Goal: Transaction & Acquisition: Purchase product/service

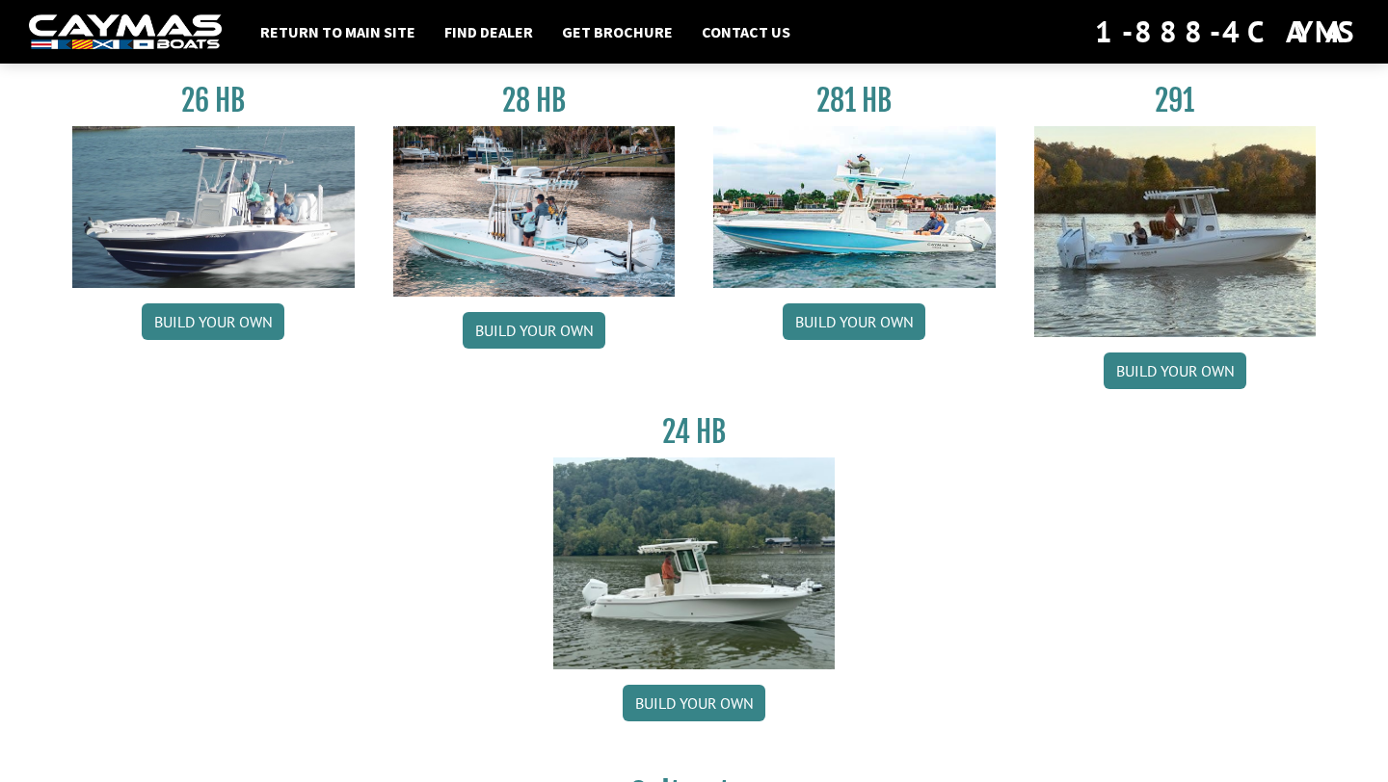
scroll to position [151, 0]
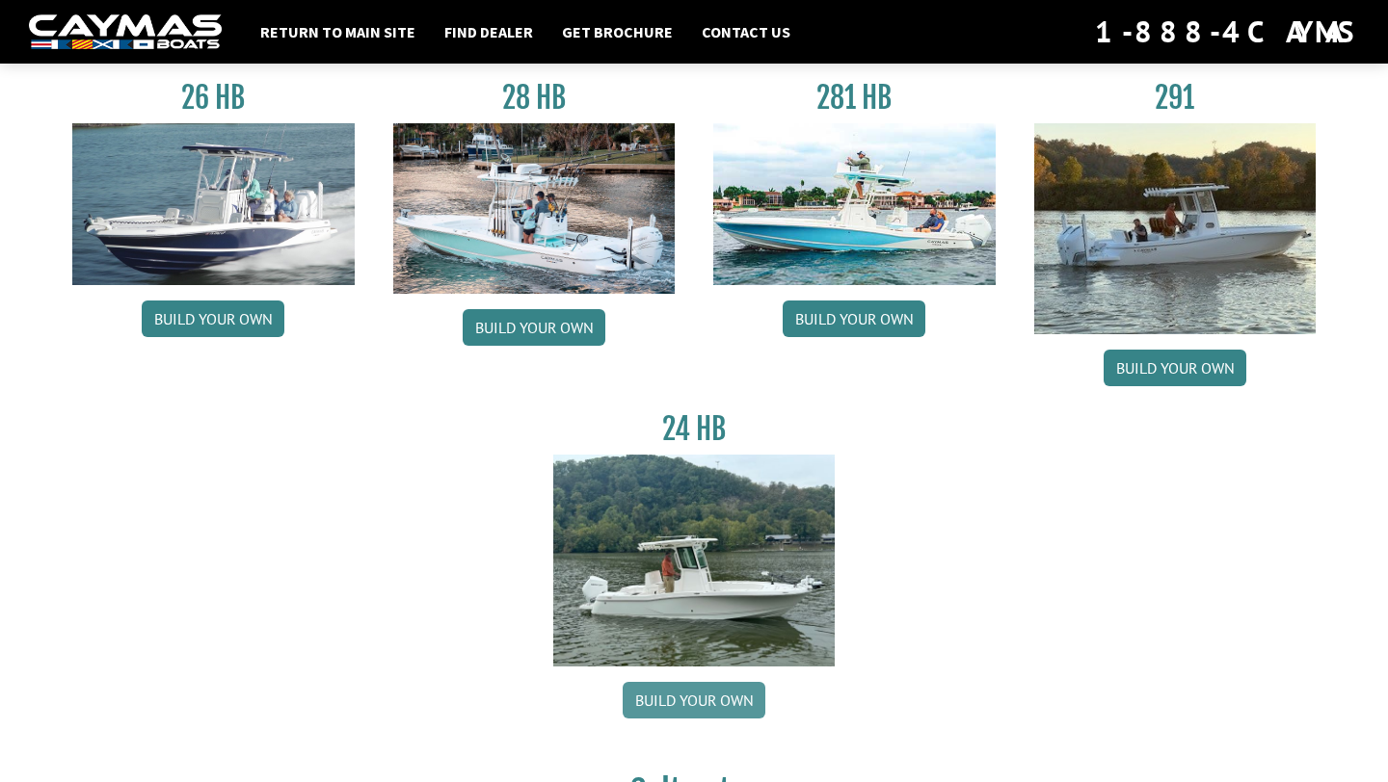
click at [683, 719] on link "Build your own" at bounding box center [693, 700] width 143 height 37
click at [692, 696] on link "Build your own" at bounding box center [693, 700] width 143 height 37
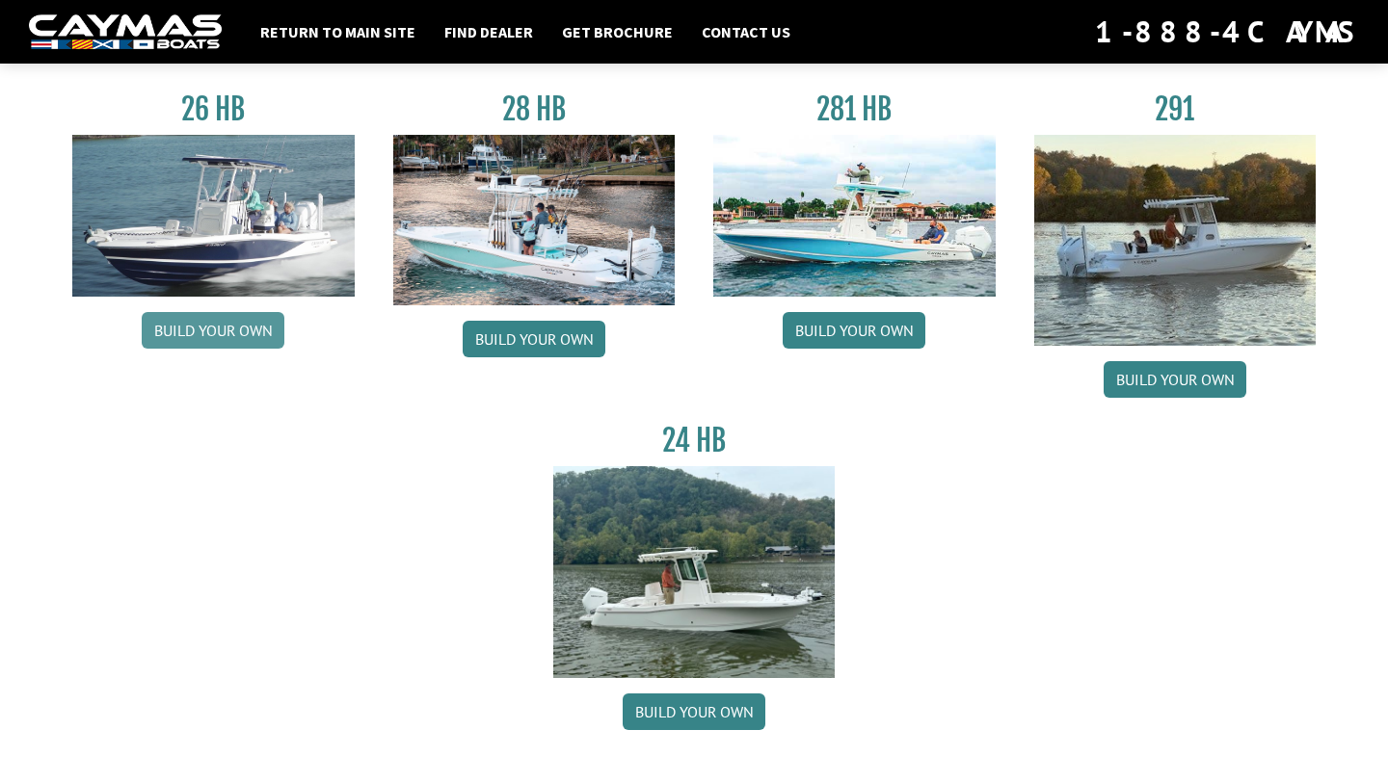
click at [253, 326] on link "Build your own" at bounding box center [213, 330] width 143 height 37
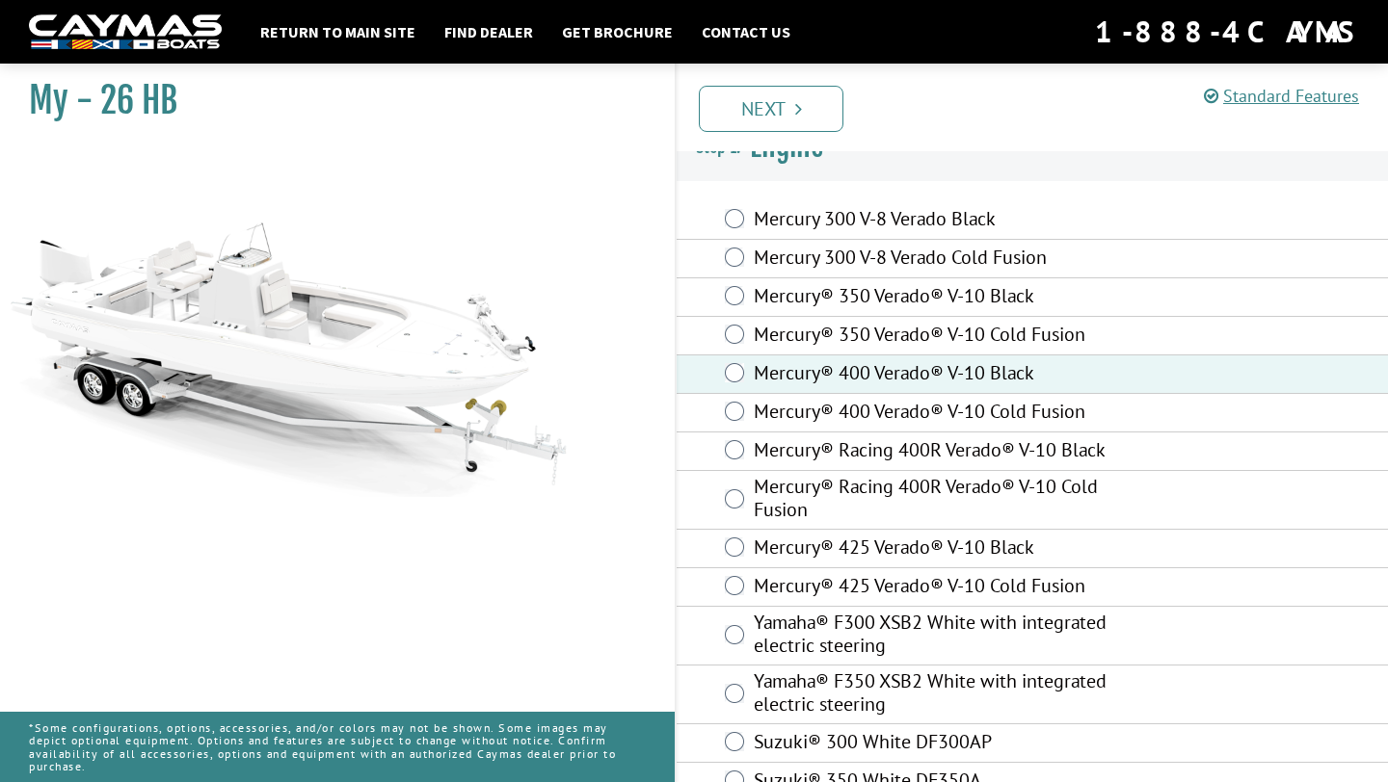
scroll to position [66, 0]
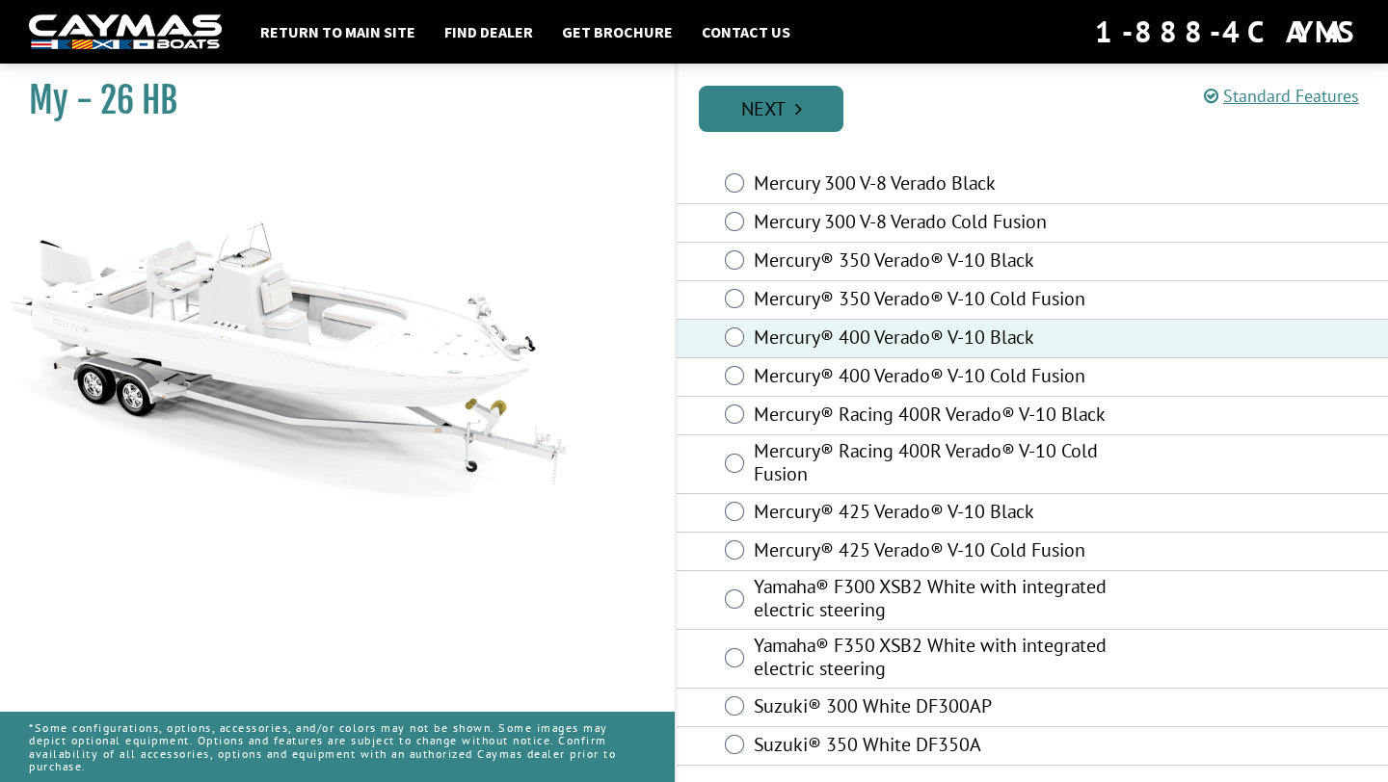
click at [808, 116] on link "Next" at bounding box center [771, 109] width 145 height 46
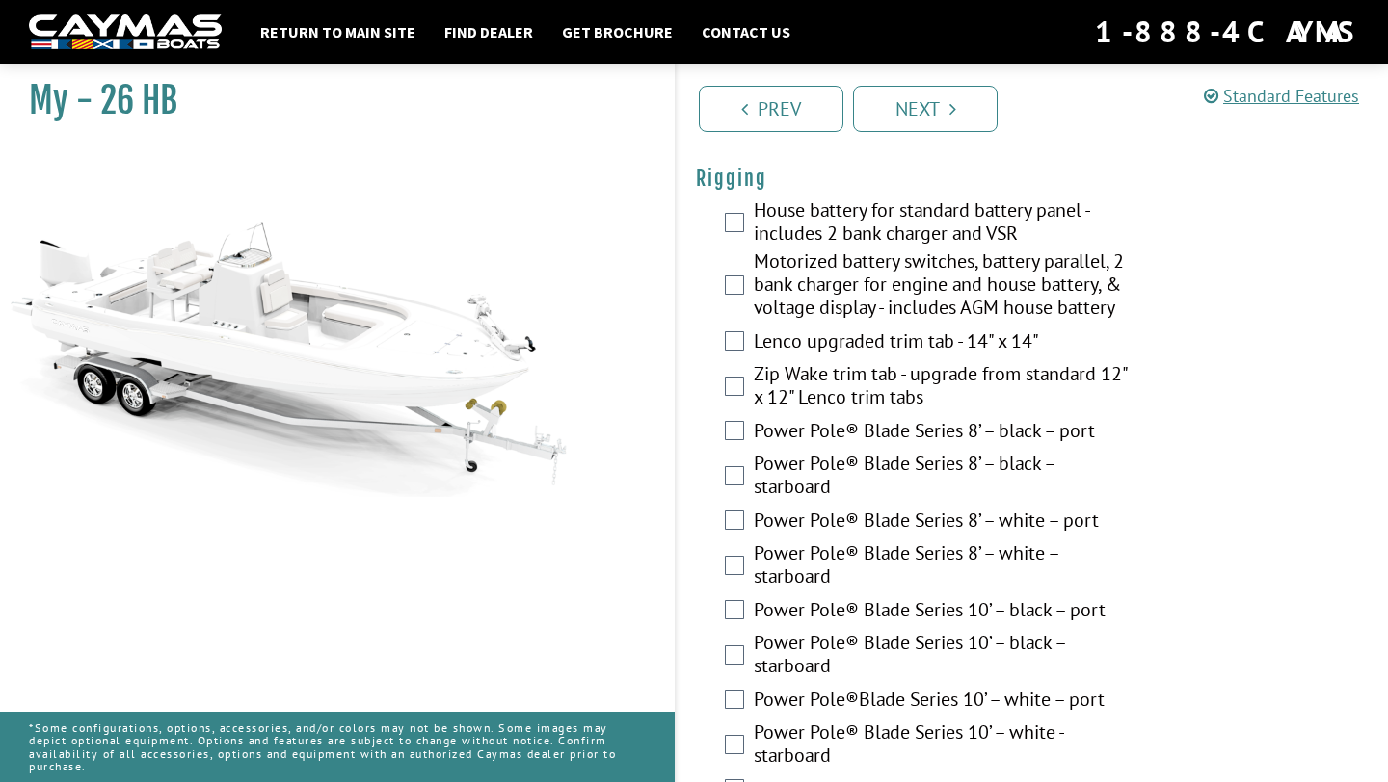
scroll to position [624, 0]
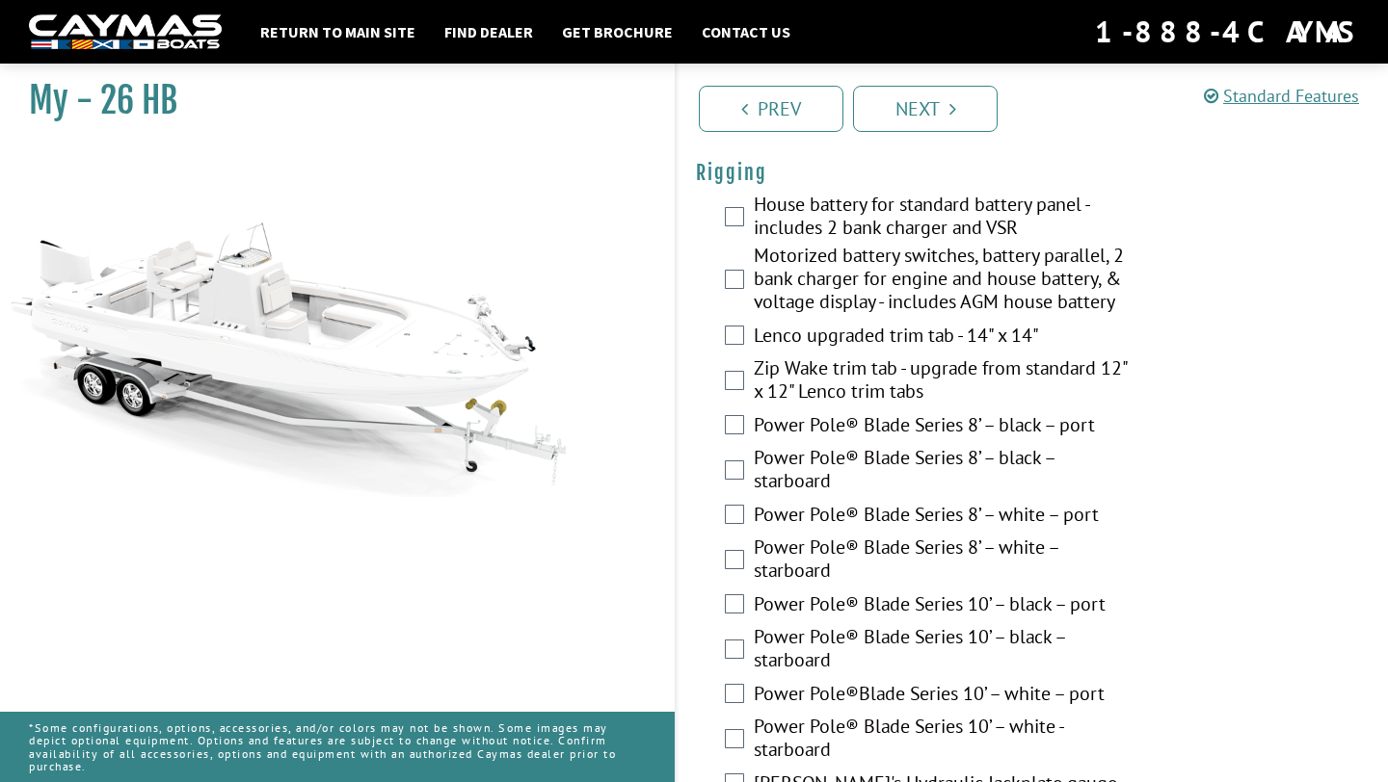
click at [758, 212] on label "House battery for standard battery panel - includes 2 bank charger and VSR" at bounding box center [943, 218] width 381 height 51
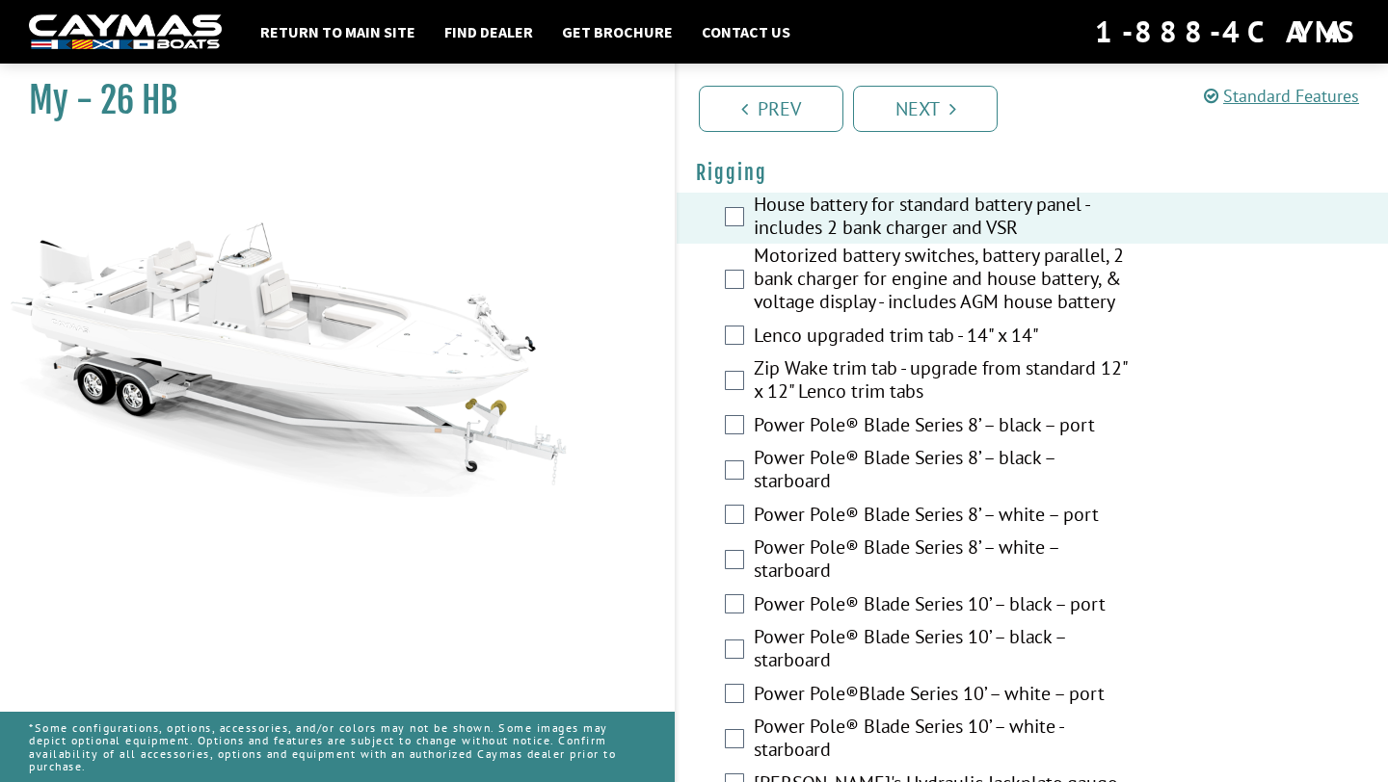
click at [752, 284] on div "Motorized battery switches, battery parallel, 2 bank charger for engine and hou…" at bounding box center [1031, 281] width 711 height 74
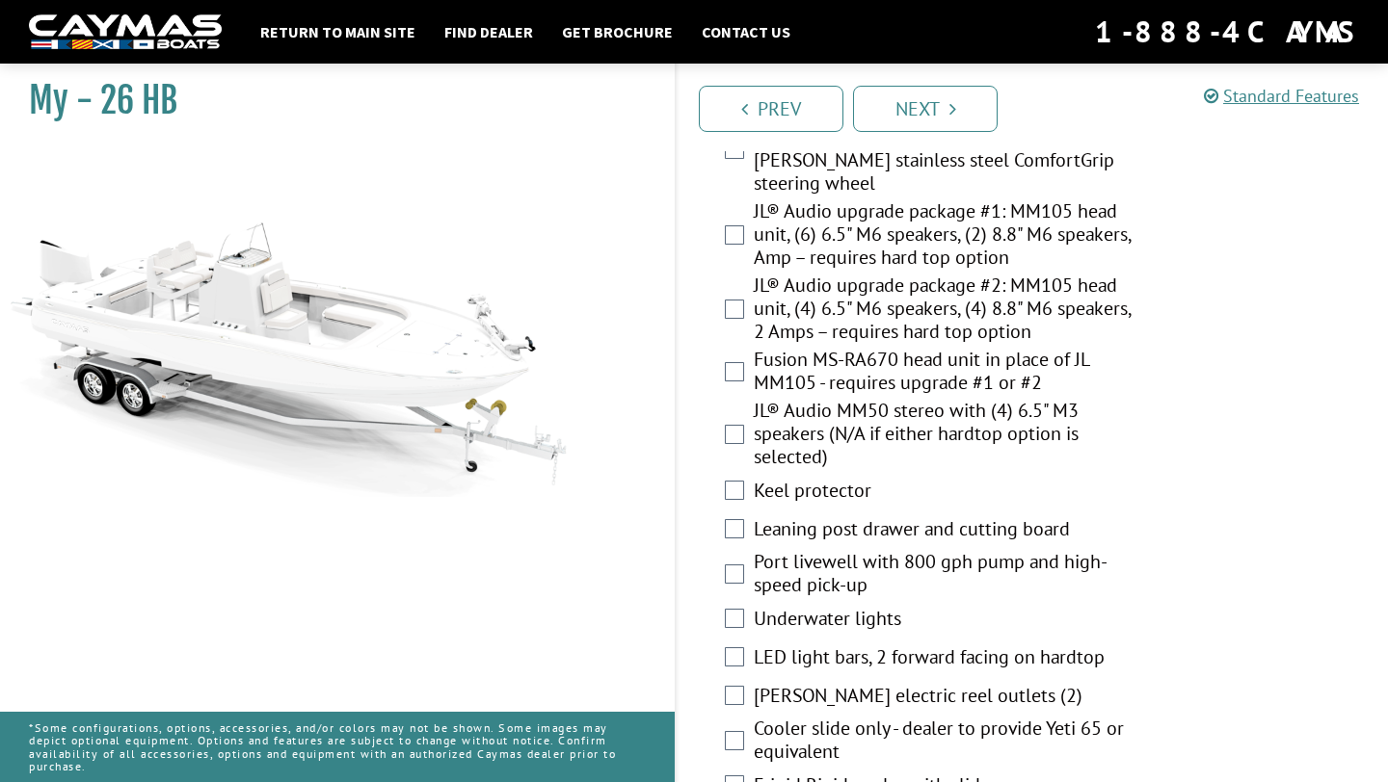
scroll to position [2592, 0]
click at [696, 275] on fieldset "Please select option. Console cover Leaning post cover Full boat storage cover …" at bounding box center [1032, 142] width 673 height 2361
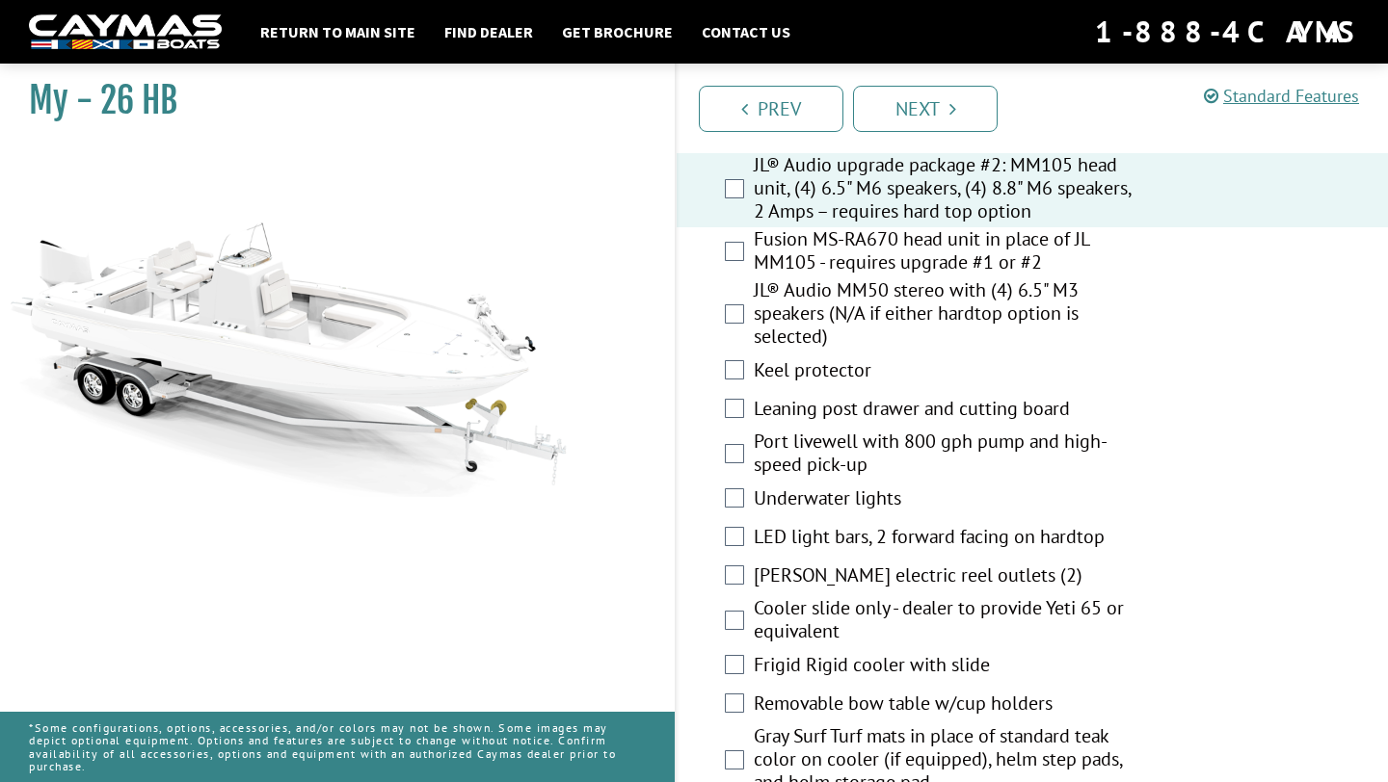
scroll to position [2721, 0]
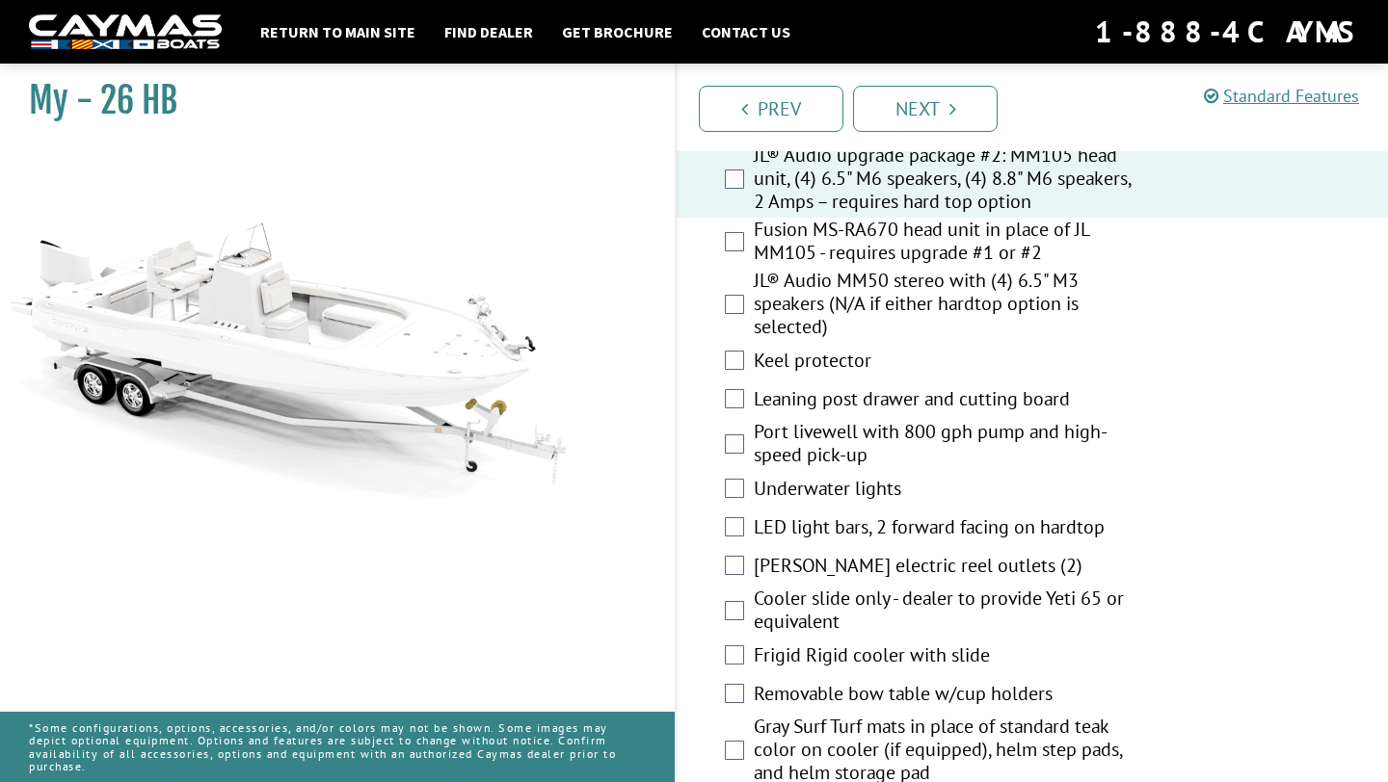
click at [866, 387] on label "Leaning post drawer and cutting board" at bounding box center [943, 401] width 381 height 28
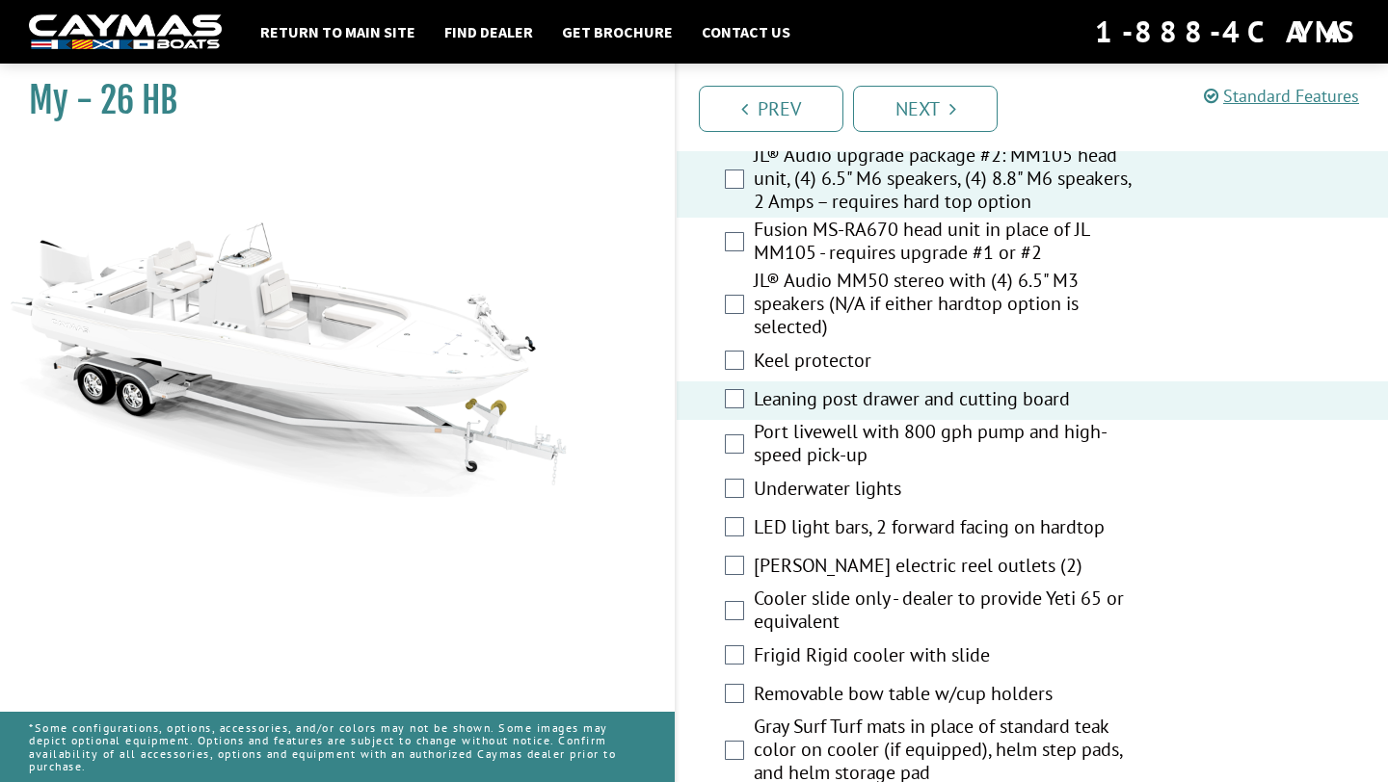
click at [846, 477] on label "Underwater lights" at bounding box center [943, 491] width 381 height 28
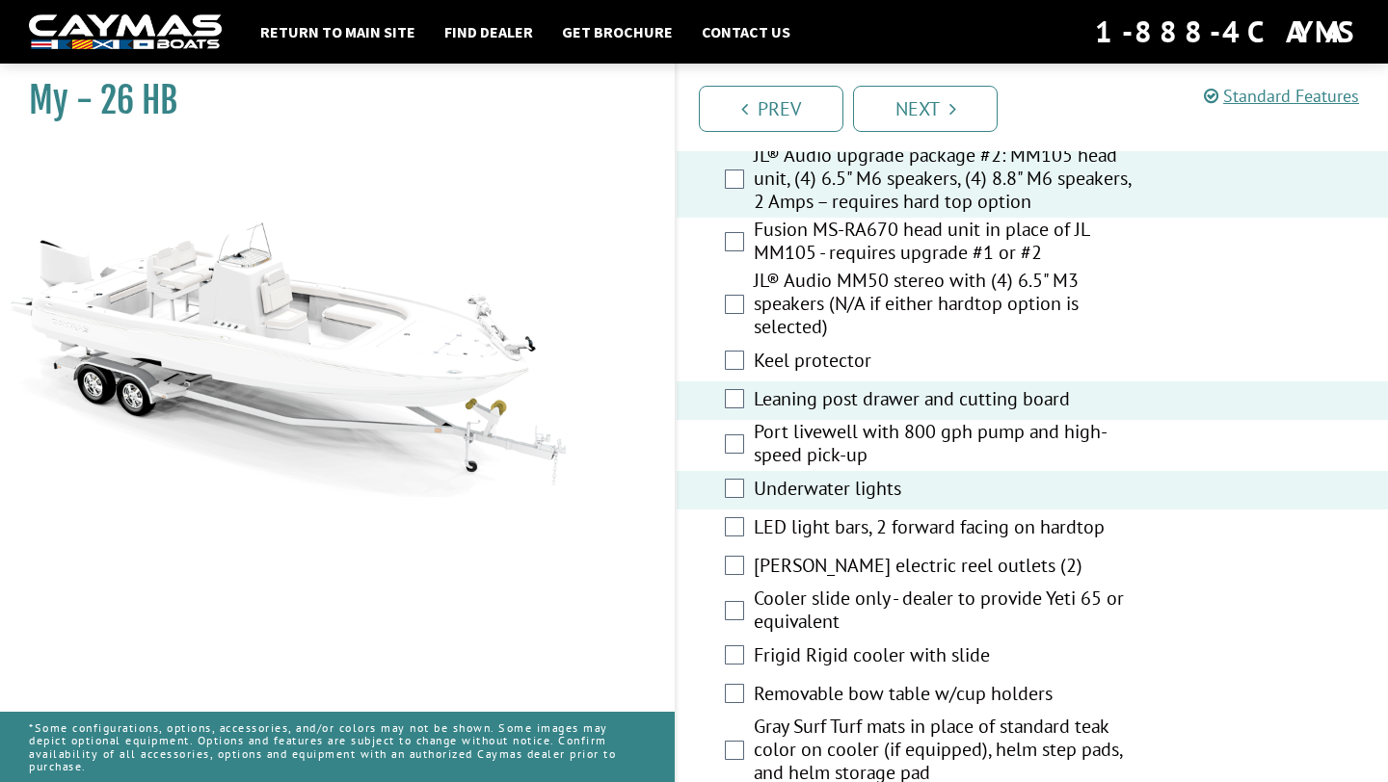
click at [845, 430] on label "Port livewell with 800 gph pump and high-speed pick-up" at bounding box center [943, 445] width 381 height 51
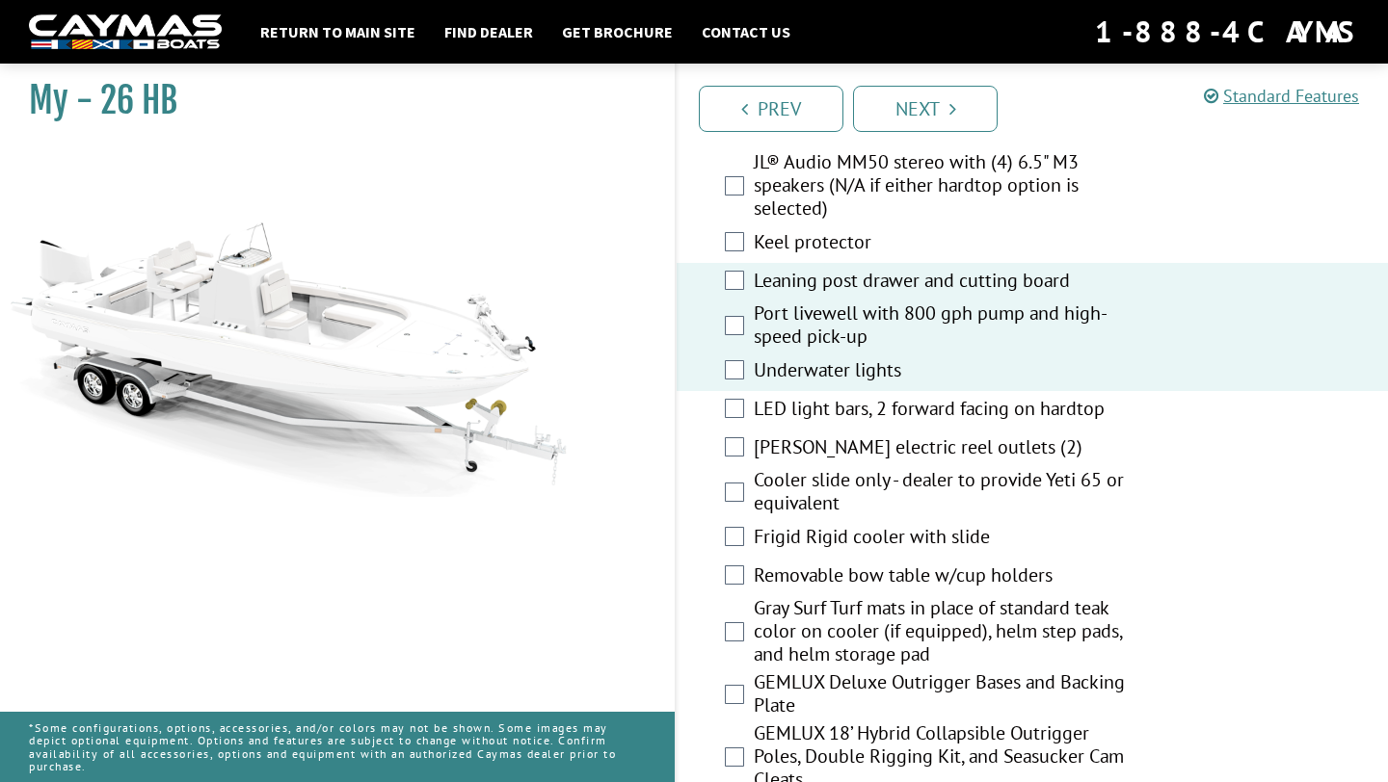
scroll to position [2843, 0]
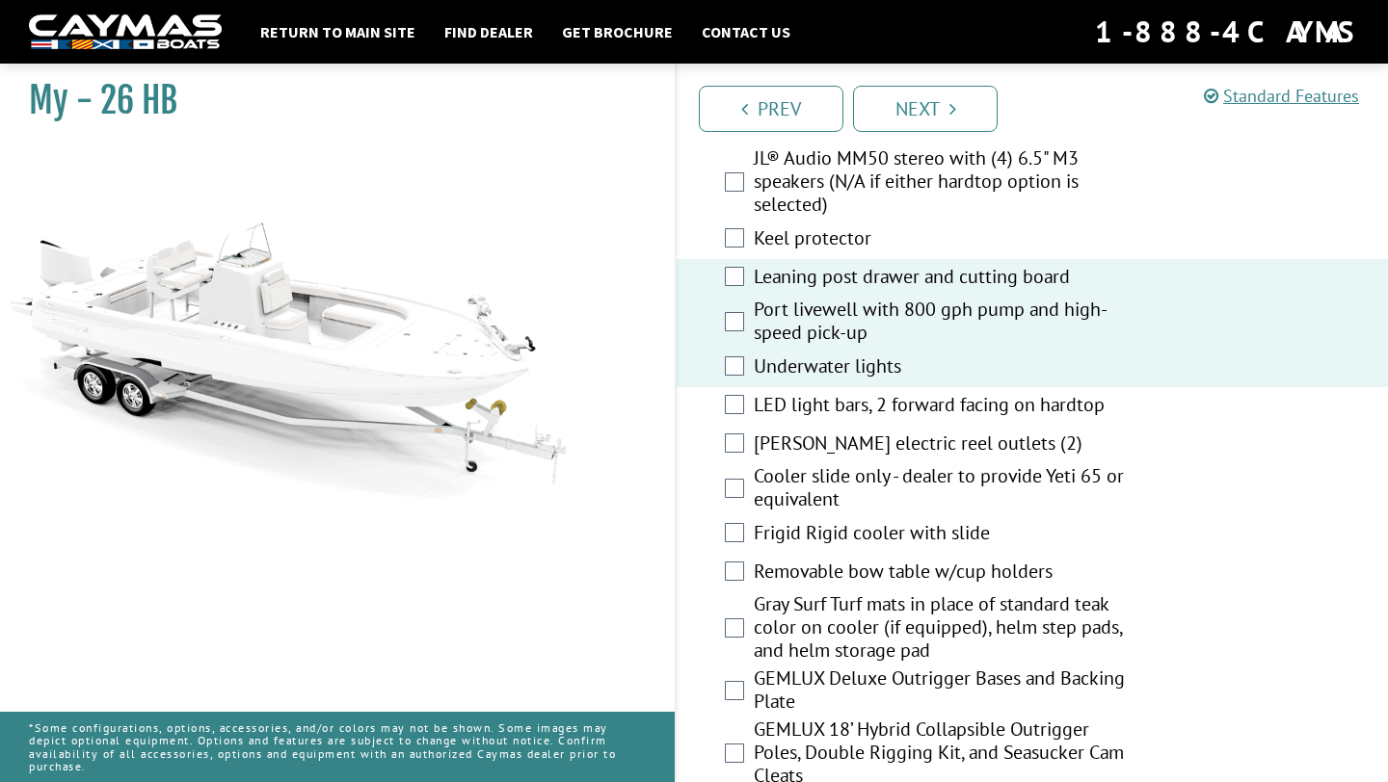
click at [891, 393] on label "LED light bars, 2 forward facing on hardtop" at bounding box center [943, 407] width 381 height 28
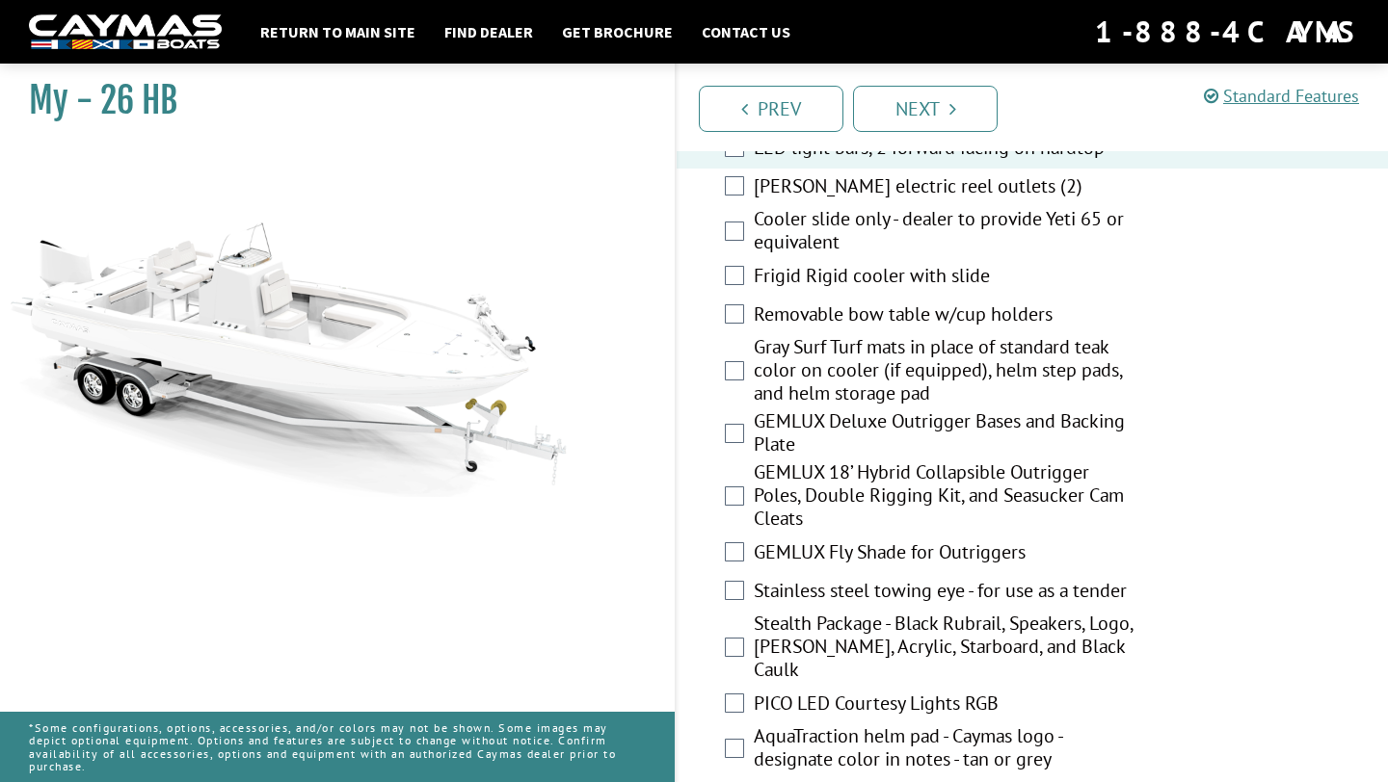
scroll to position [3106, 0]
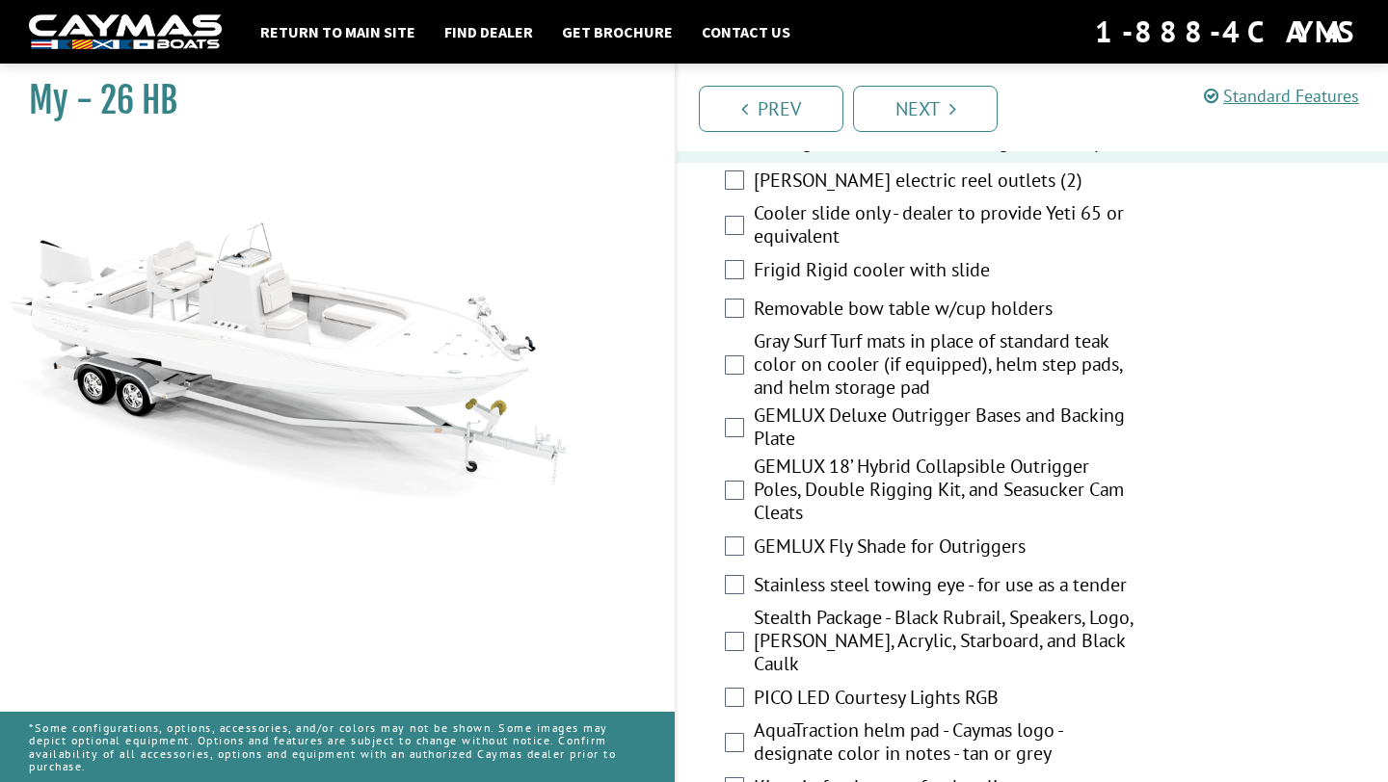
click at [818, 211] on label "Cooler slide only - dealer to provide Yeti 65 or equivalent" at bounding box center [943, 226] width 381 height 51
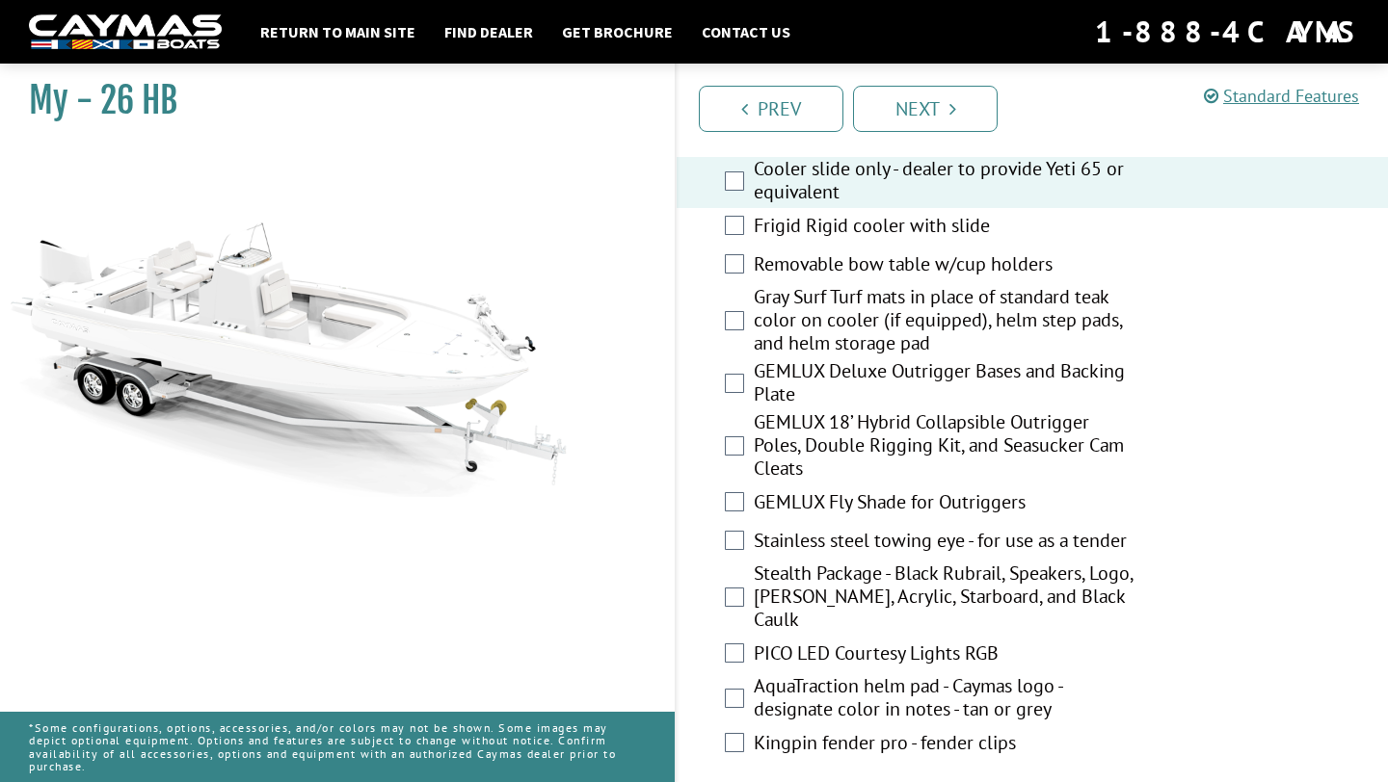
scroll to position [3160, 0]
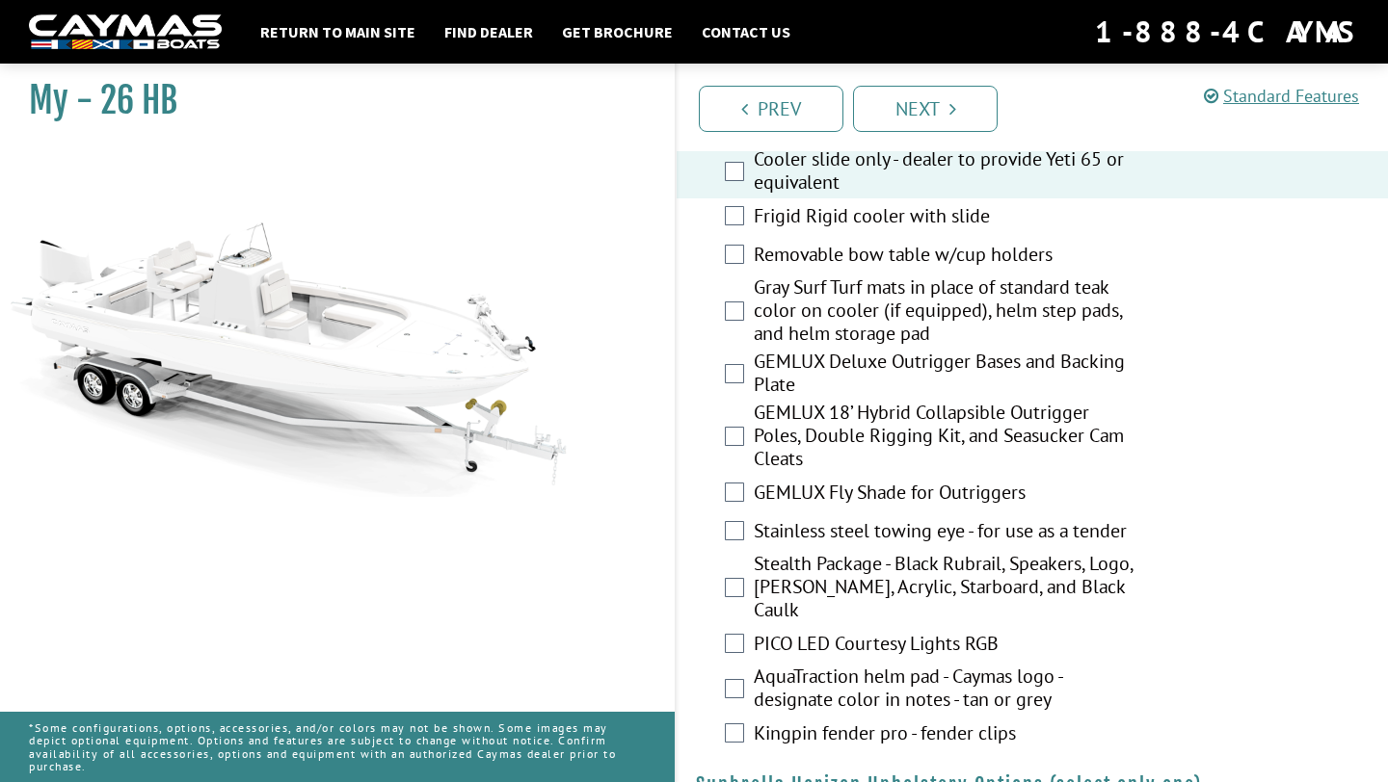
click at [831, 243] on label "Removable bow table w/cup holders" at bounding box center [943, 257] width 381 height 28
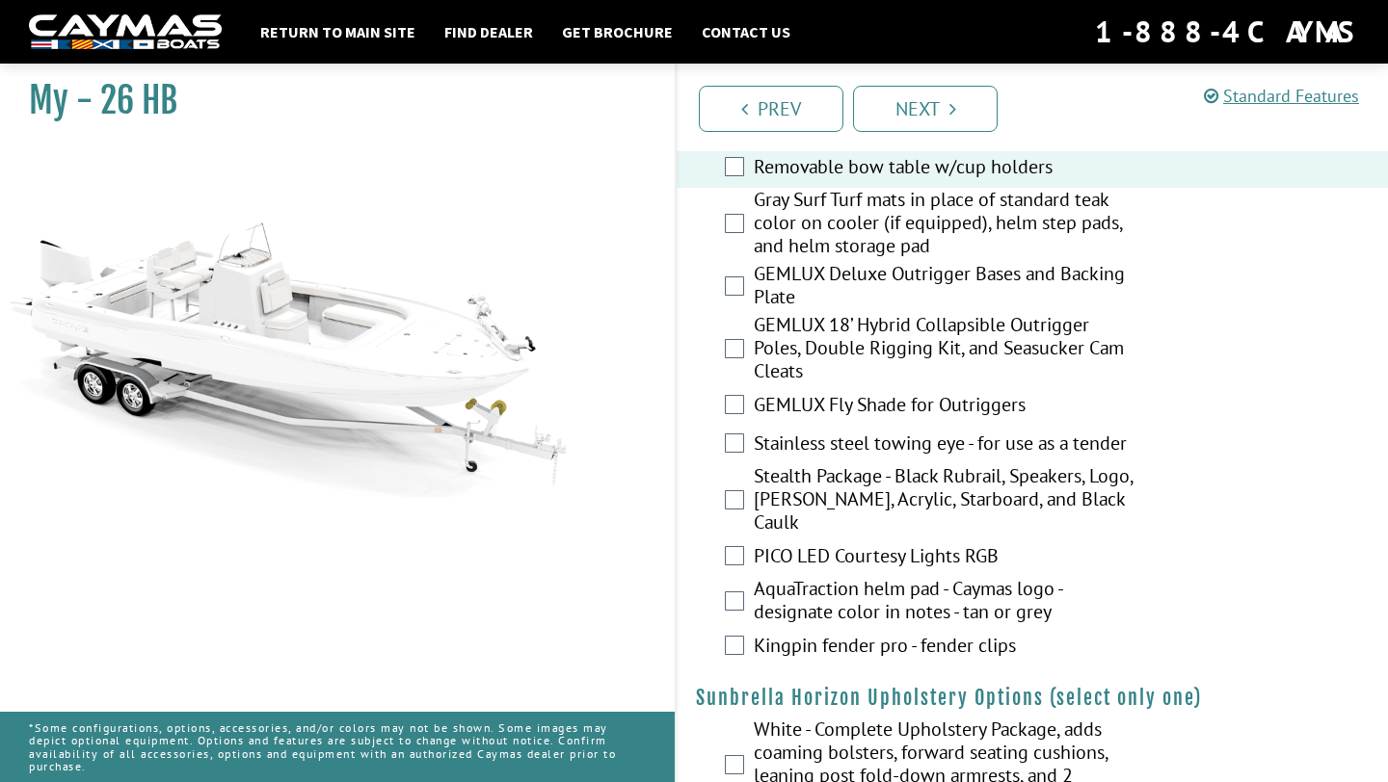
scroll to position [3252, 0]
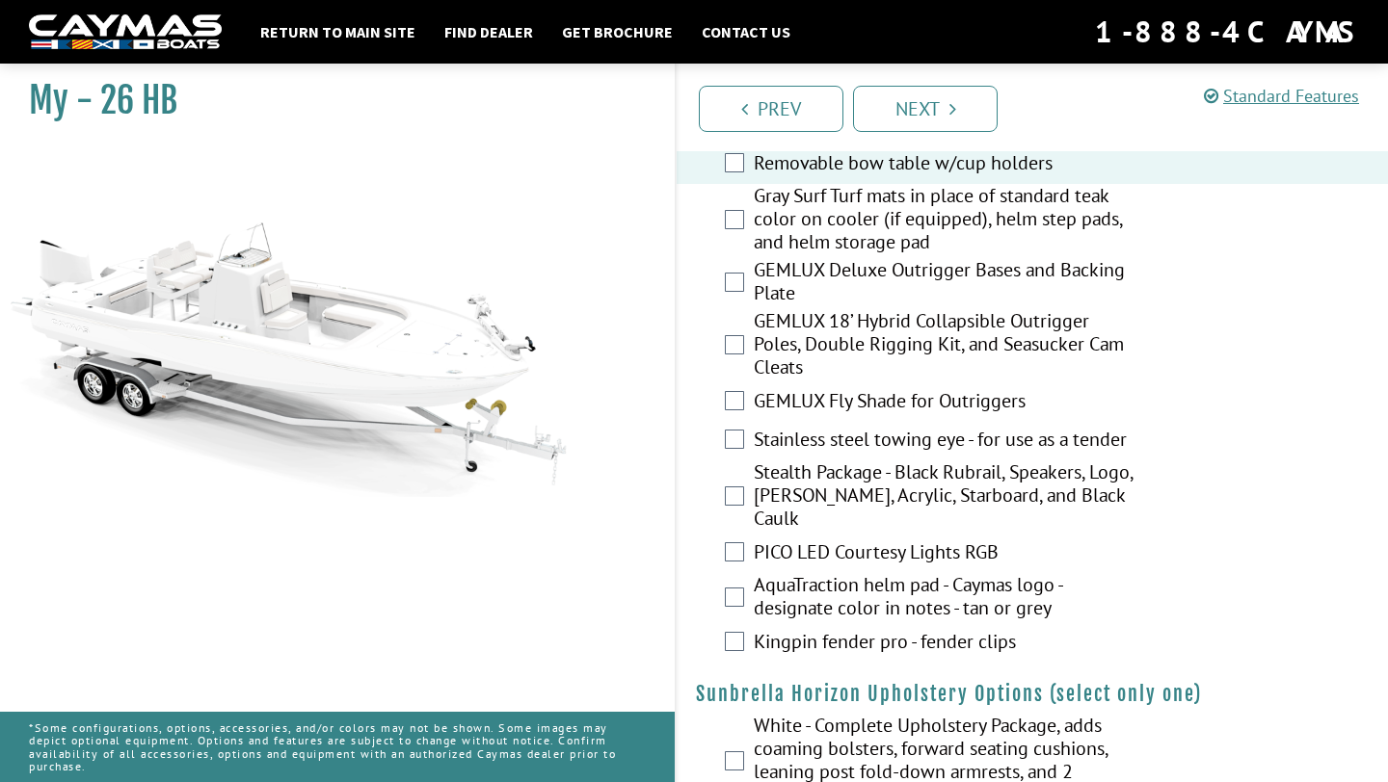
click at [930, 573] on label "AquaTraction helm pad - Caymas logo - designate color in notes - tan or grey" at bounding box center [943, 598] width 381 height 51
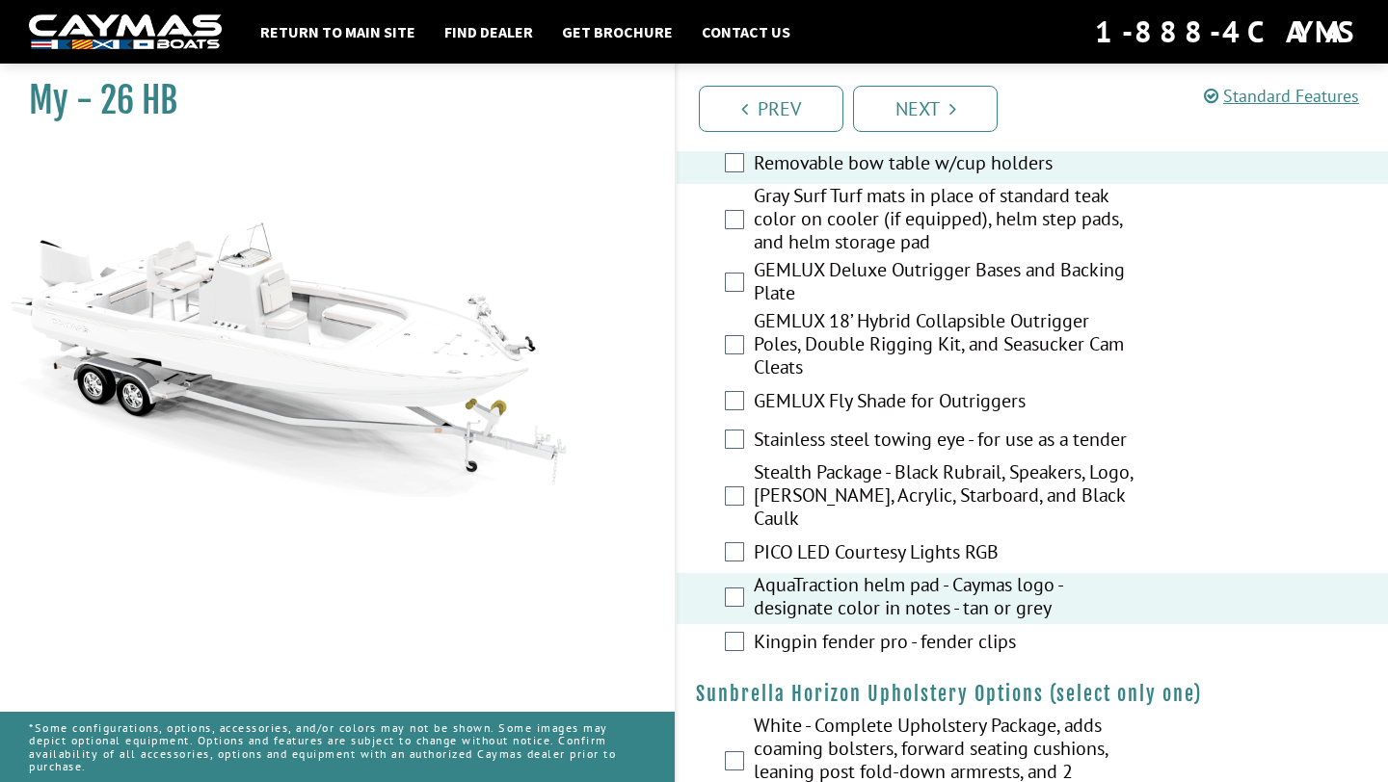
click at [937, 541] on label "PICO LED Courtesy Lights RGB" at bounding box center [943, 555] width 381 height 28
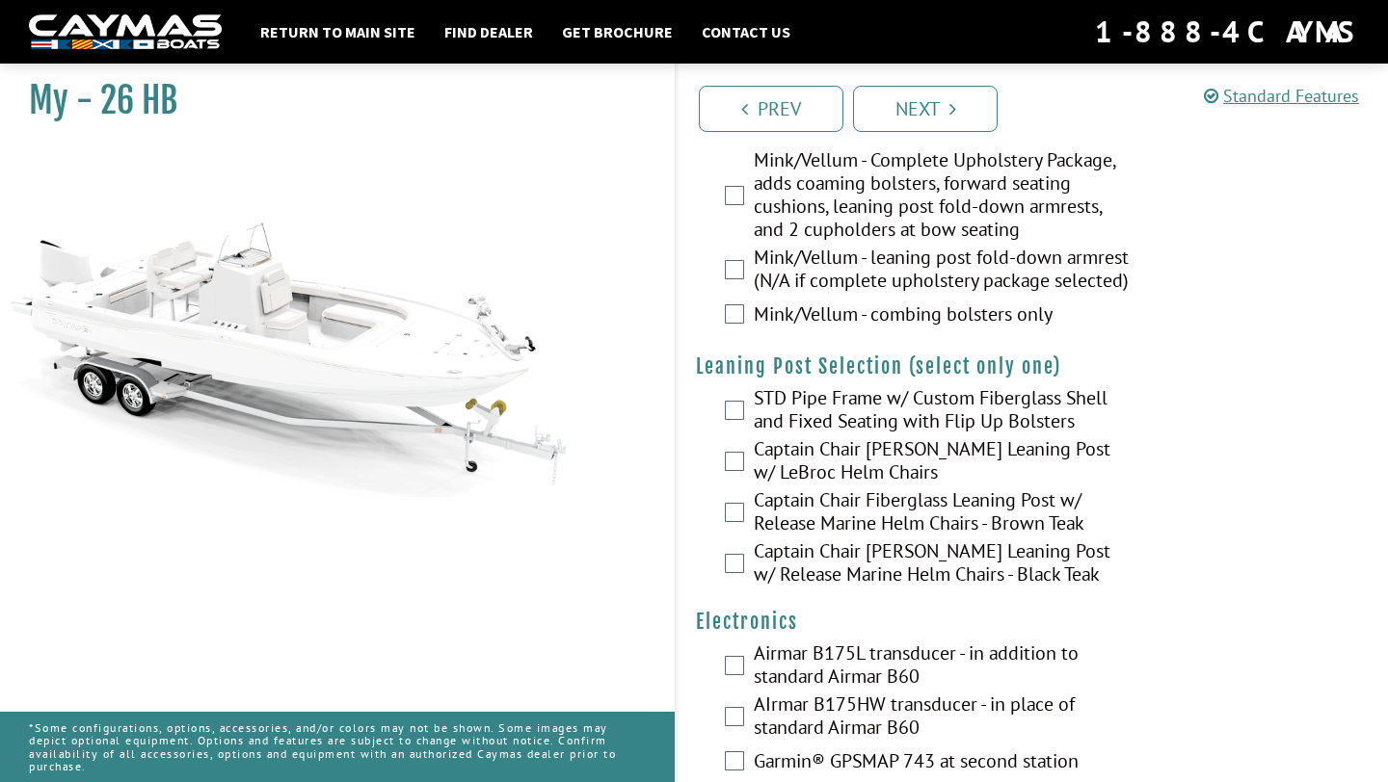
scroll to position [4633, 0]
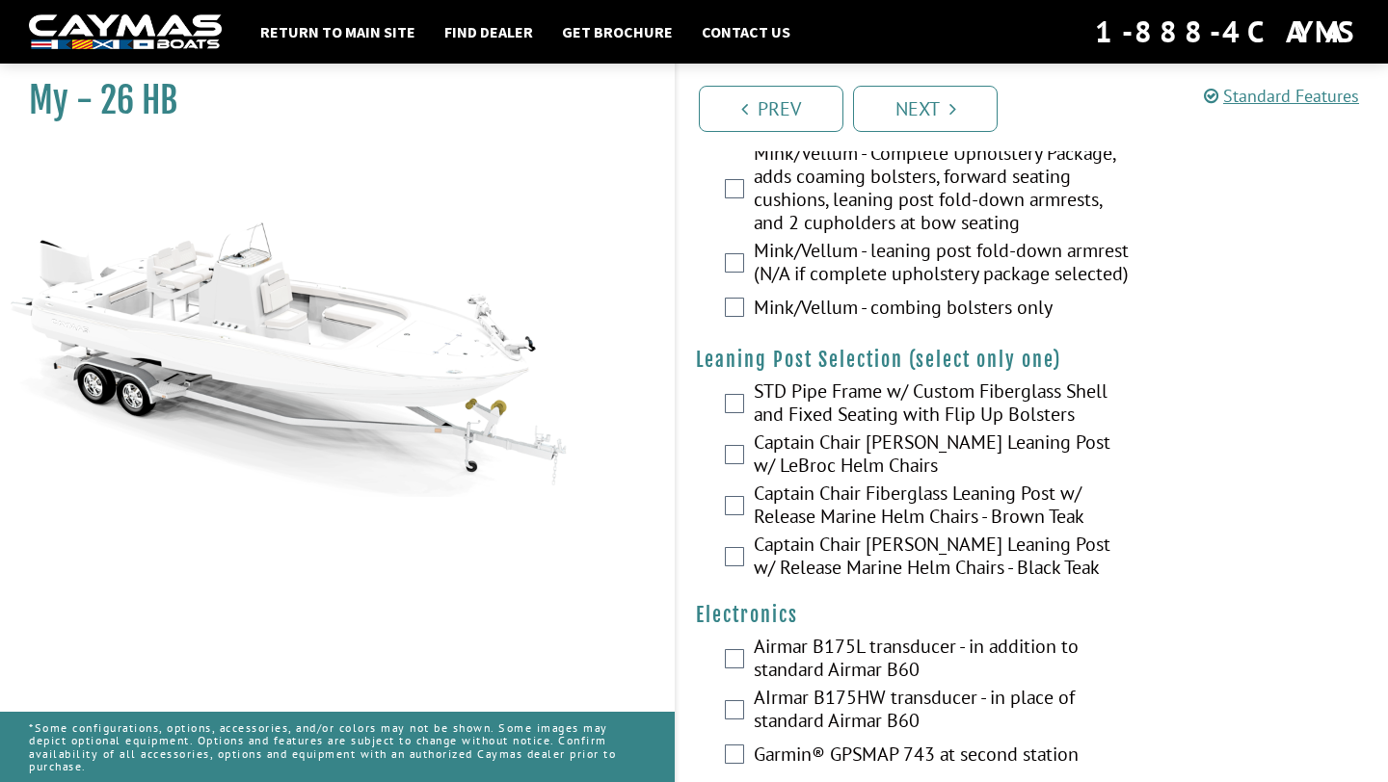
click at [991, 380] on label "STD Pipe Frame w/ Custom Fiberglass Shell and Fixed Seating with Flip Up Bolste…" at bounding box center [943, 405] width 381 height 51
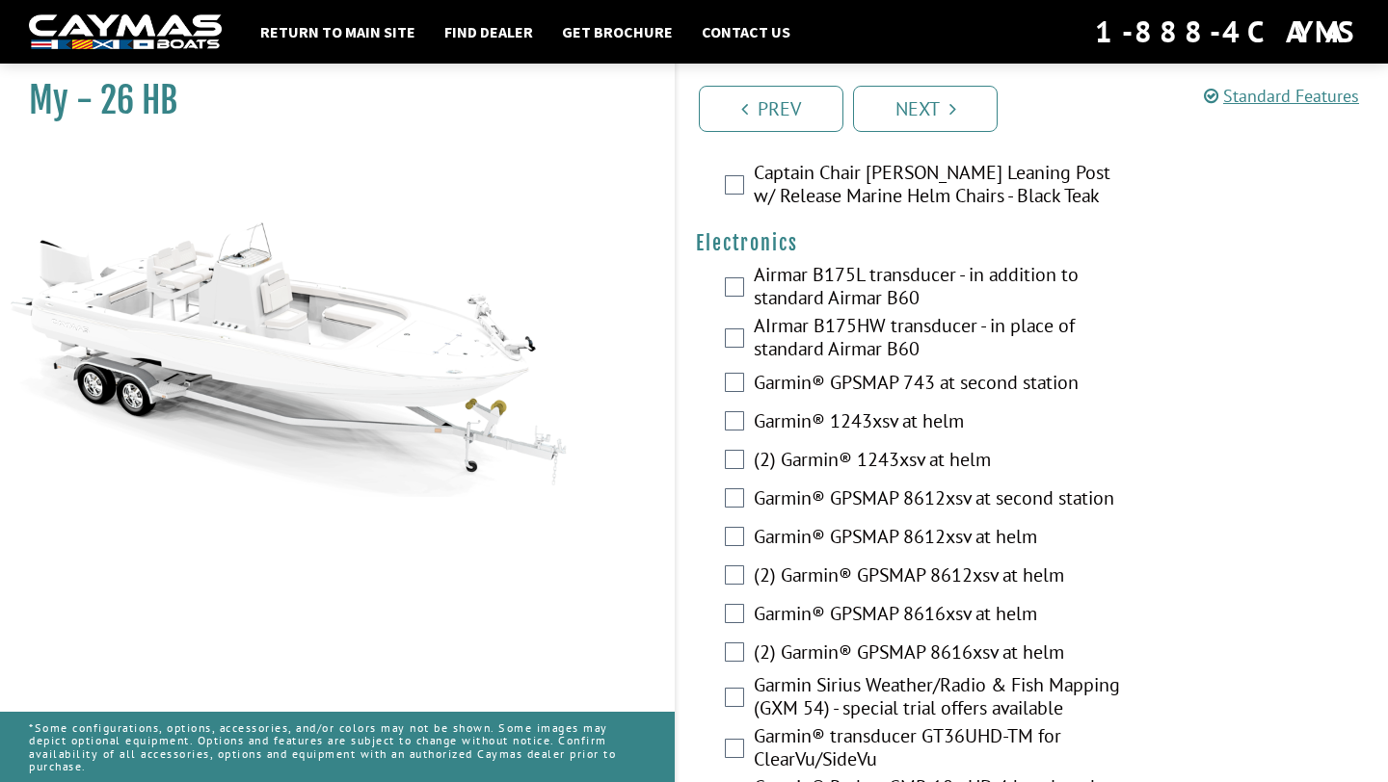
scroll to position [5009, 0]
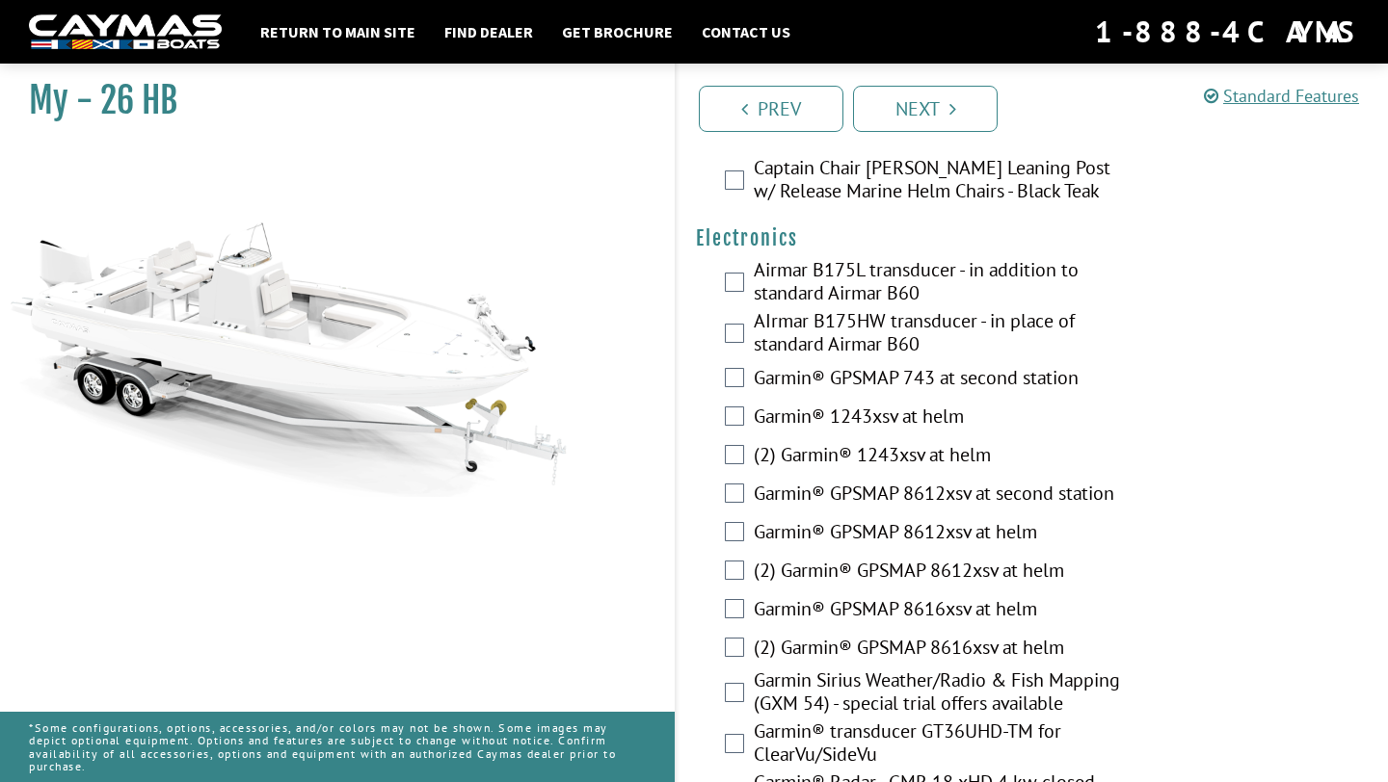
click at [885, 258] on label "Airmar B175L transducer - in addition to standard Airmar B60" at bounding box center [943, 283] width 381 height 51
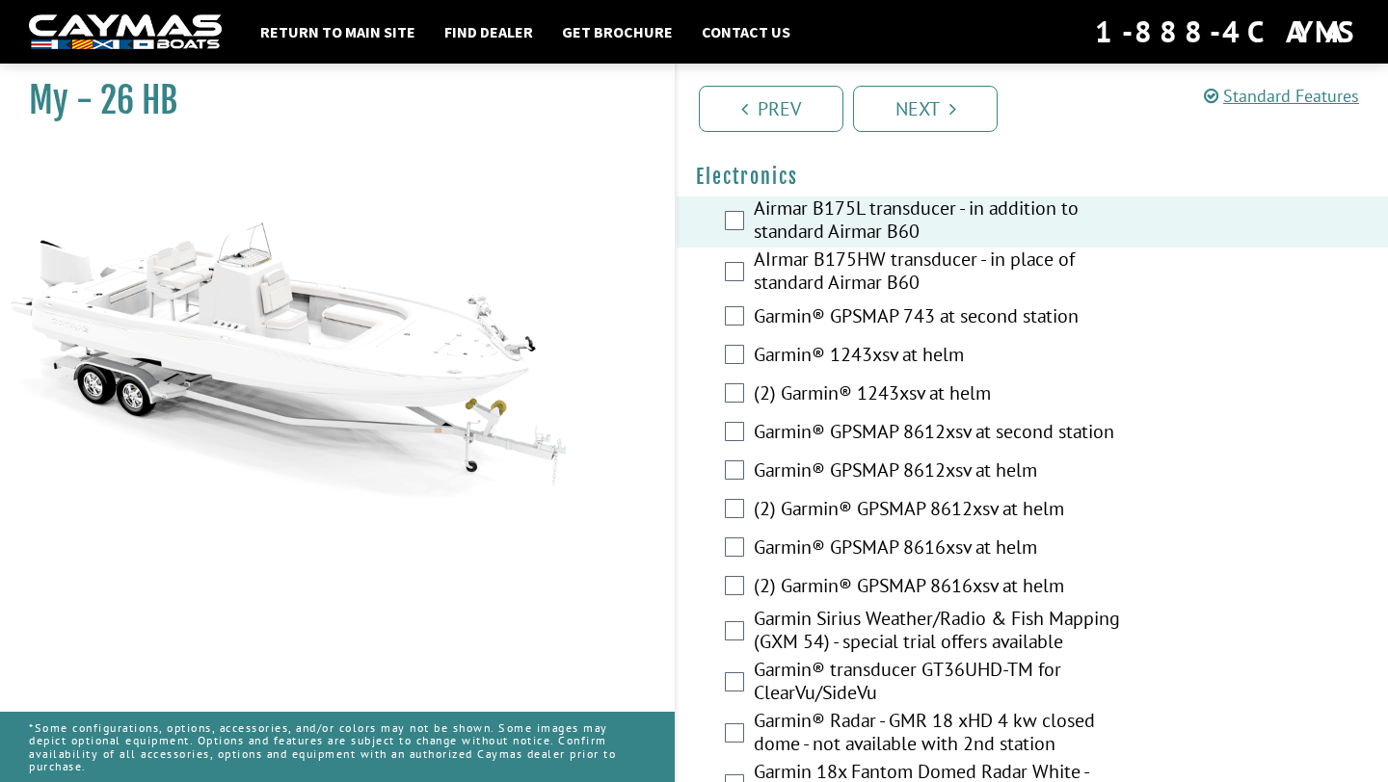
scroll to position [5085, 0]
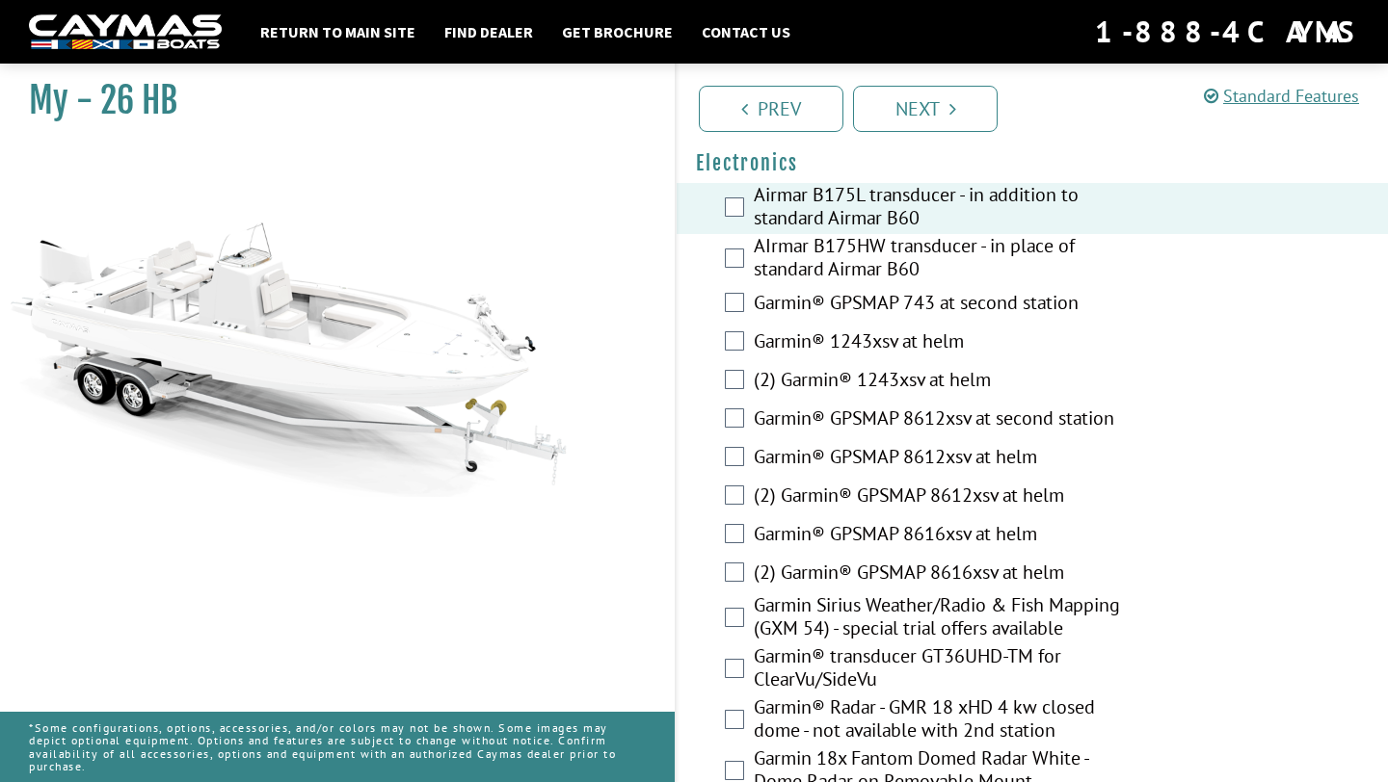
click at [927, 368] on label "(2) Garmin® 1243xsv at helm" at bounding box center [943, 382] width 381 height 28
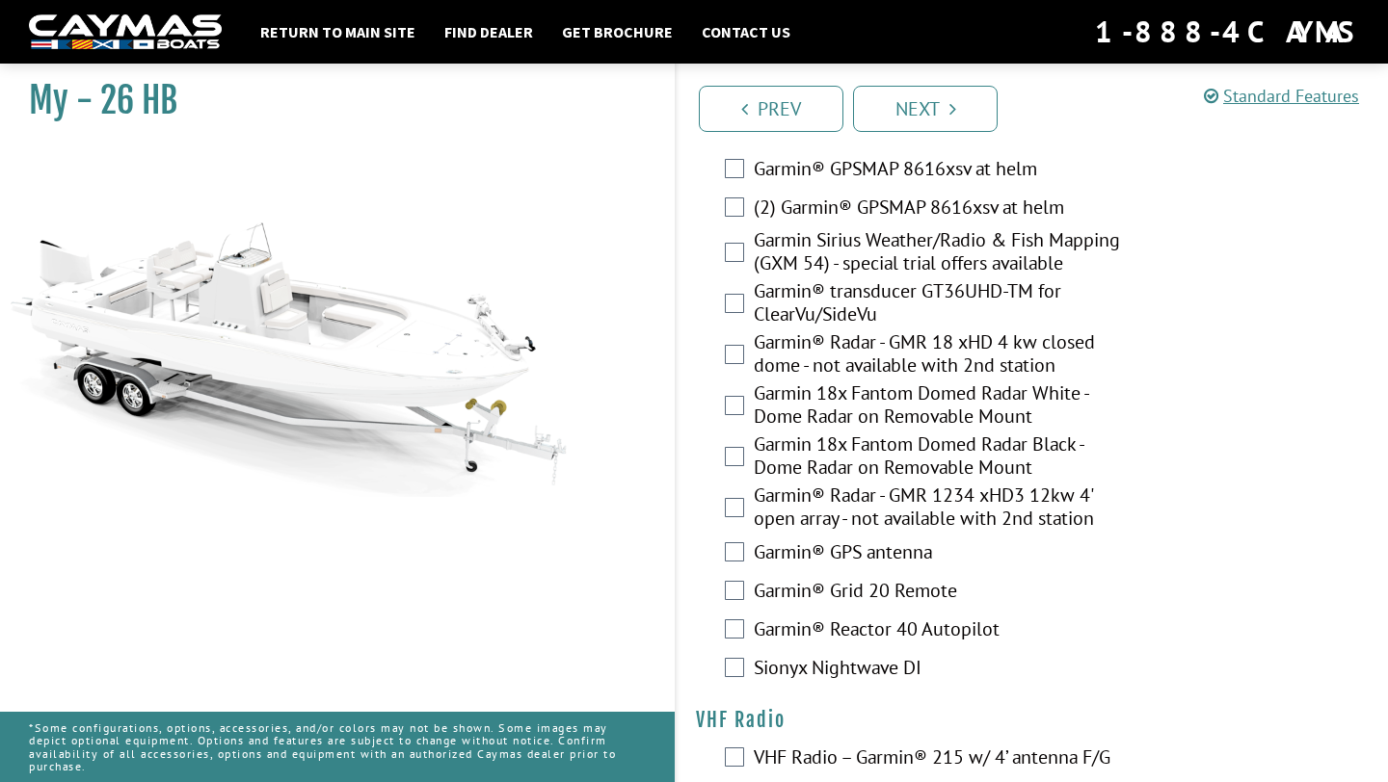
scroll to position [5456, 0]
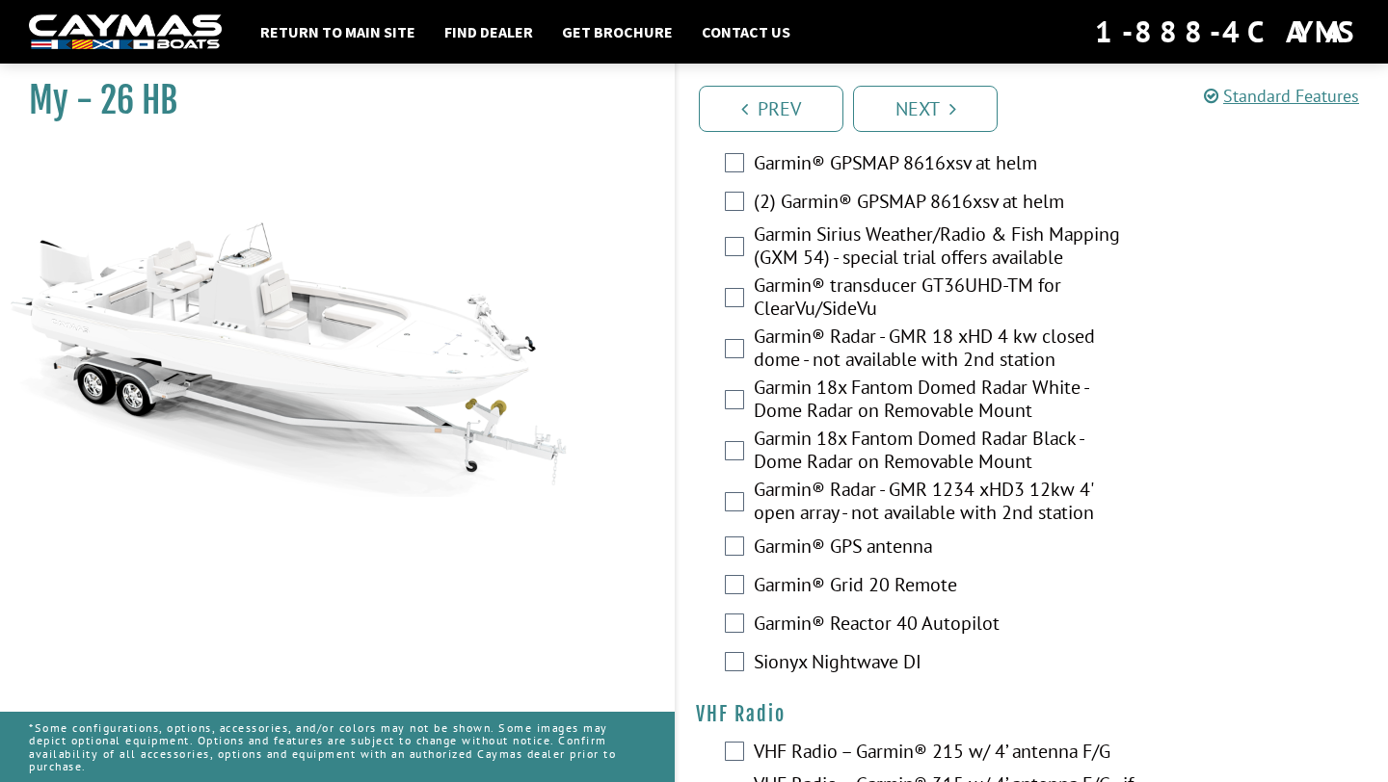
click at [1005, 274] on label "Garmin® transducer GT36UHD-TM for ClearVu/SideVu" at bounding box center [943, 299] width 381 height 51
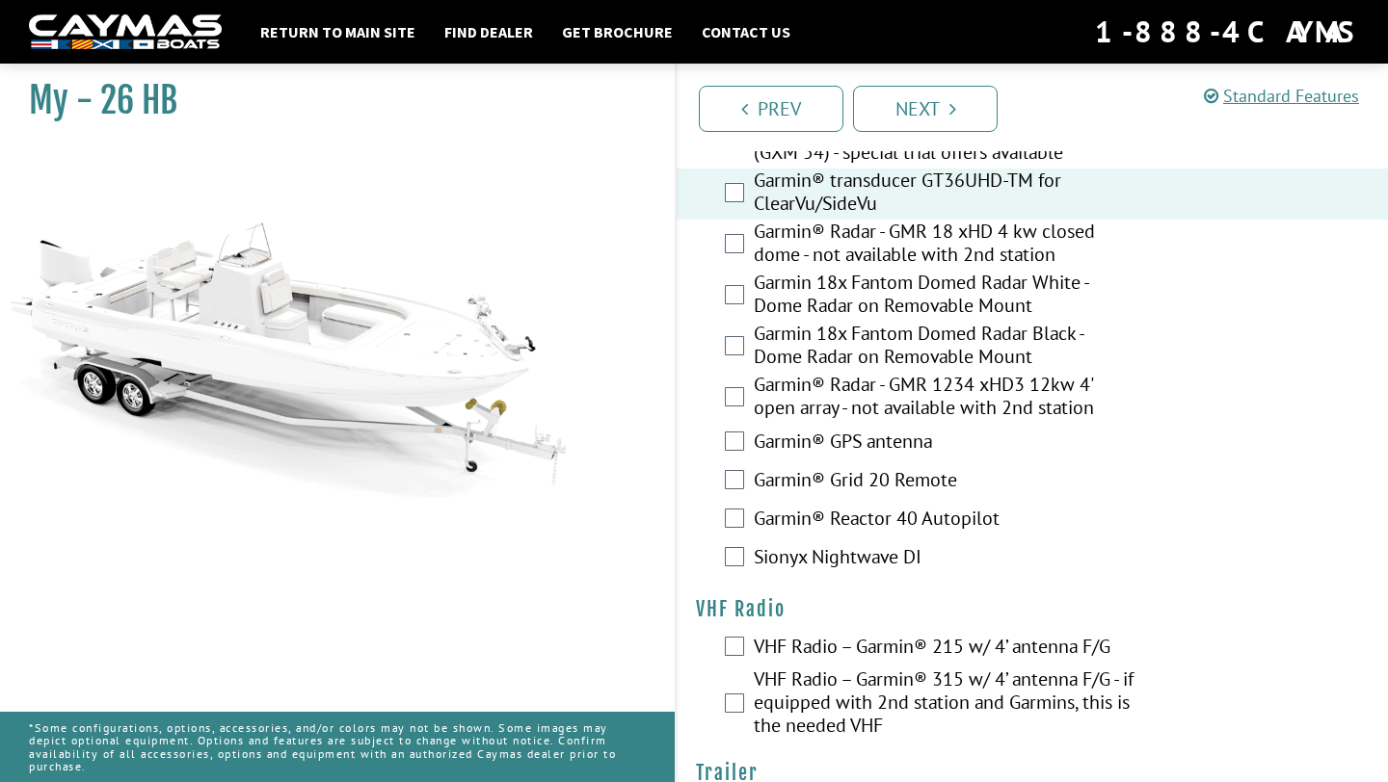
scroll to position [5612, 0]
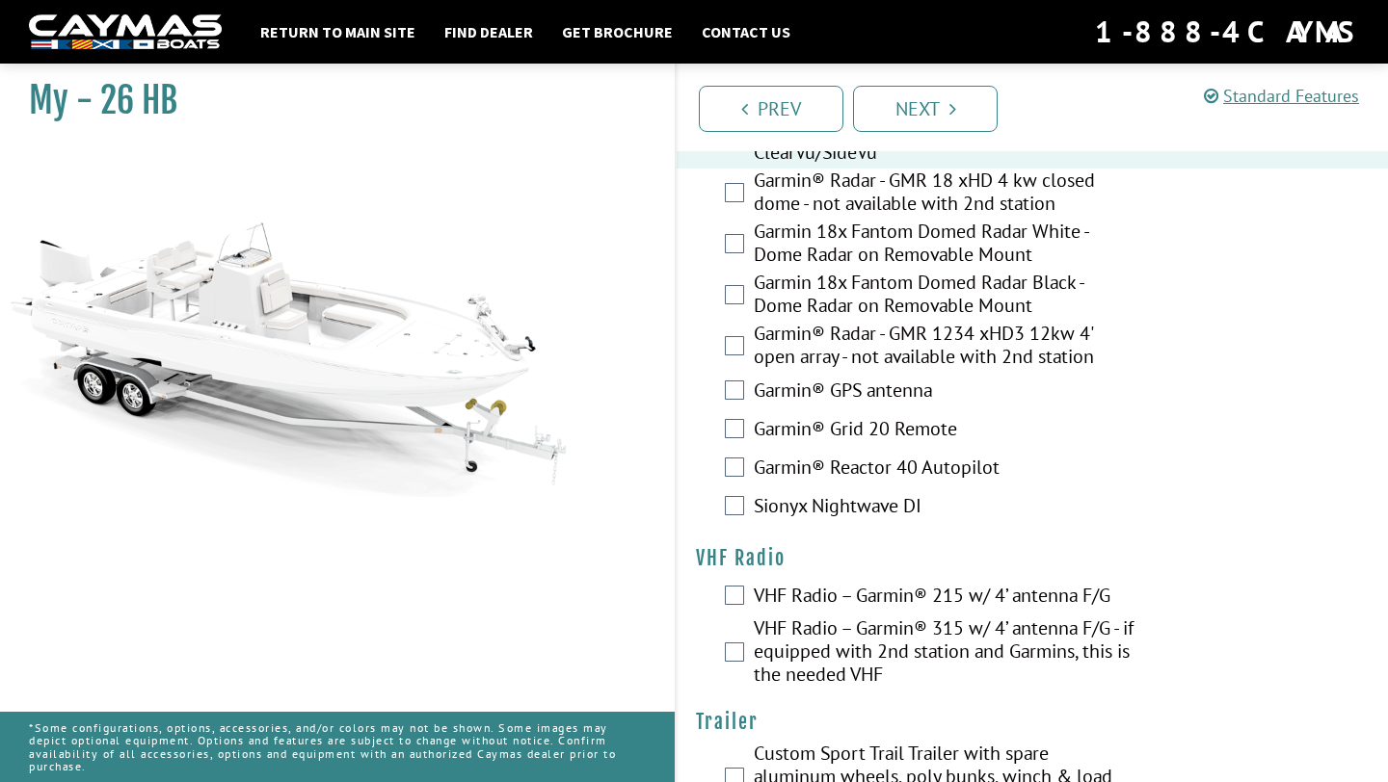
click at [877, 379] on label "Garmin® GPS antenna" at bounding box center [943, 393] width 381 height 28
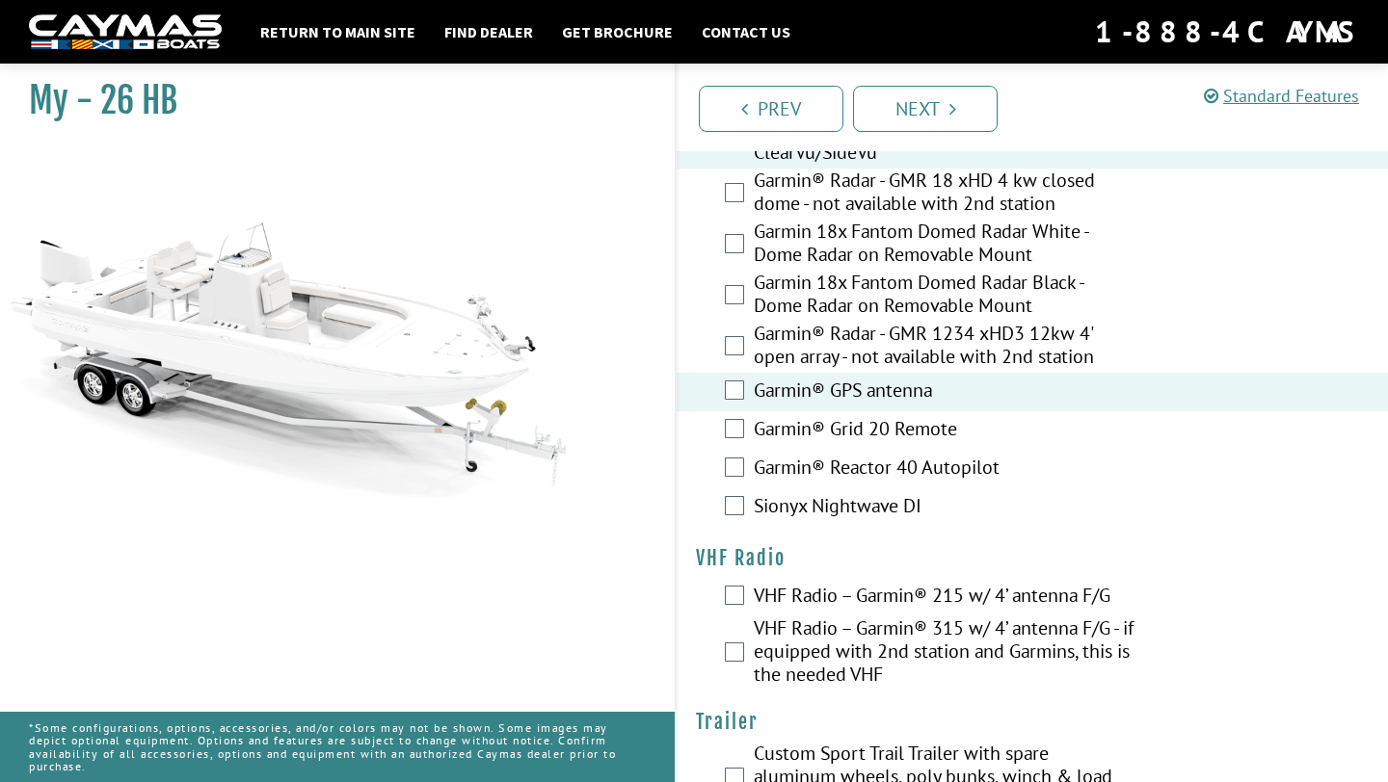
scroll to position [5637, 0]
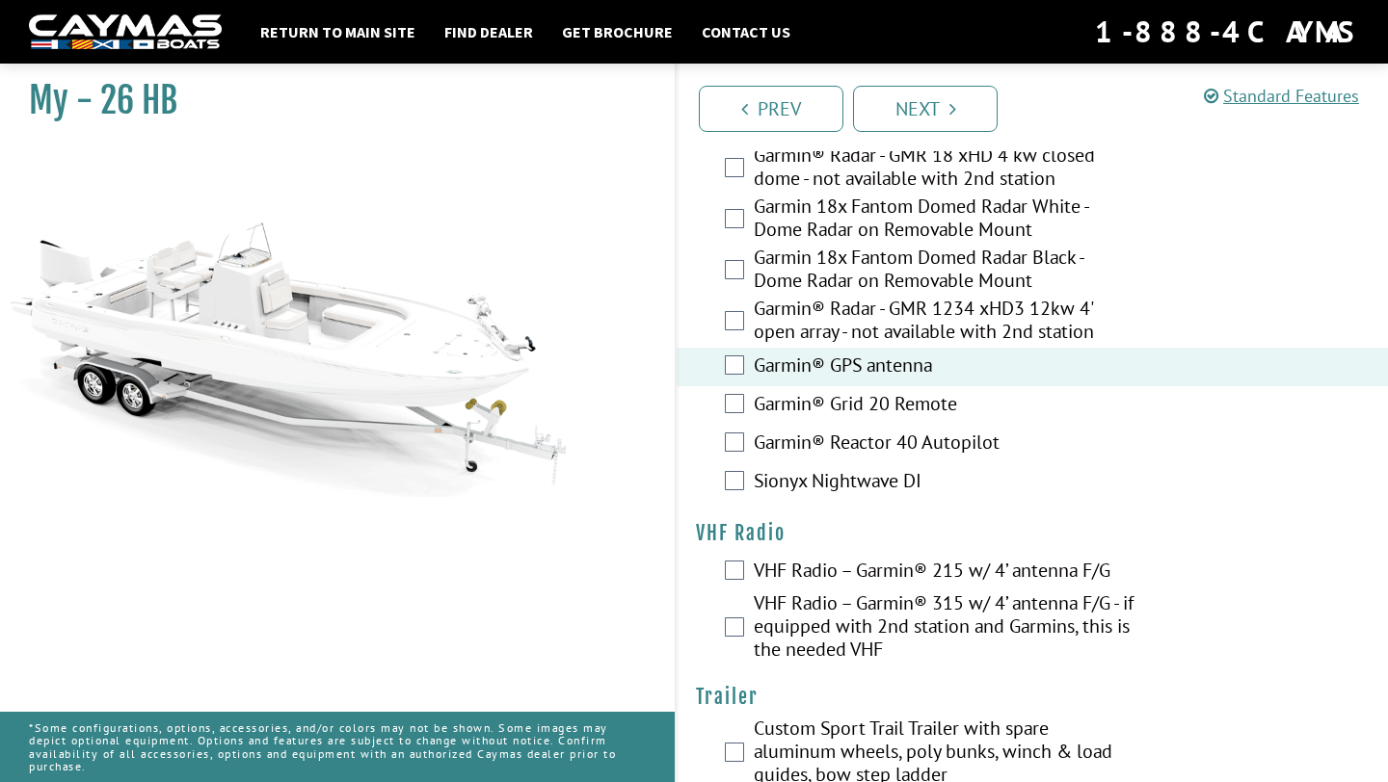
click at [892, 559] on label "VHF Radio – Garmin® 215 w/ 4’ antenna F/G" at bounding box center [943, 573] width 381 height 28
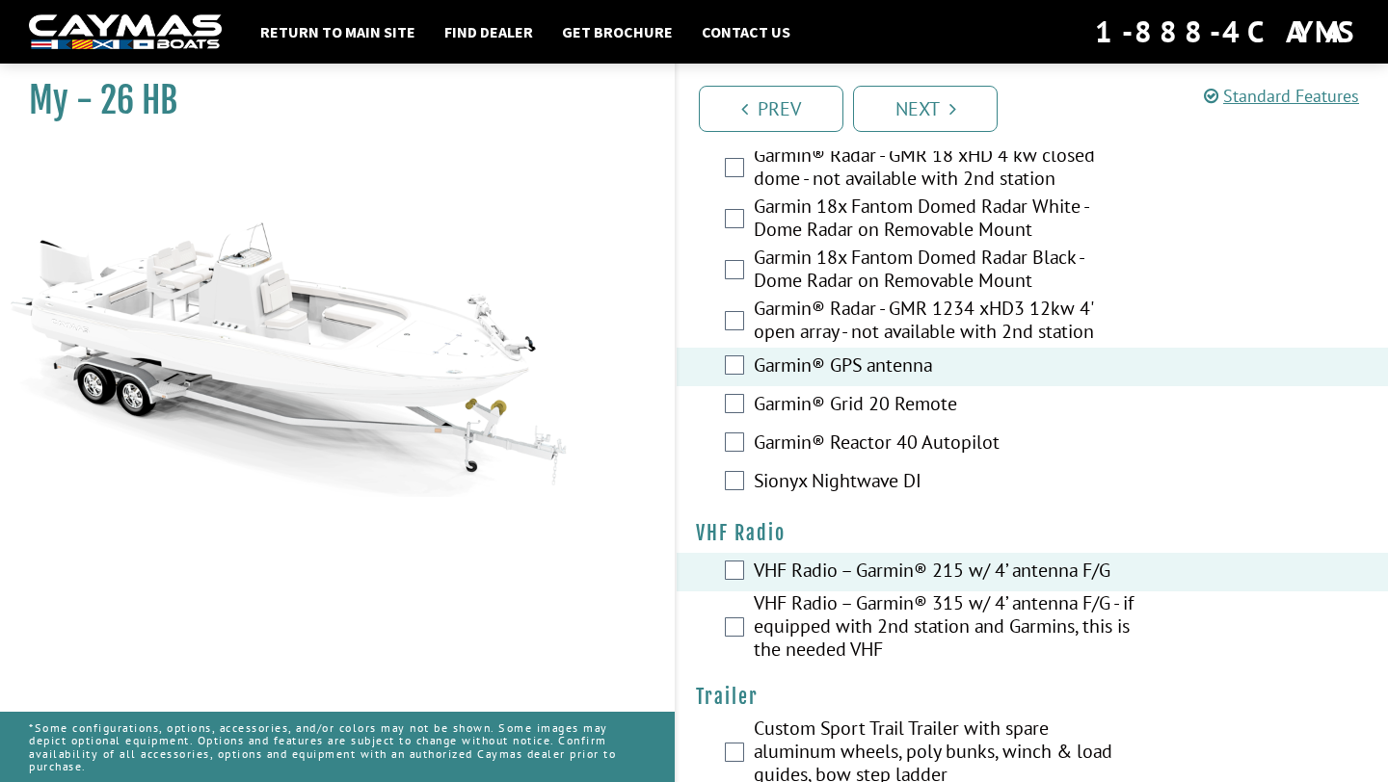
click at [842, 727] on label "Custom Sport Trail Trailer with spare aluminum wheels, poly bunks, winch & load…" at bounding box center [943, 754] width 381 height 74
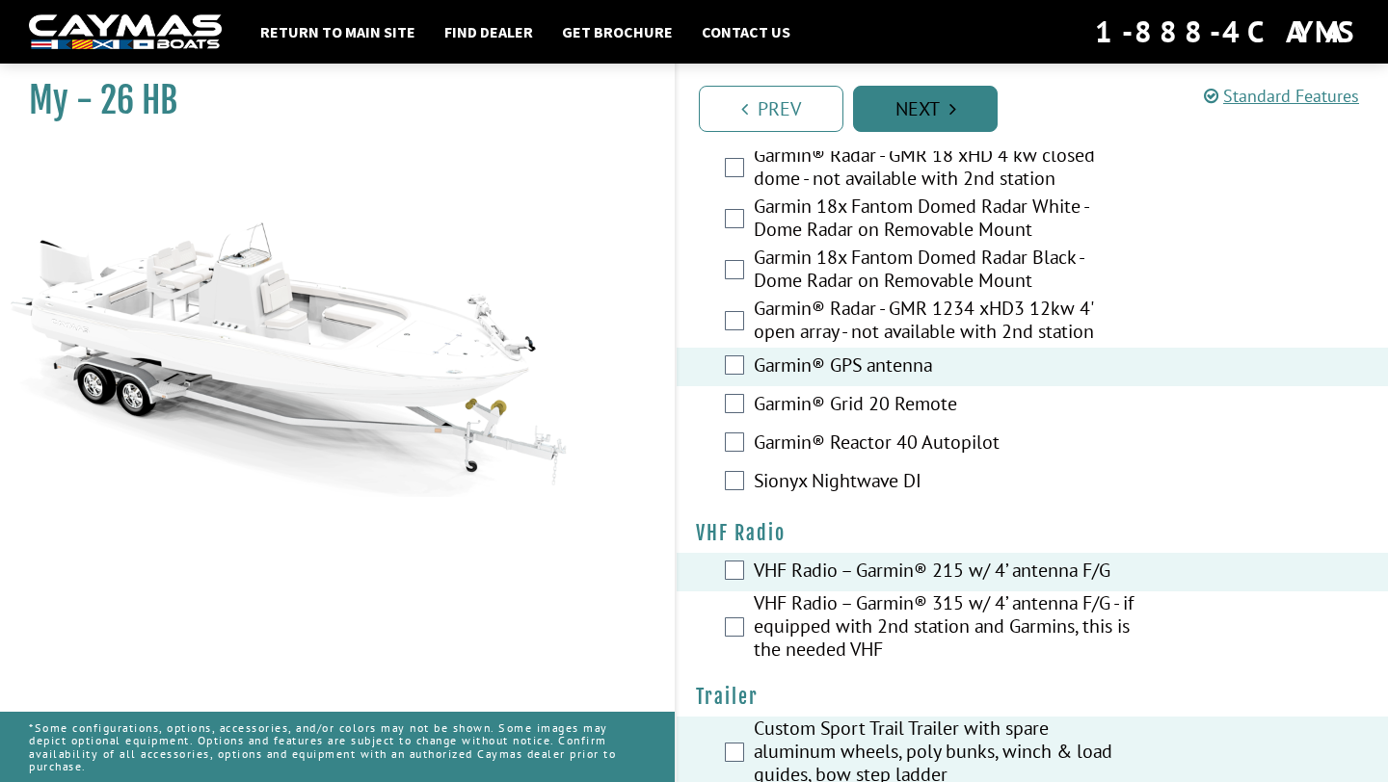
click at [954, 101] on icon "Pagination" at bounding box center [952, 108] width 7 height 19
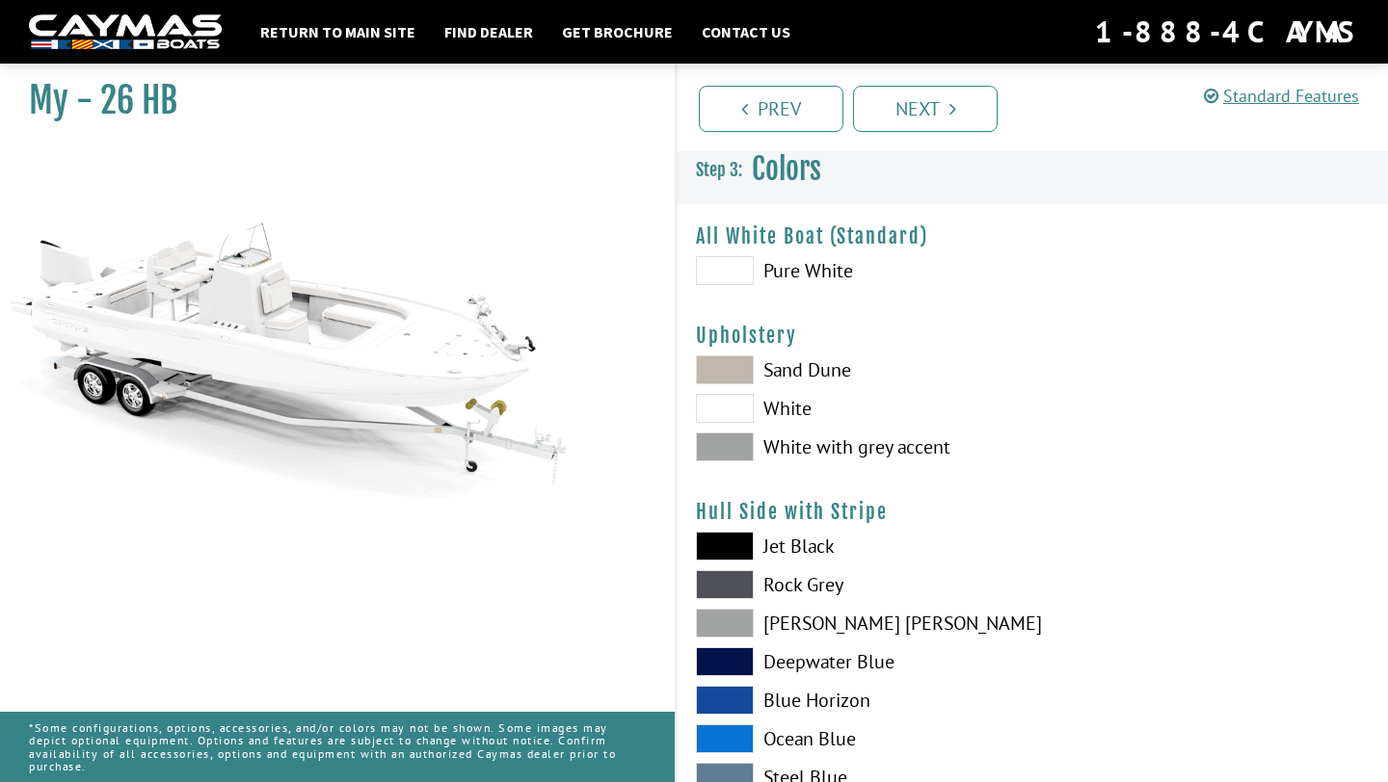
scroll to position [0, 0]
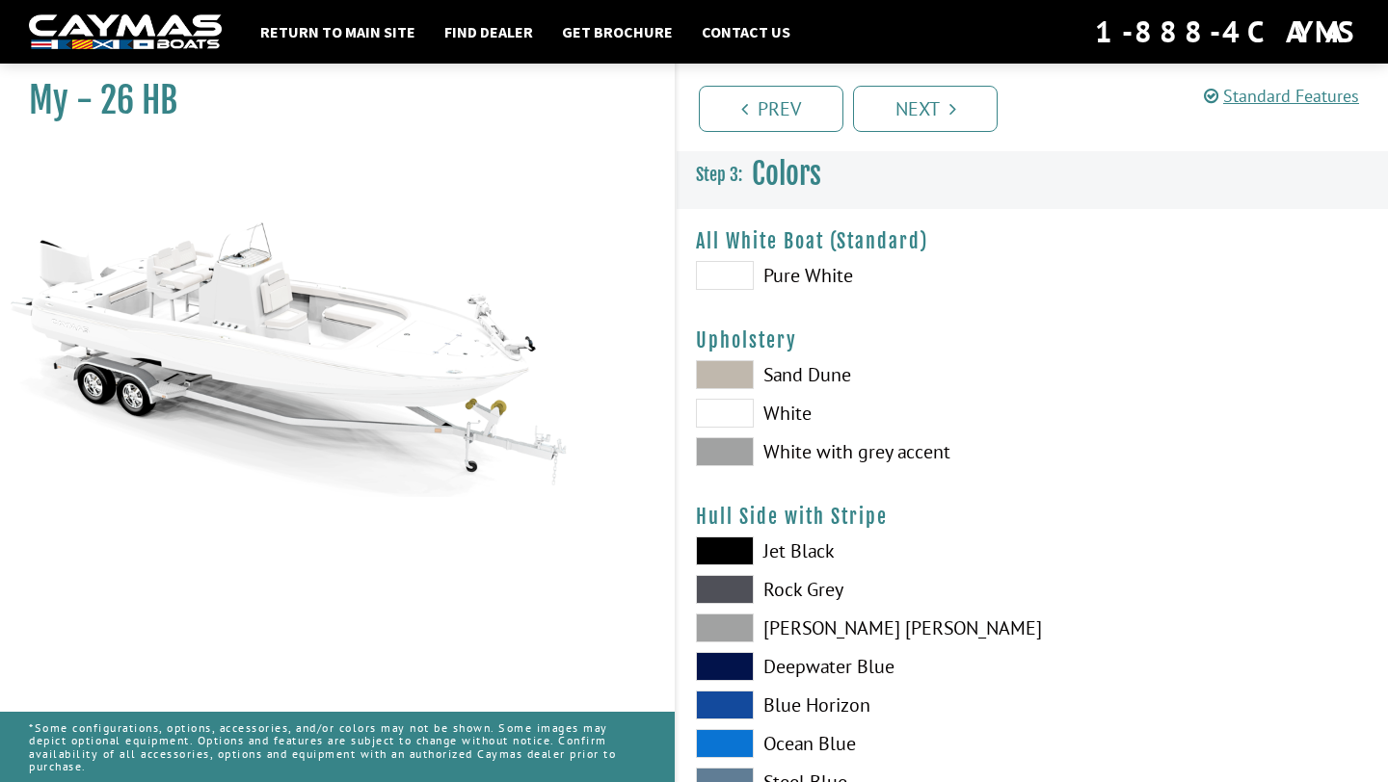
click at [727, 445] on span at bounding box center [725, 451] width 58 height 29
click at [735, 416] on span at bounding box center [725, 413] width 58 height 29
click at [735, 372] on span at bounding box center [725, 374] width 58 height 29
click at [736, 461] on span at bounding box center [725, 451] width 58 height 29
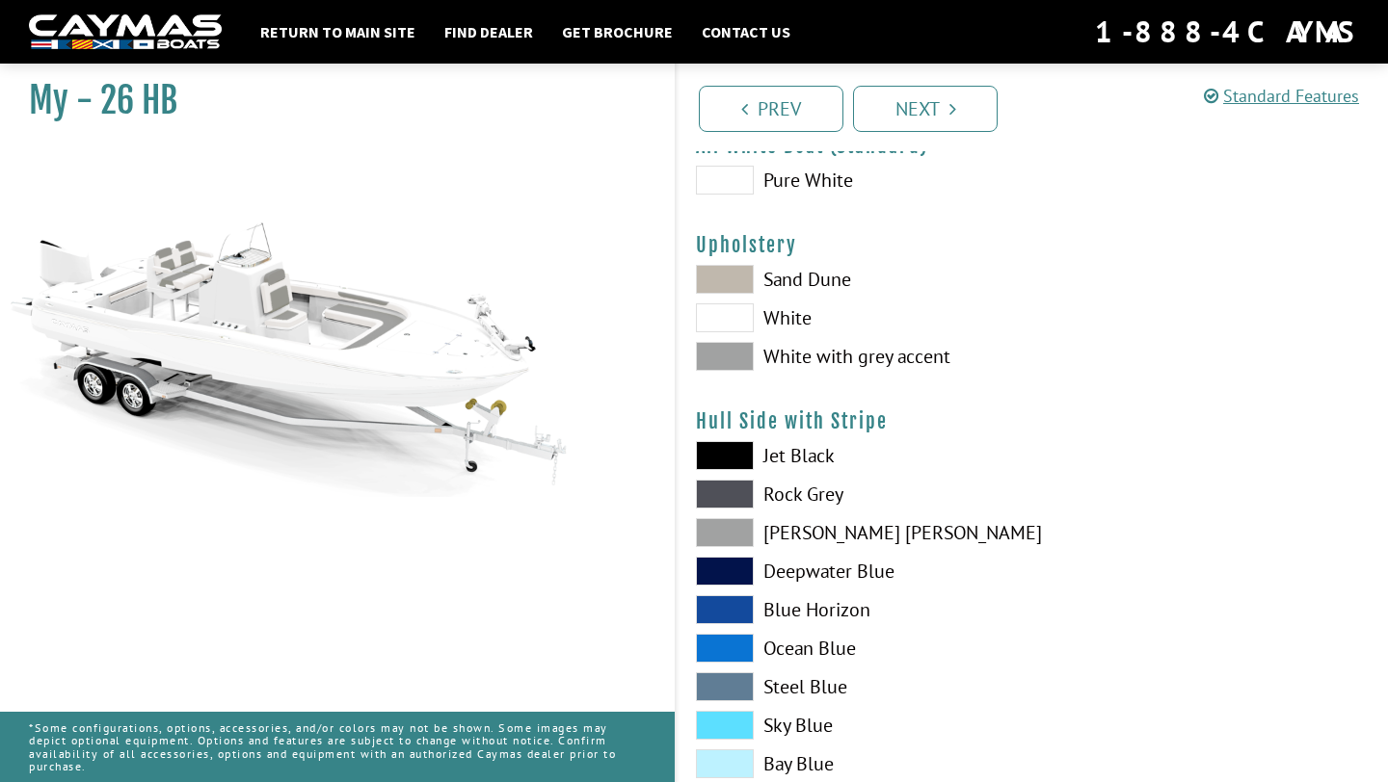
scroll to position [99, 0]
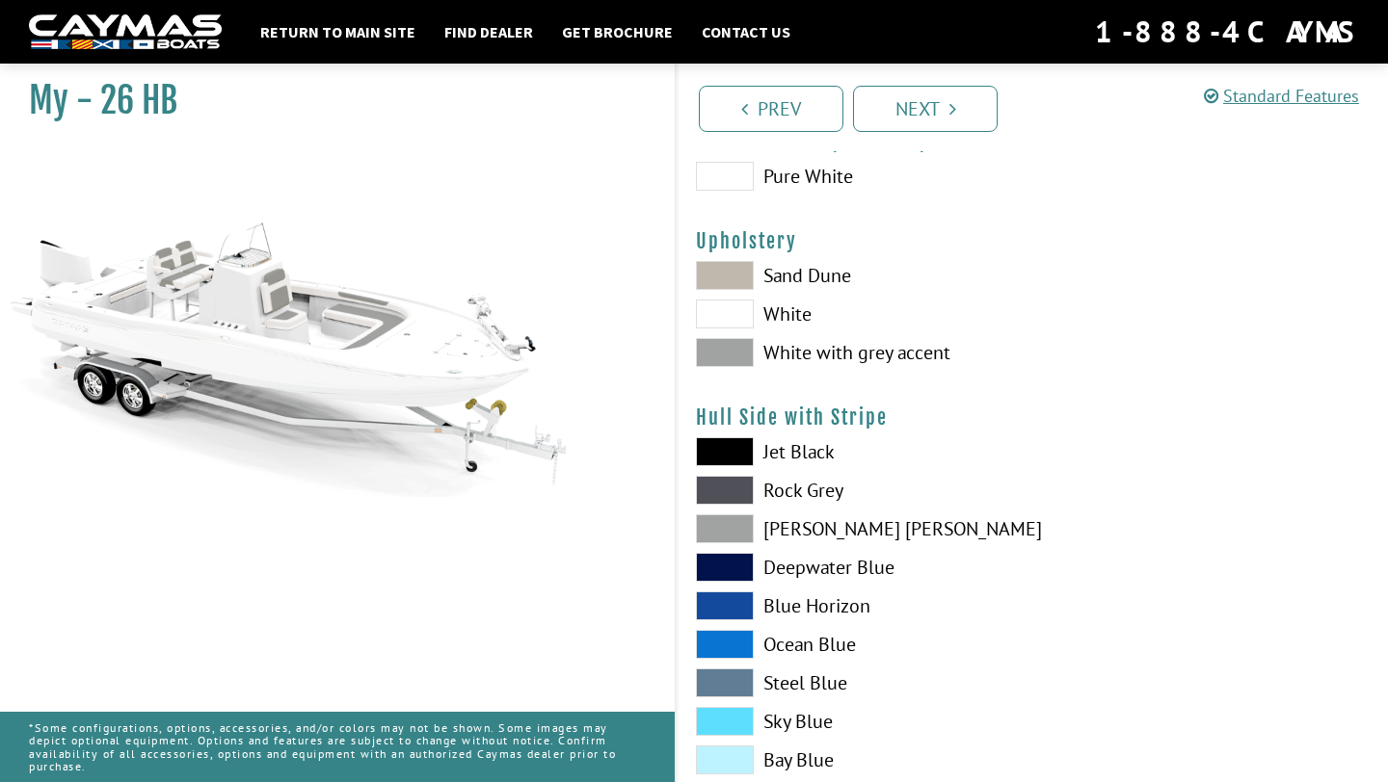
click at [728, 452] on span at bounding box center [725, 451] width 58 height 29
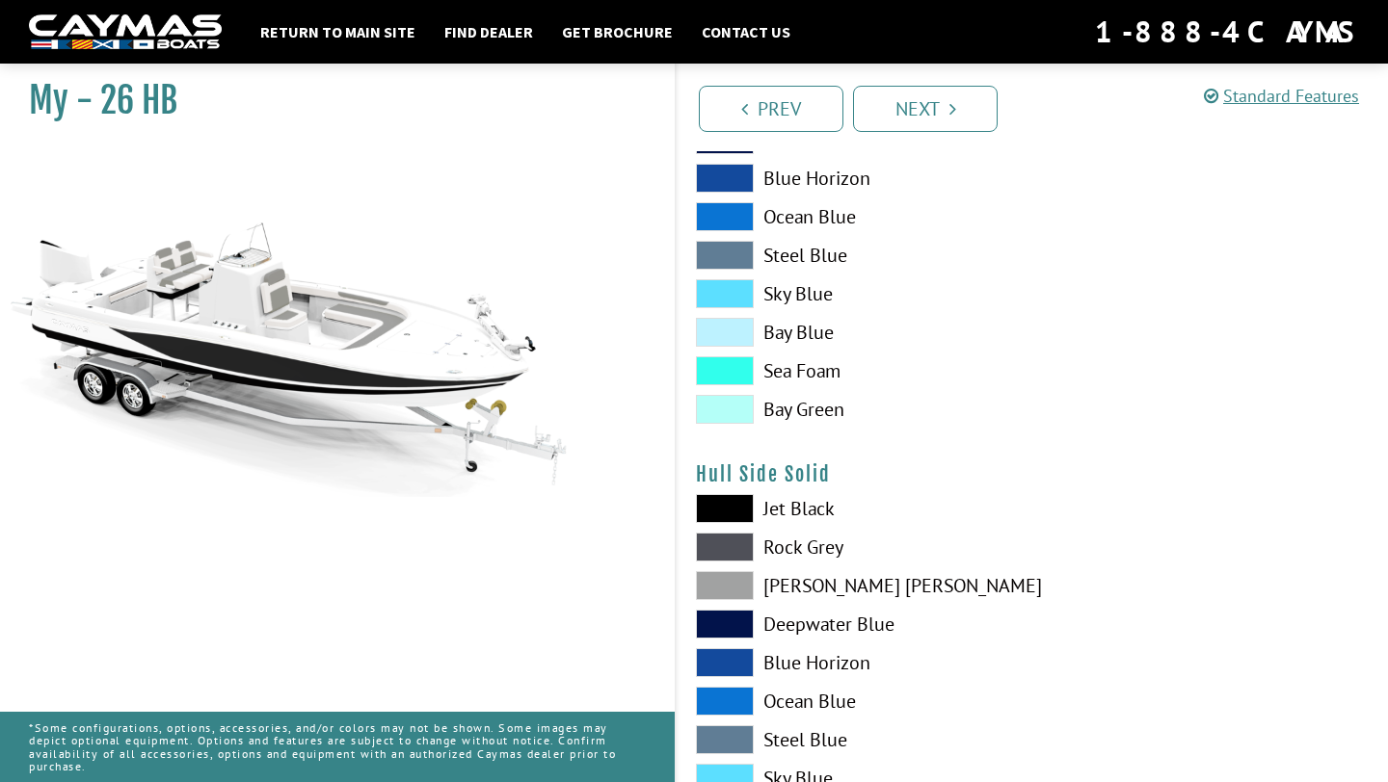
scroll to position [533, 0]
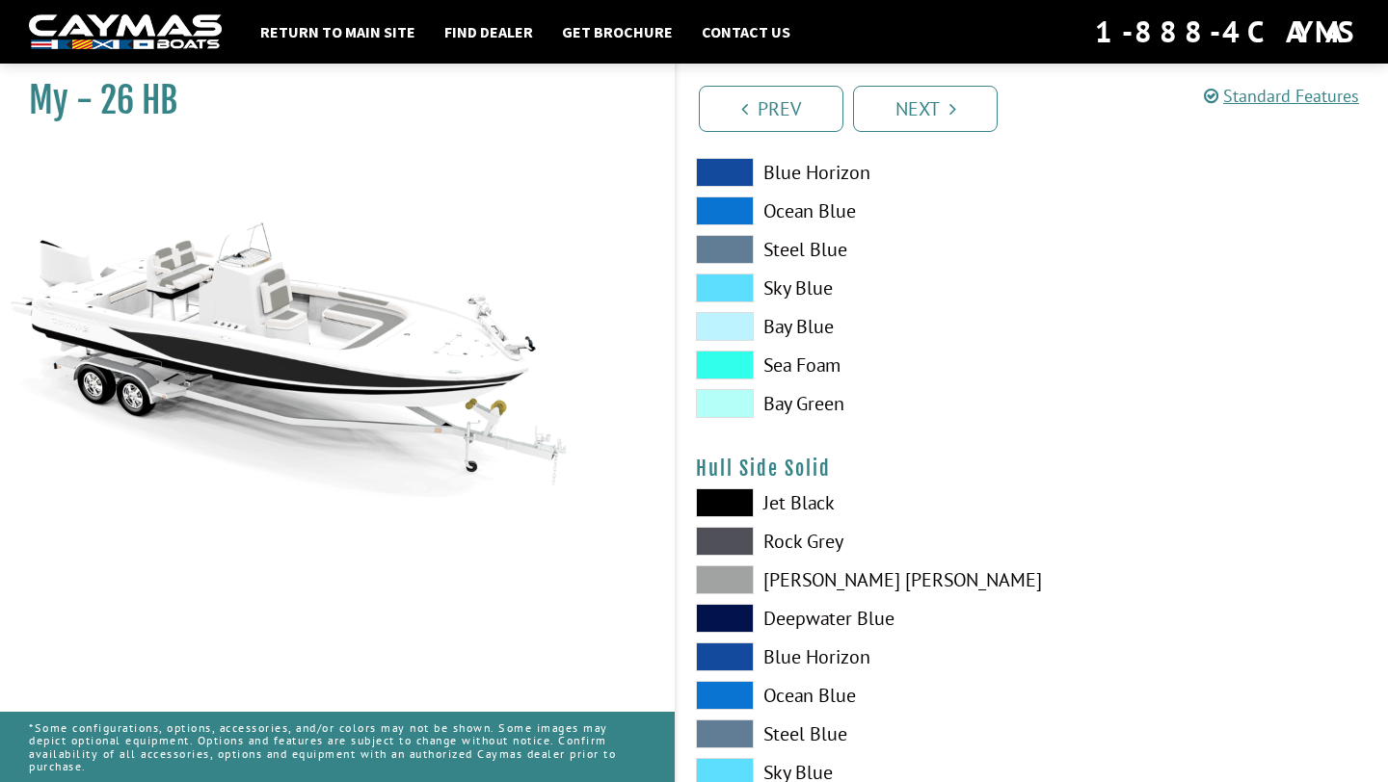
click at [738, 506] on span at bounding box center [725, 503] width 58 height 29
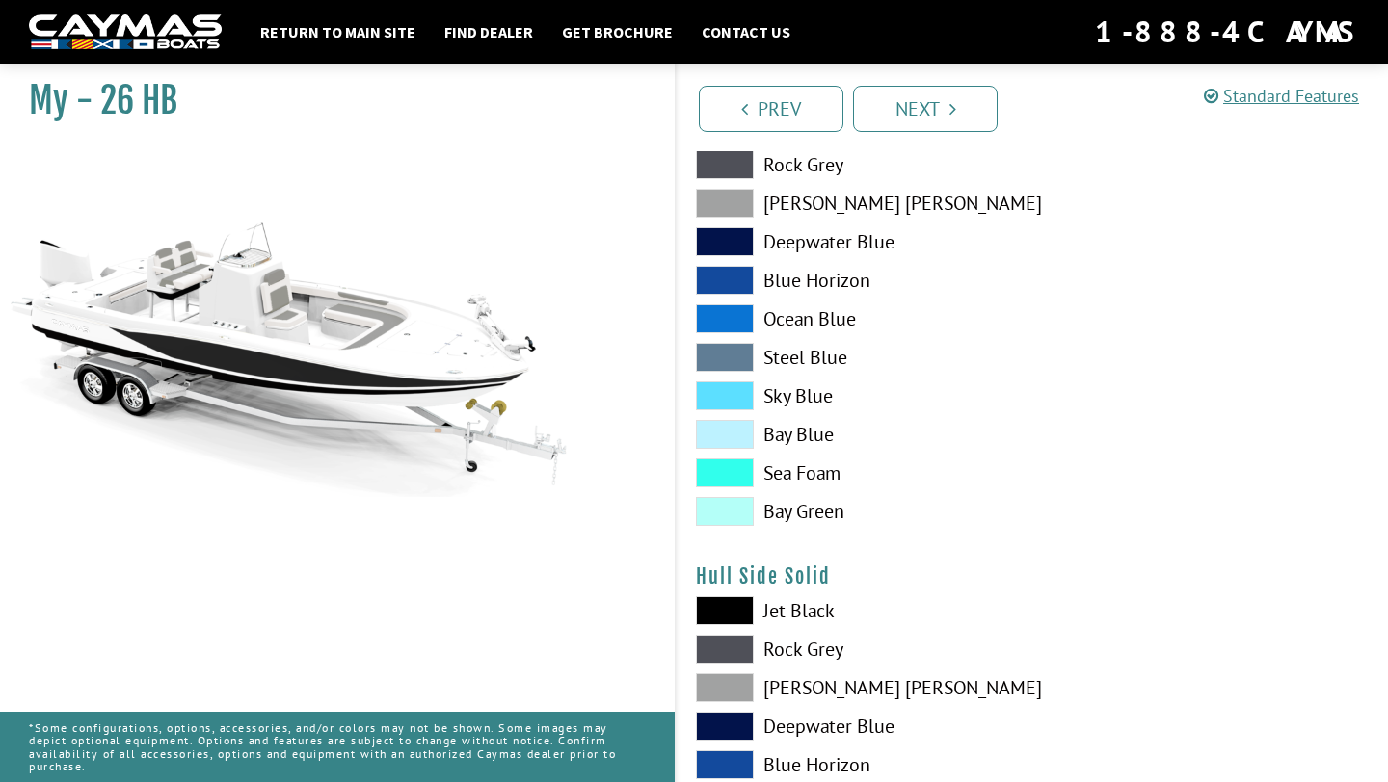
scroll to position [429, 0]
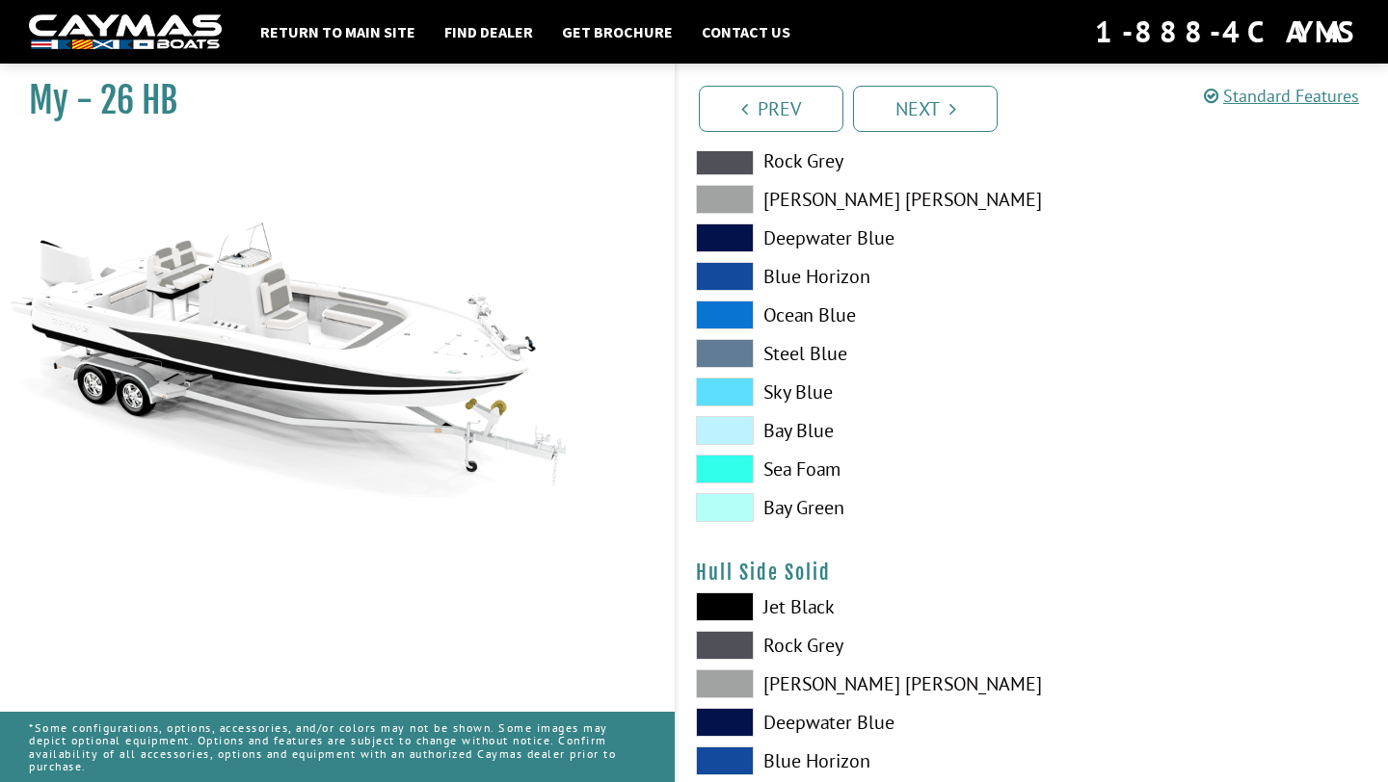
click at [723, 686] on span at bounding box center [725, 684] width 58 height 29
click at [731, 599] on span at bounding box center [725, 607] width 58 height 29
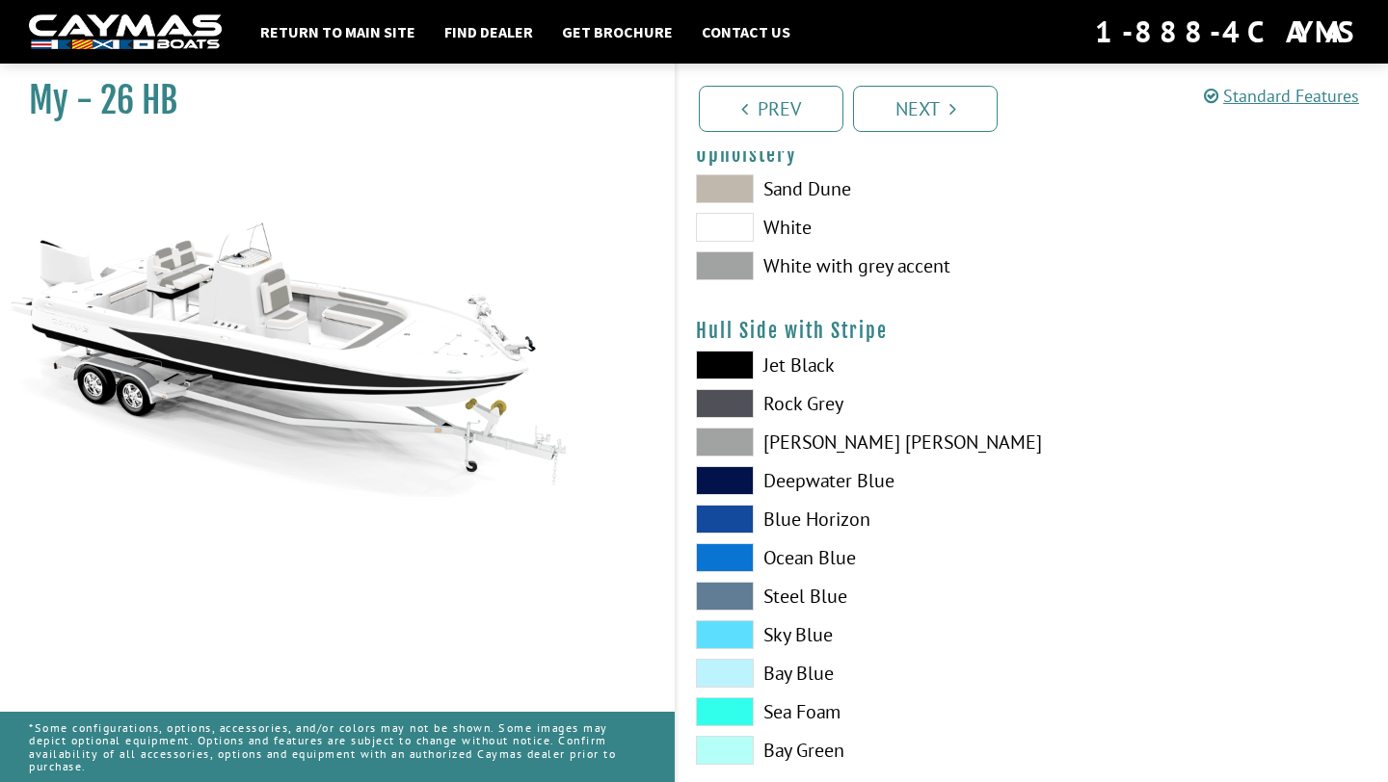
scroll to position [181, 0]
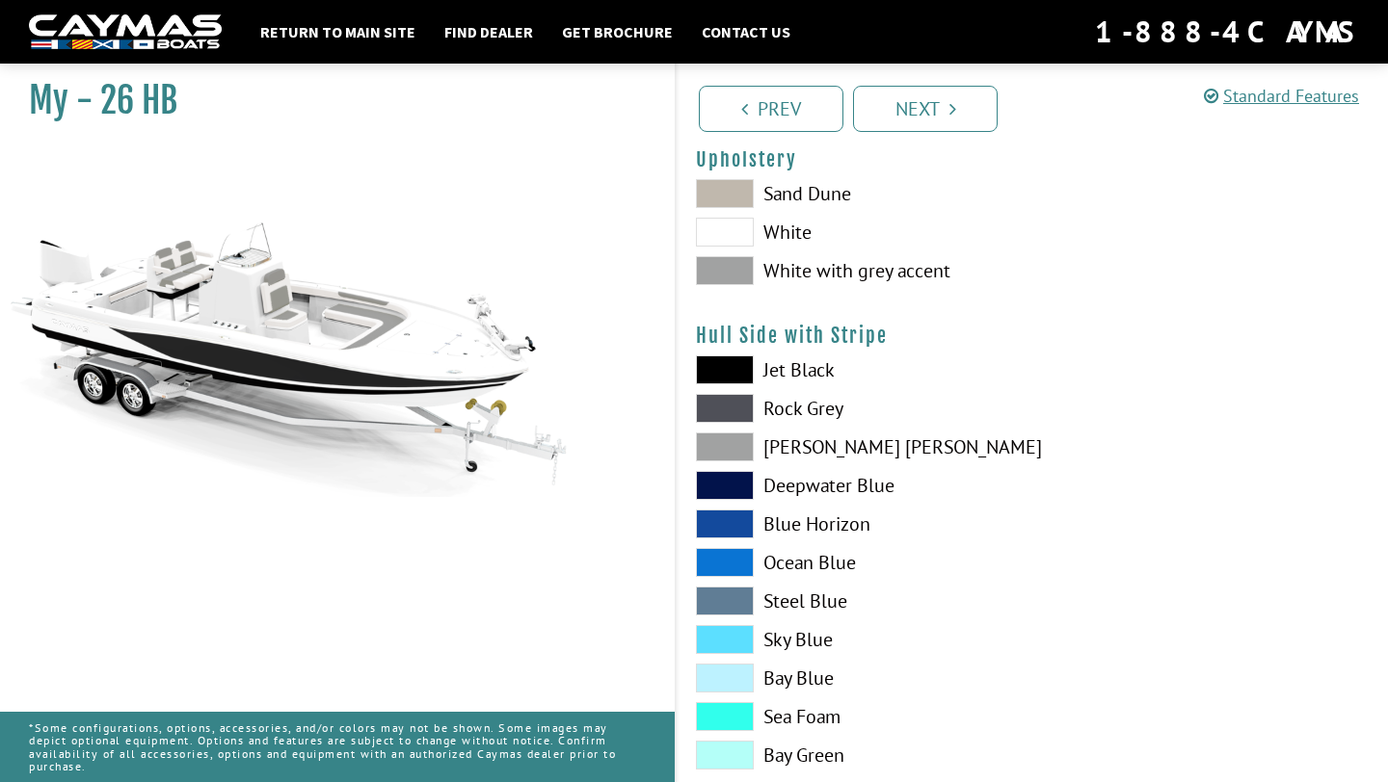
click at [740, 408] on span at bounding box center [725, 408] width 58 height 29
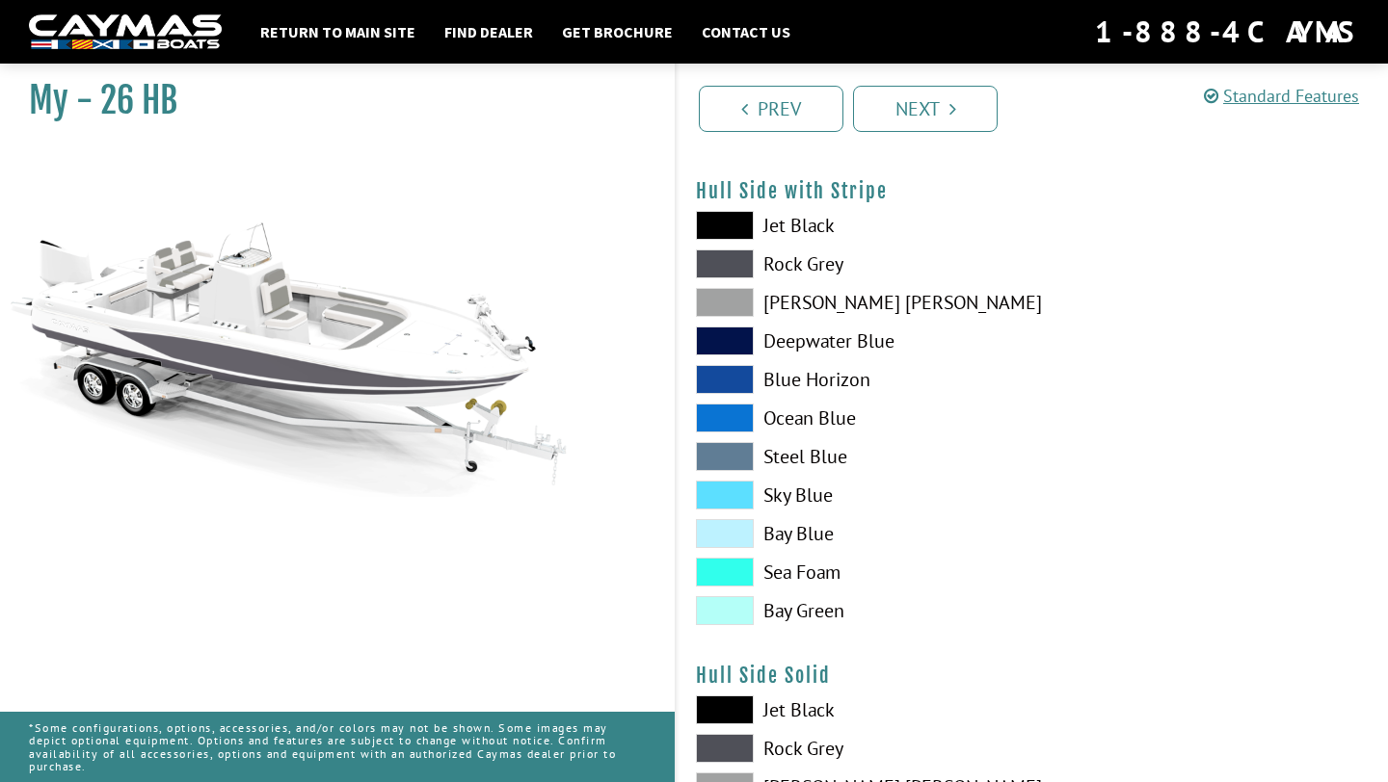
scroll to position [308, 0]
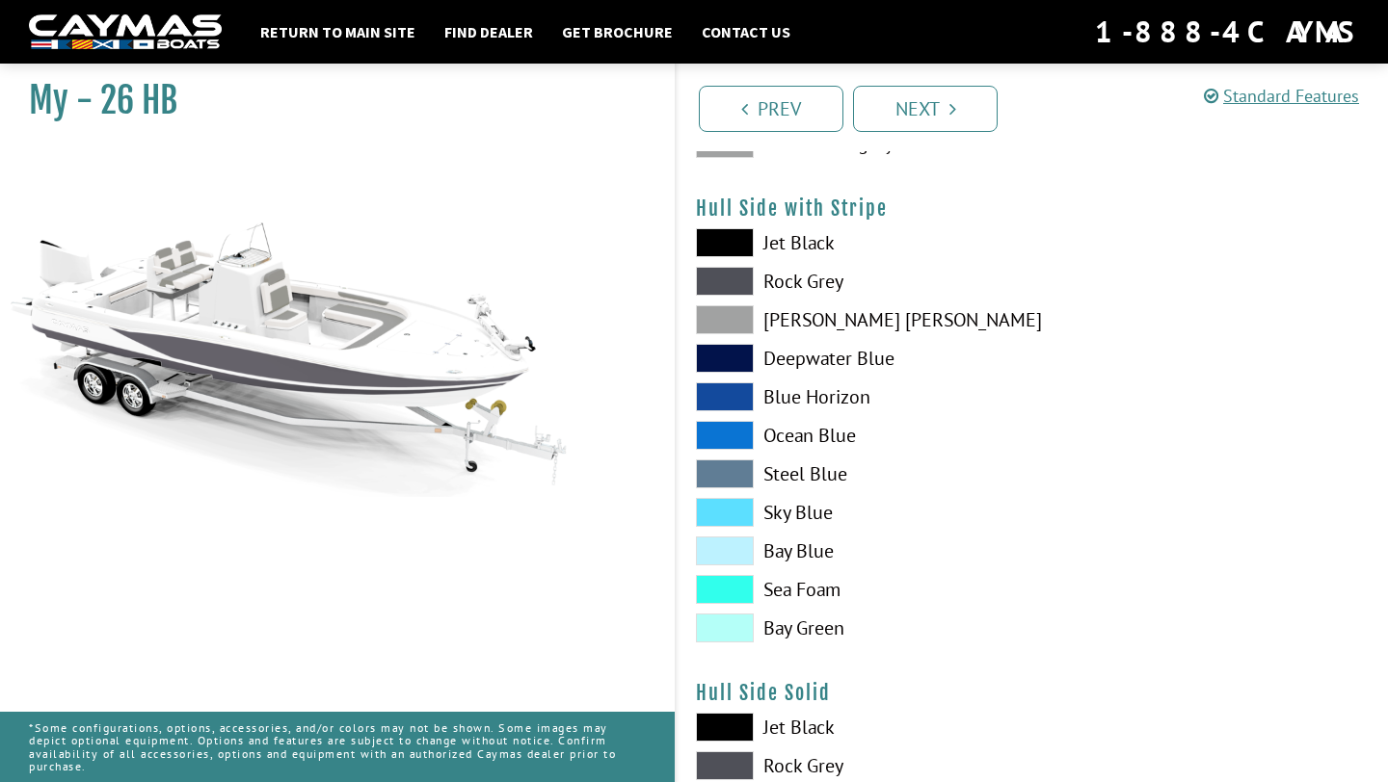
click at [728, 269] on span at bounding box center [725, 281] width 58 height 29
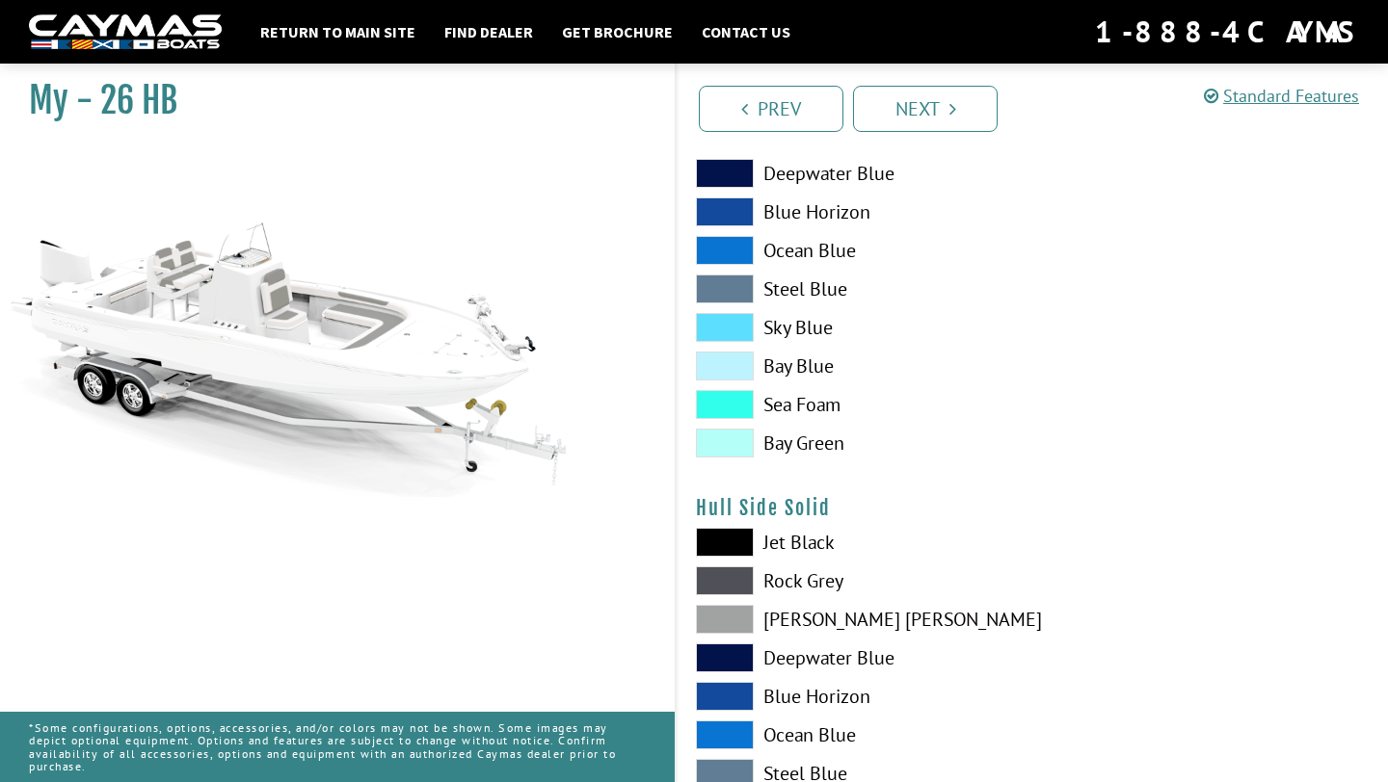
scroll to position [505, 0]
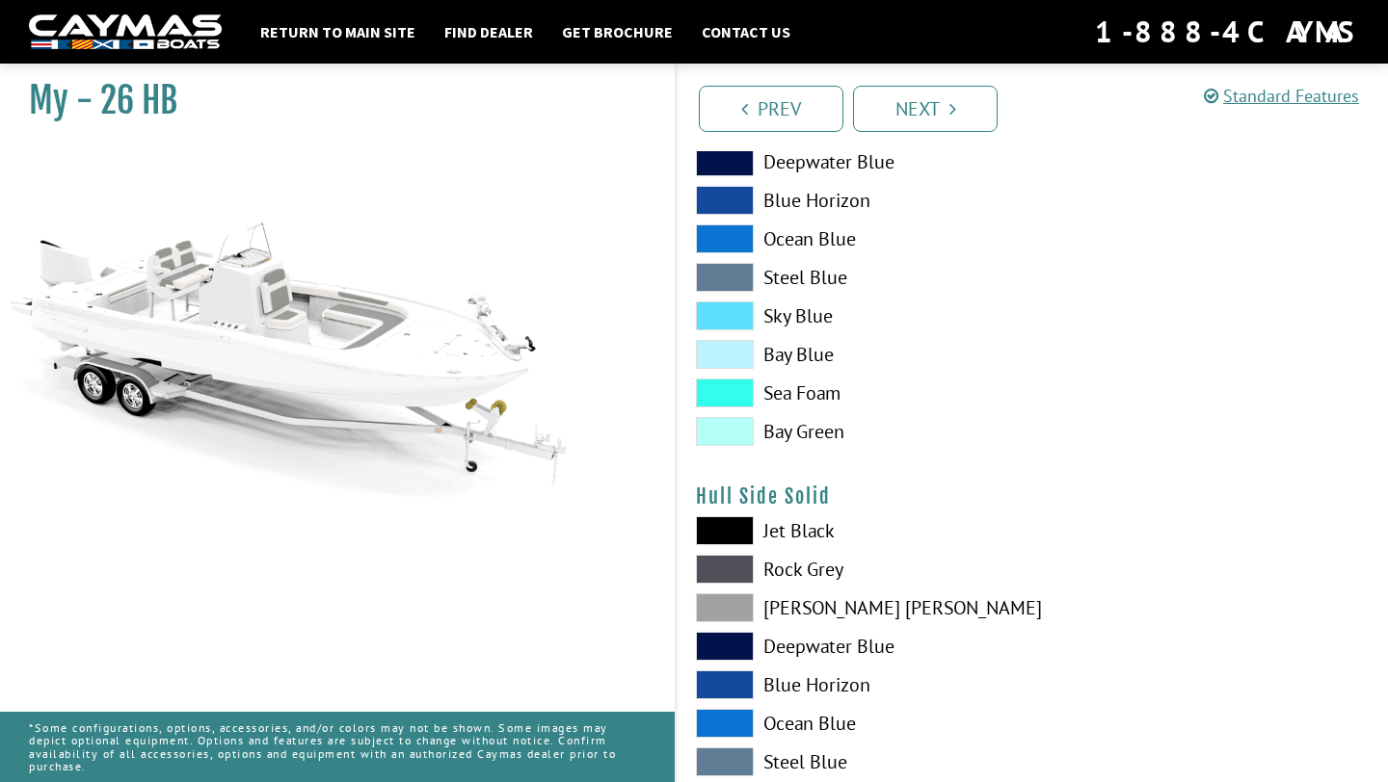
click at [732, 576] on span at bounding box center [725, 569] width 58 height 29
click at [733, 532] on span at bounding box center [725, 530] width 58 height 29
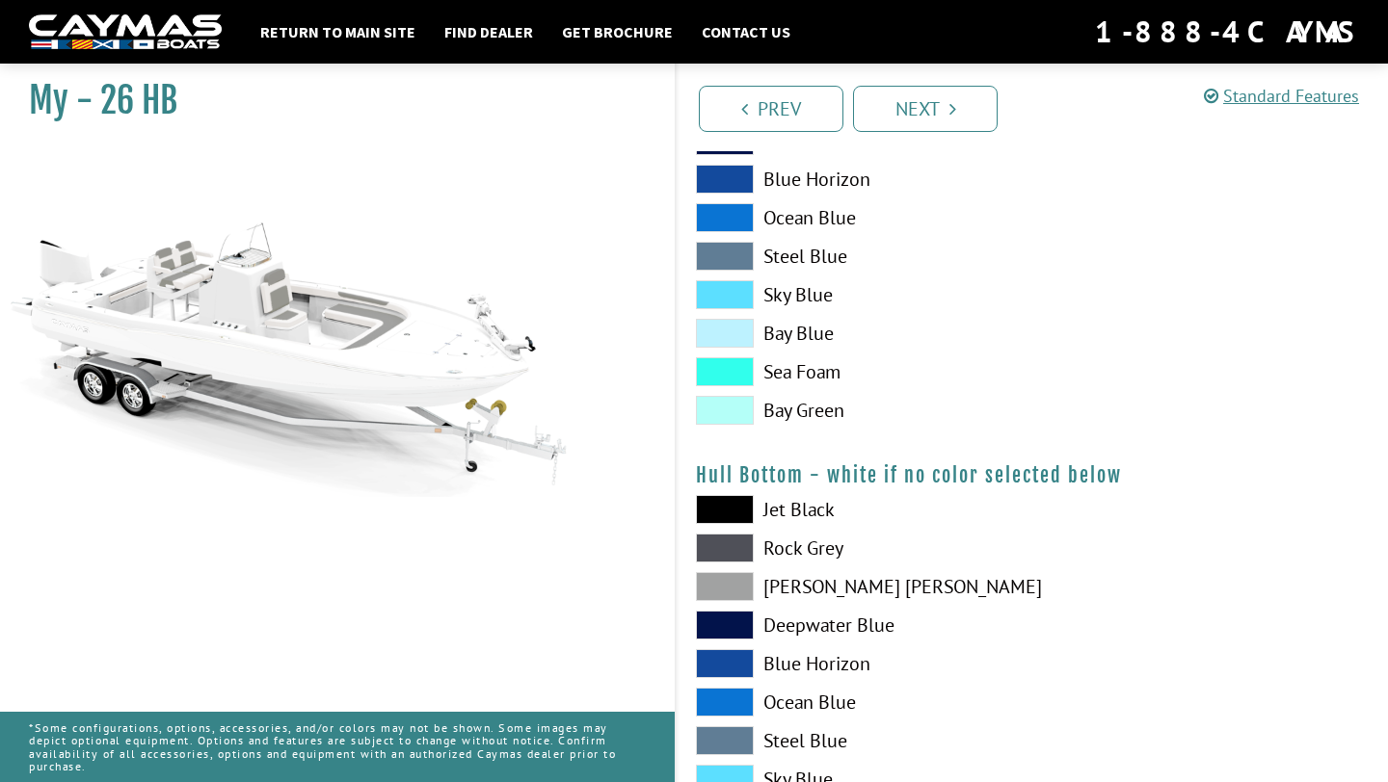
scroll to position [1048, 0]
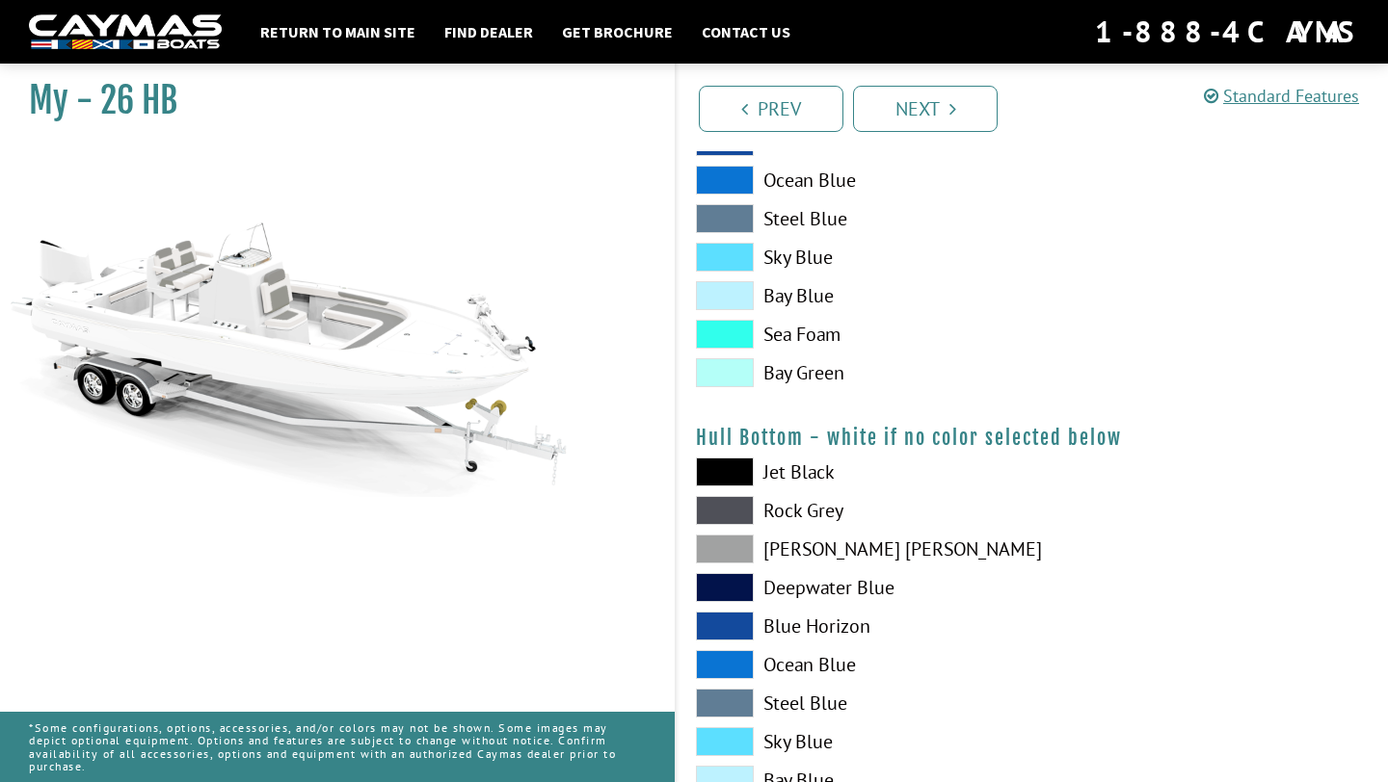
click at [727, 470] on span at bounding box center [725, 472] width 58 height 29
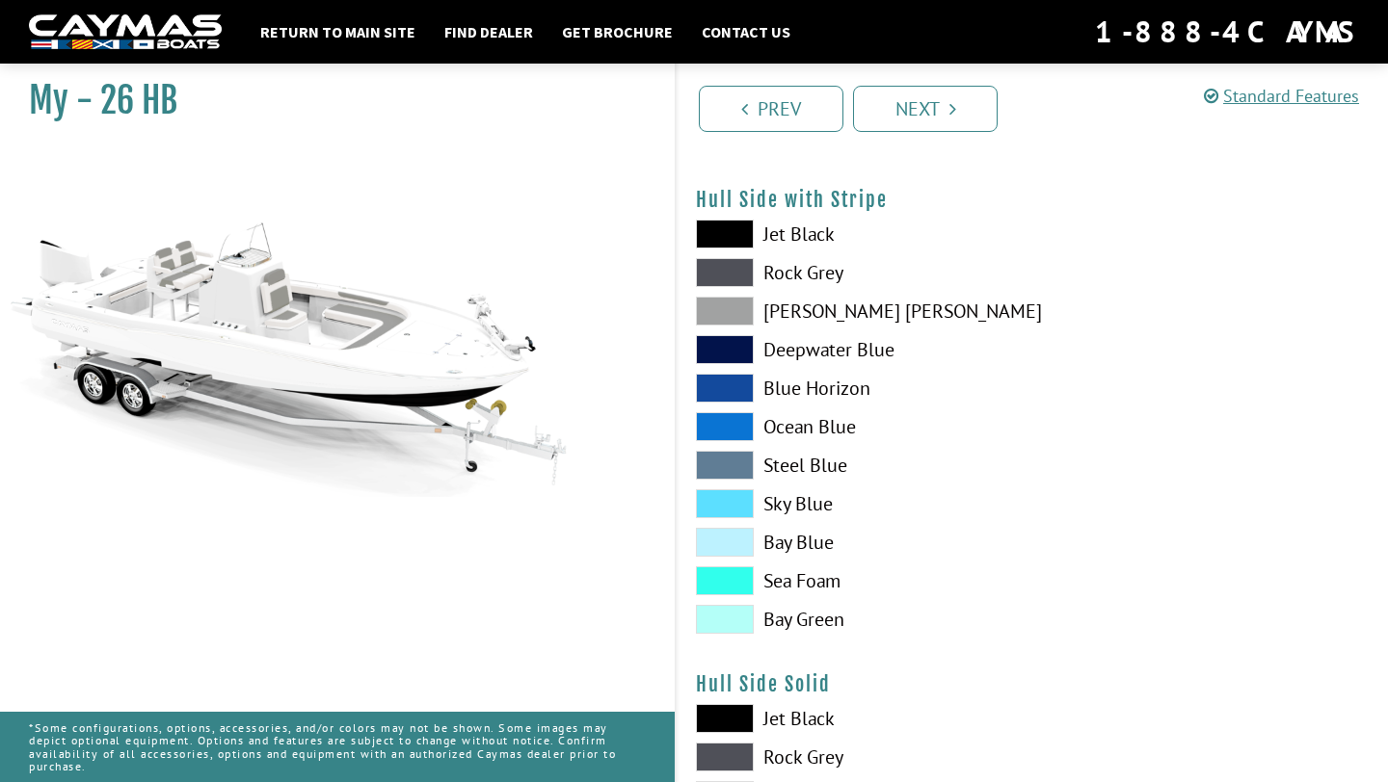
scroll to position [315, 0]
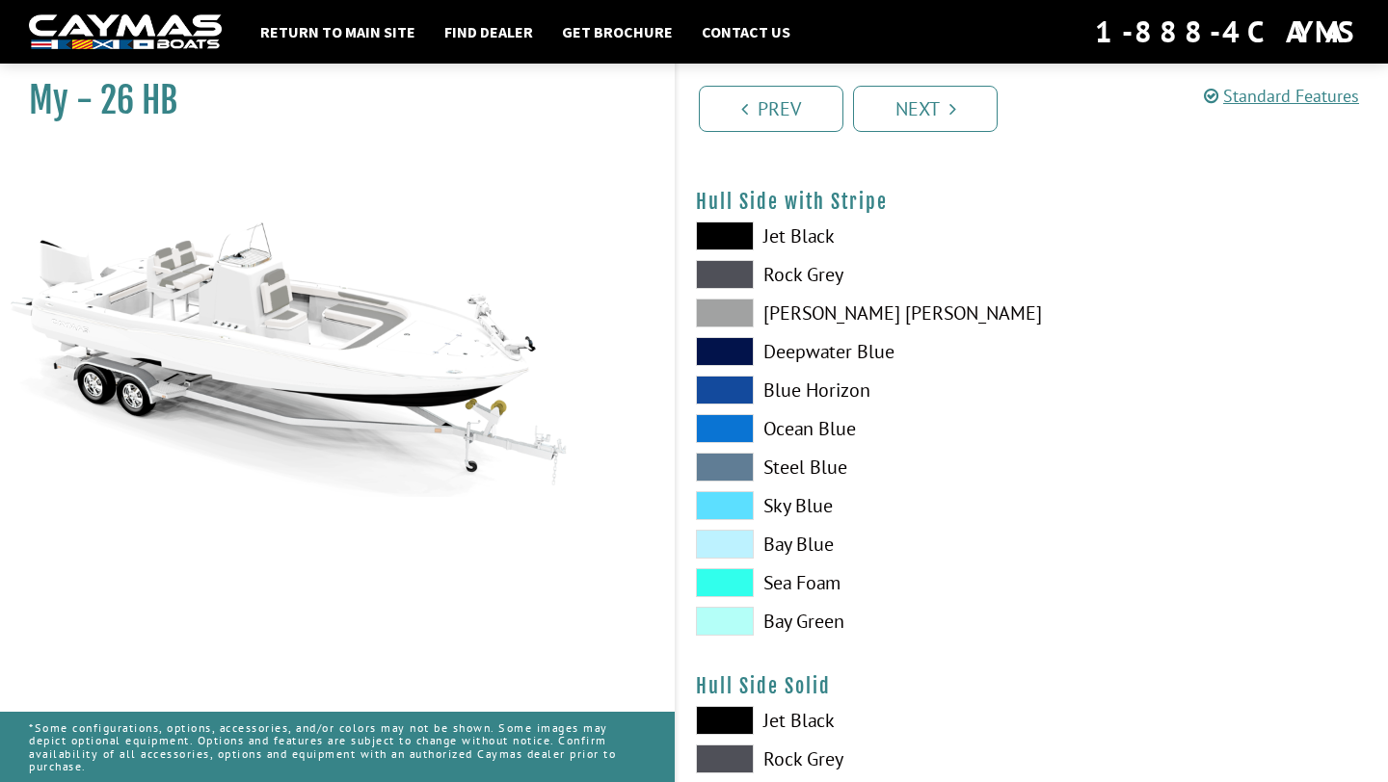
click at [727, 242] on span at bounding box center [725, 236] width 58 height 29
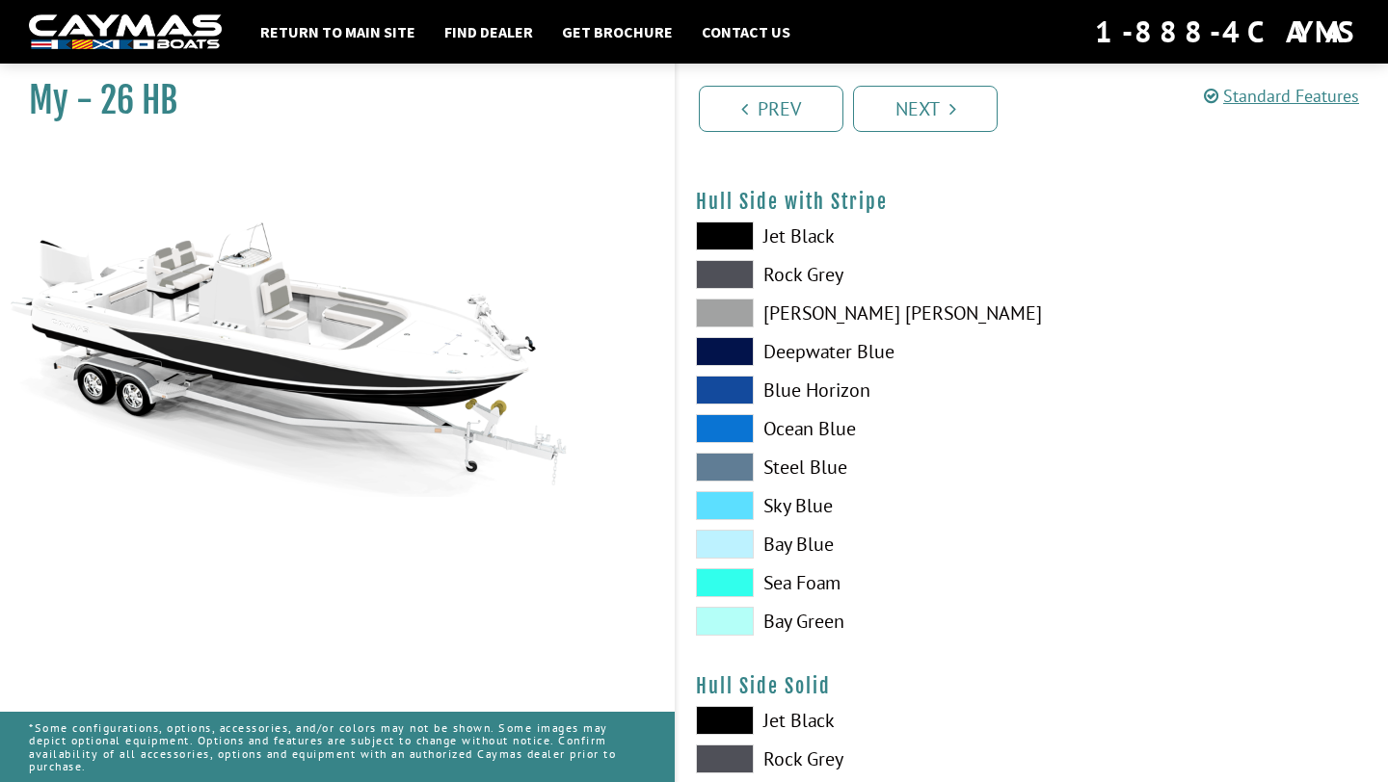
click at [740, 401] on span at bounding box center [725, 390] width 58 height 29
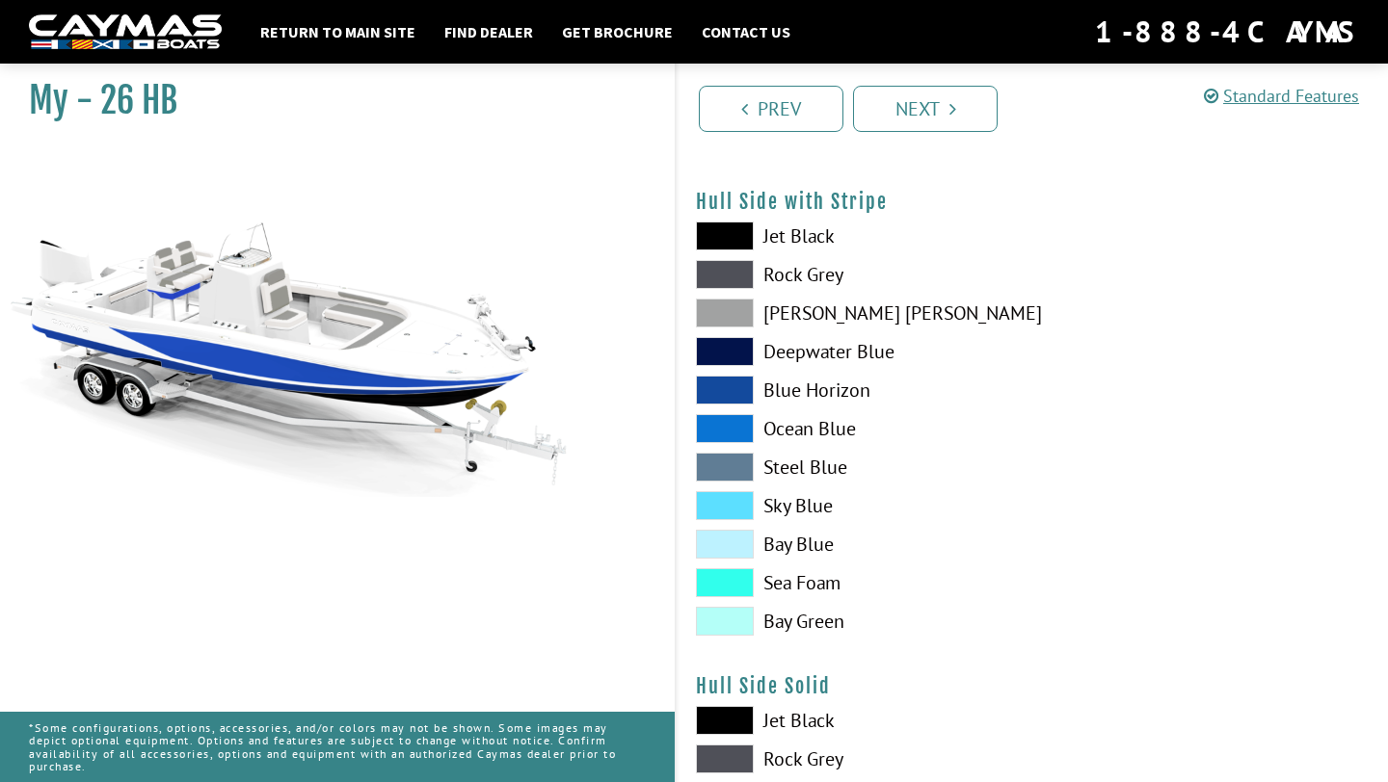
click at [720, 595] on span at bounding box center [725, 582] width 58 height 29
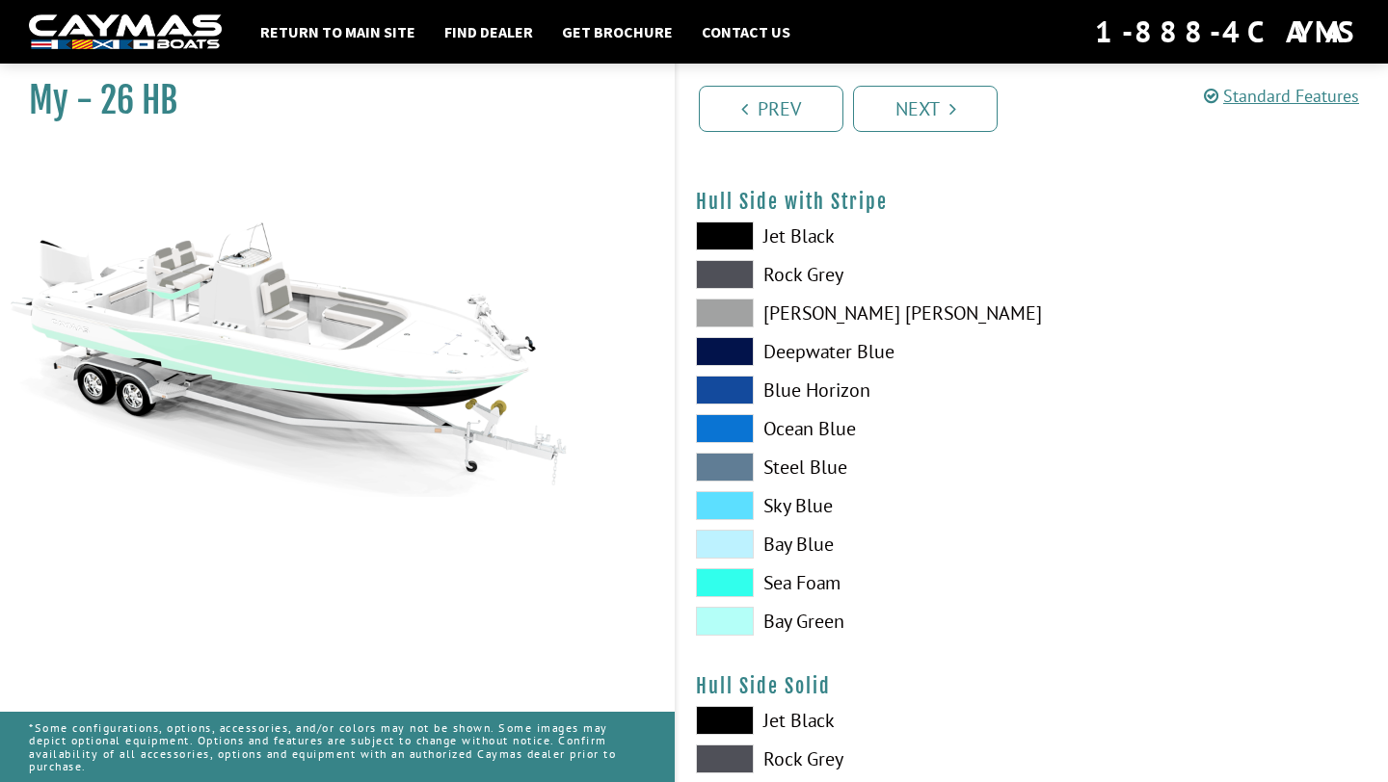
click at [721, 616] on span at bounding box center [725, 621] width 58 height 29
click at [718, 543] on span at bounding box center [725, 544] width 58 height 29
click at [716, 361] on span at bounding box center [725, 351] width 58 height 29
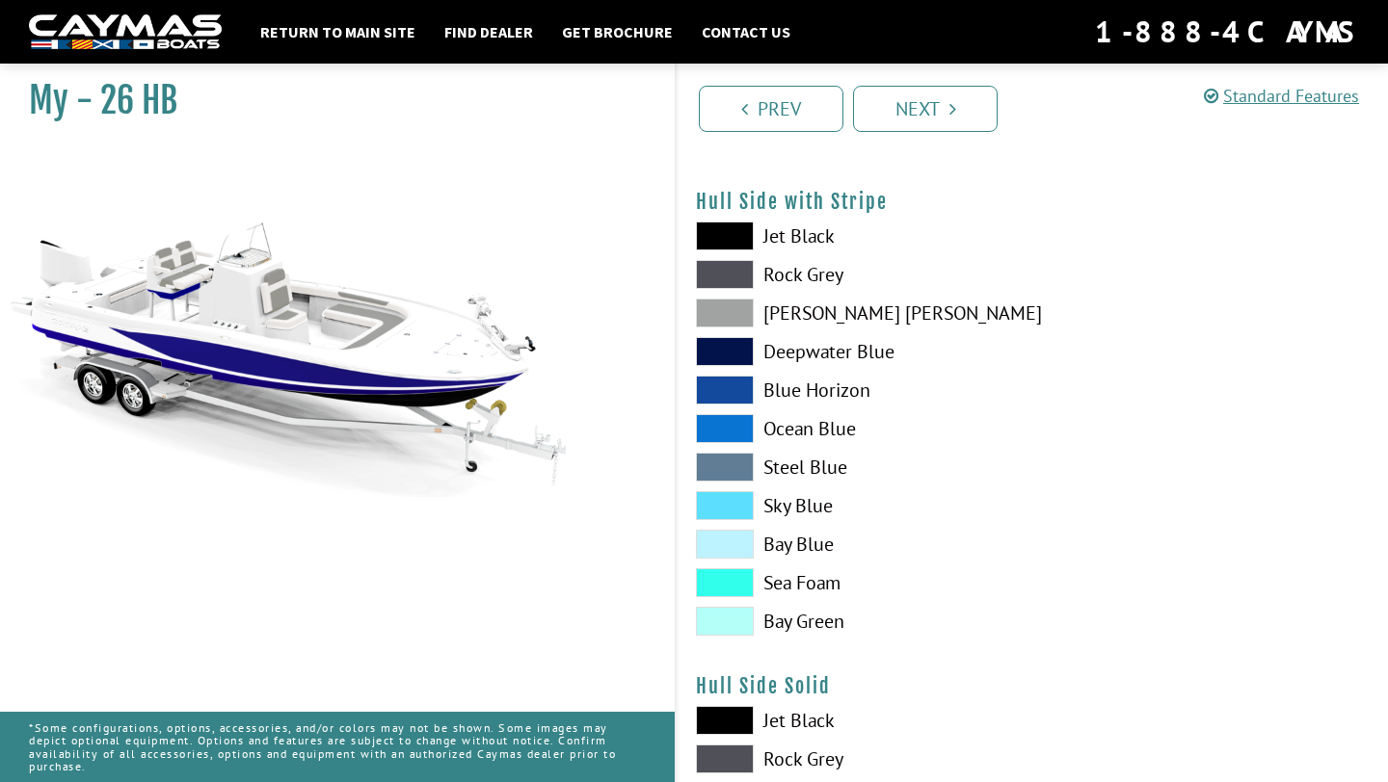
click at [727, 276] on span at bounding box center [725, 274] width 58 height 29
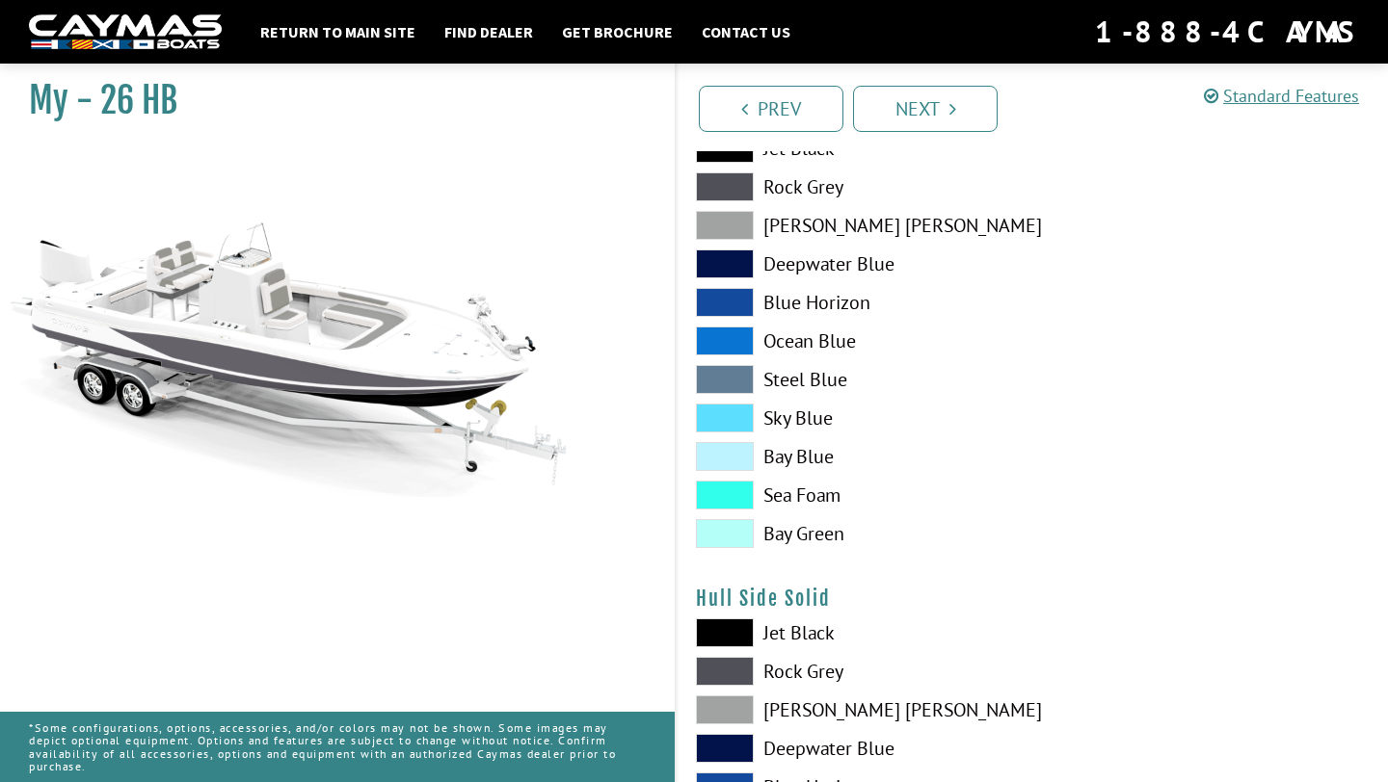
scroll to position [400, 0]
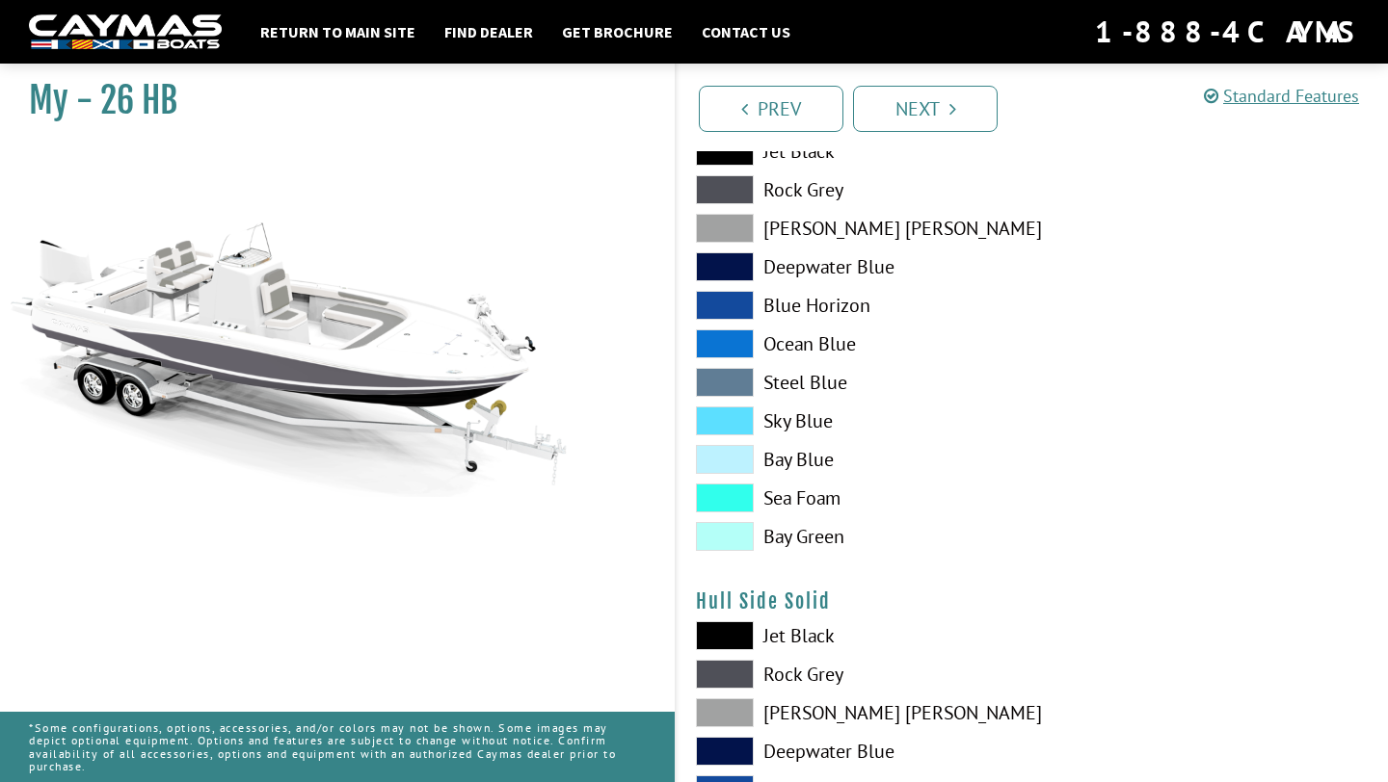
click at [738, 302] on span at bounding box center [725, 305] width 58 height 29
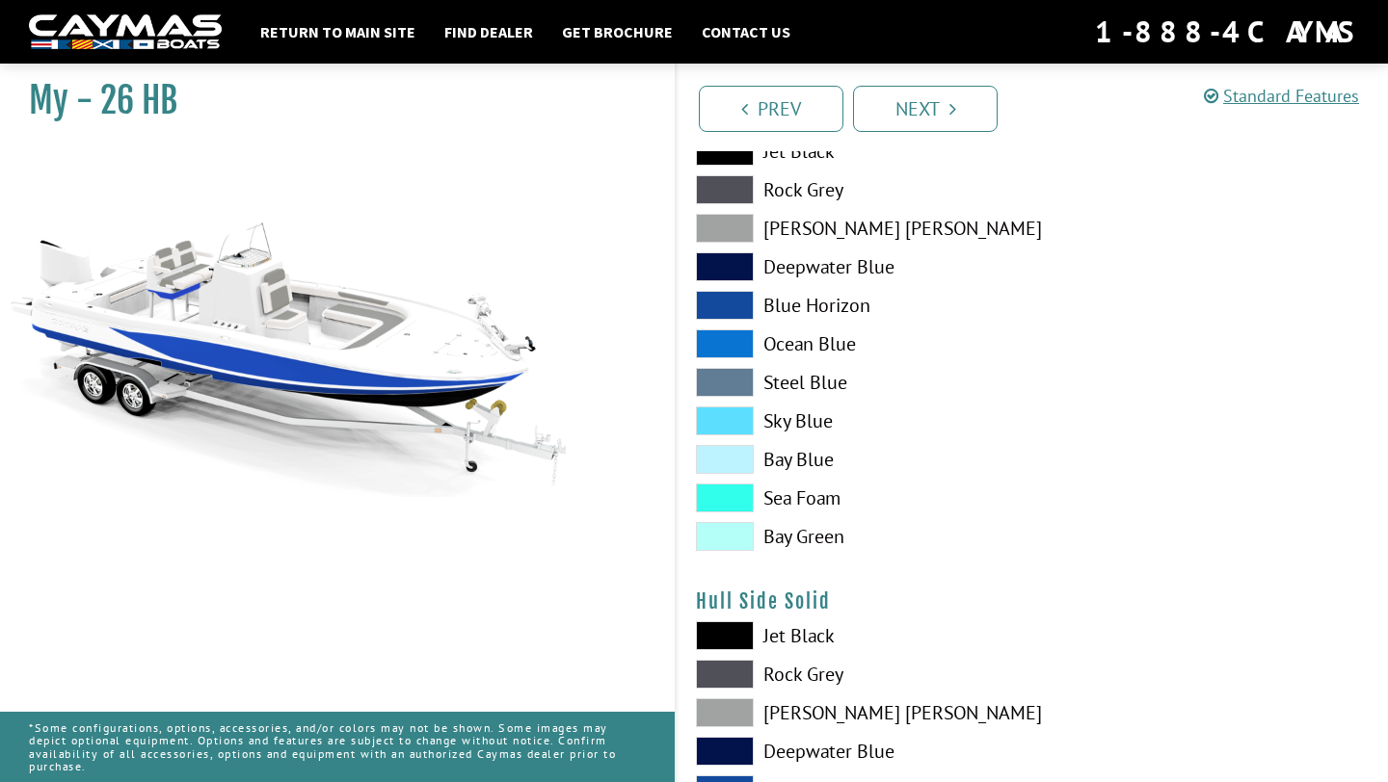
click at [736, 276] on span at bounding box center [725, 266] width 58 height 29
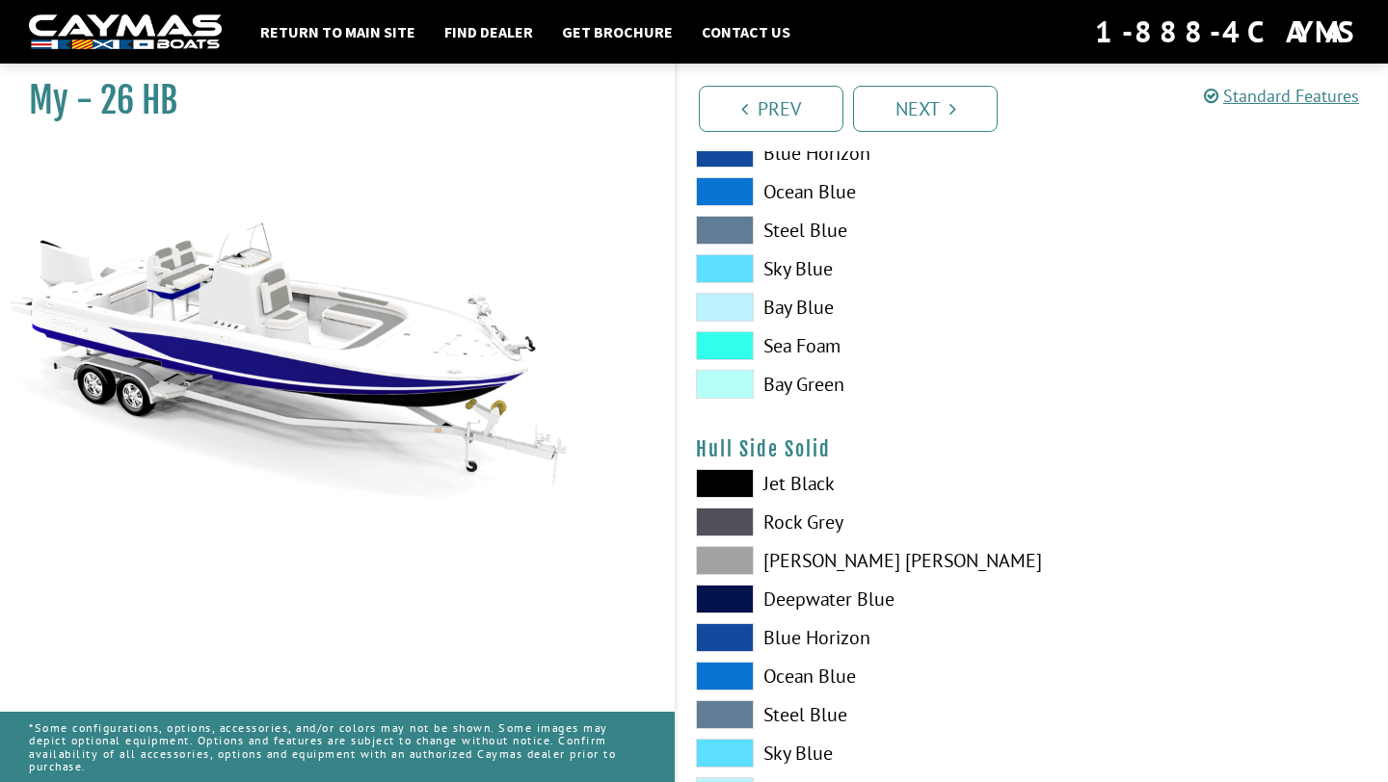
scroll to position [577, 0]
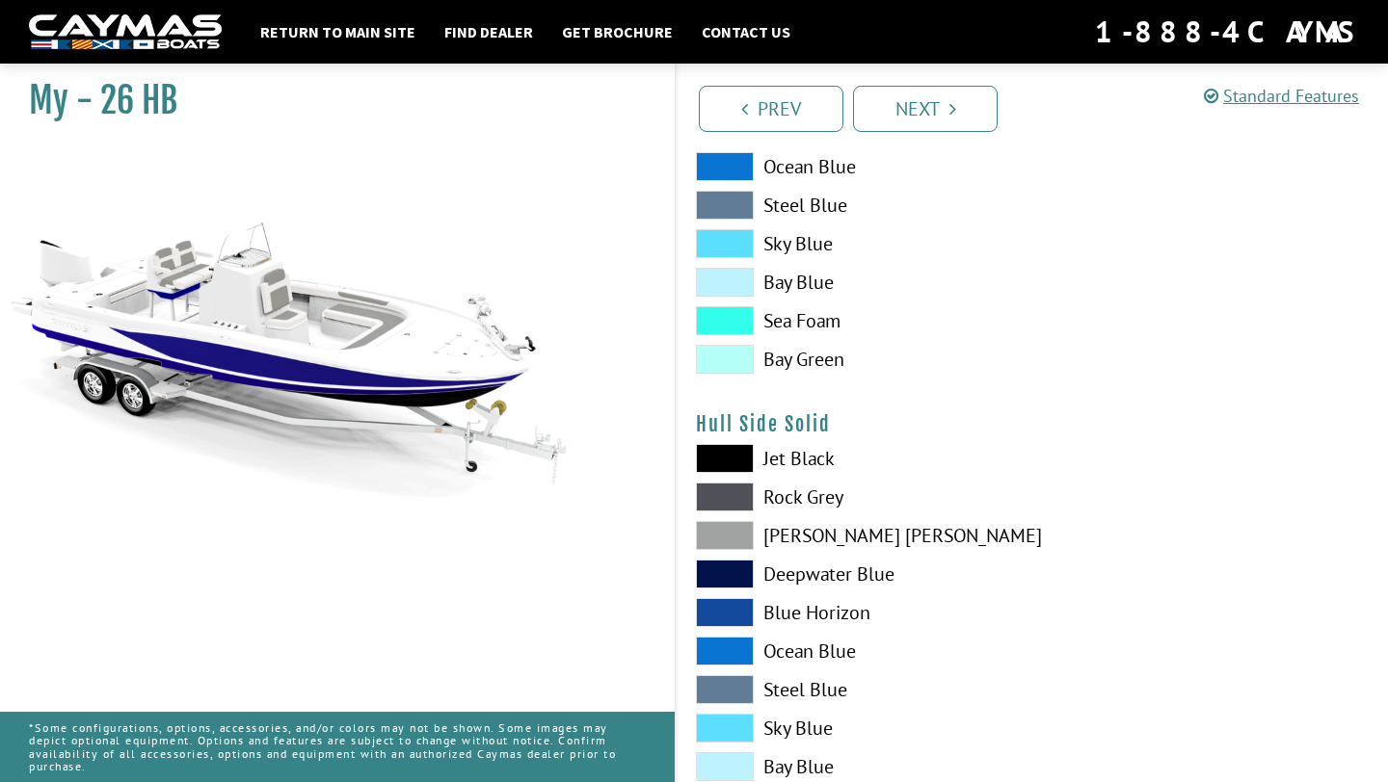
click at [727, 568] on span at bounding box center [725, 574] width 58 height 29
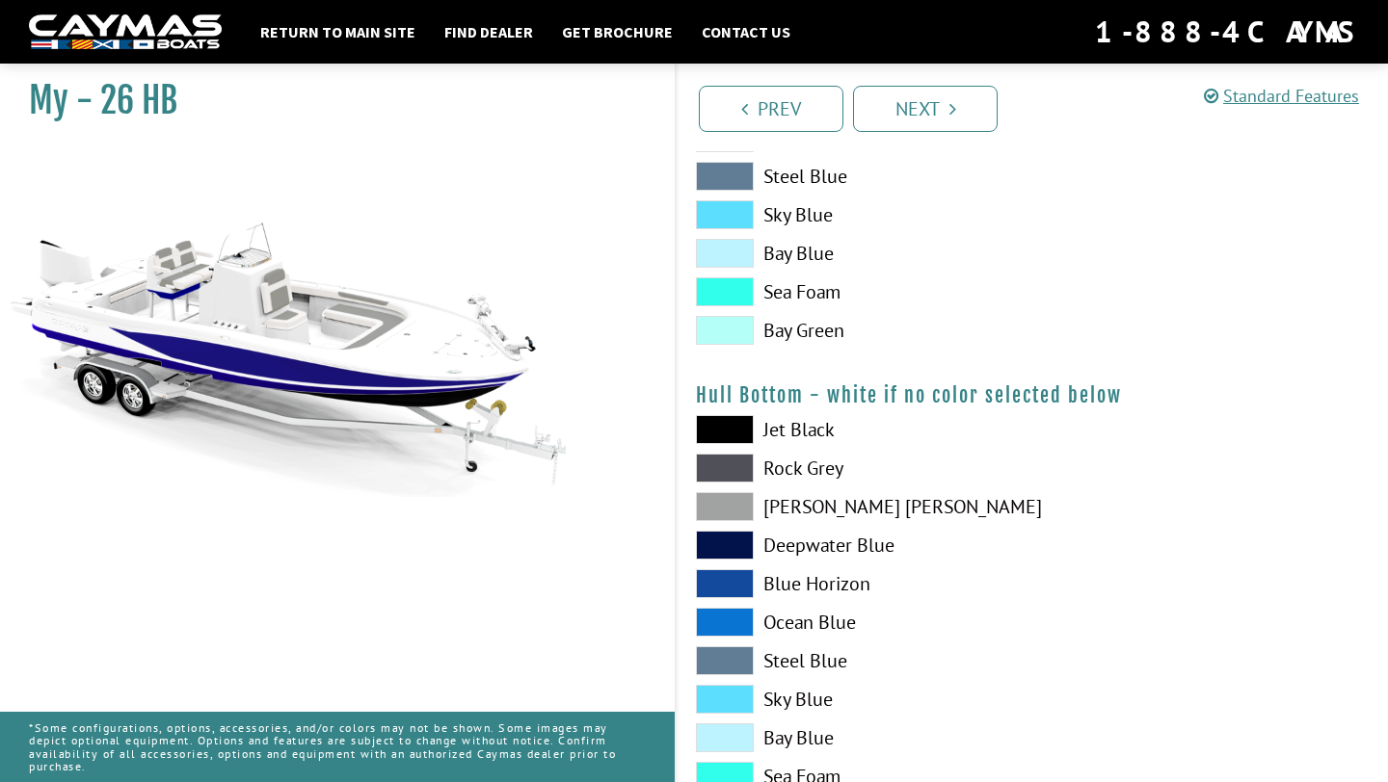
scroll to position [1095, 0]
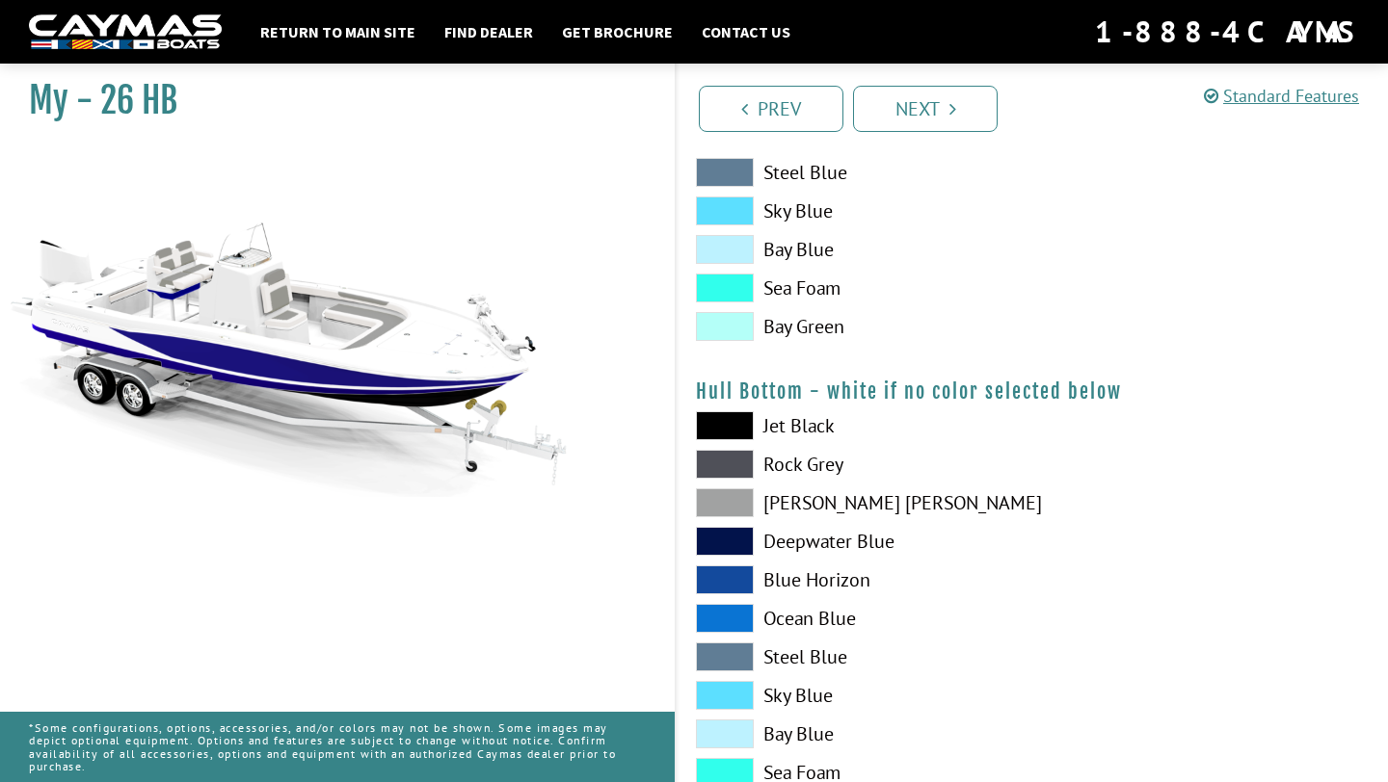
click at [721, 531] on span at bounding box center [725, 541] width 58 height 29
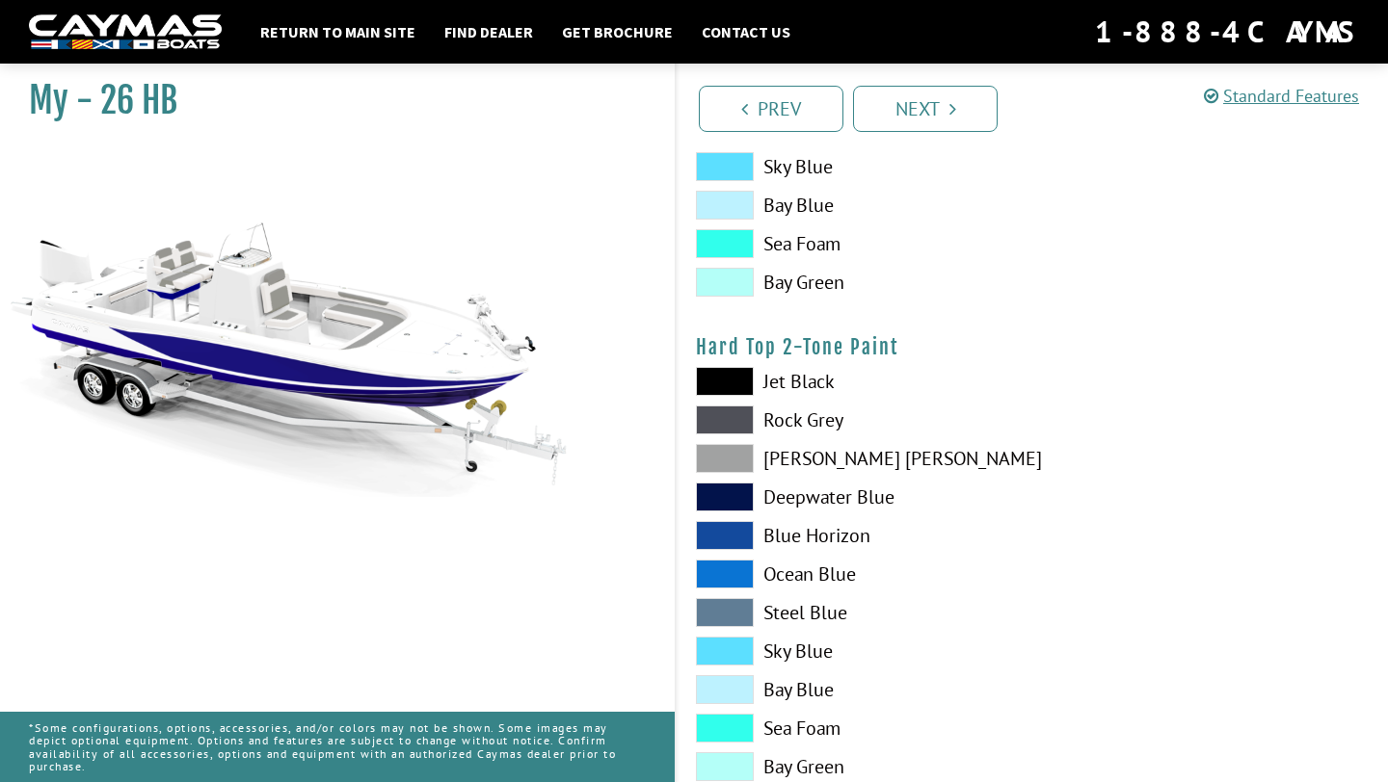
scroll to position [1625, 0]
click at [717, 492] on span at bounding box center [725, 496] width 58 height 29
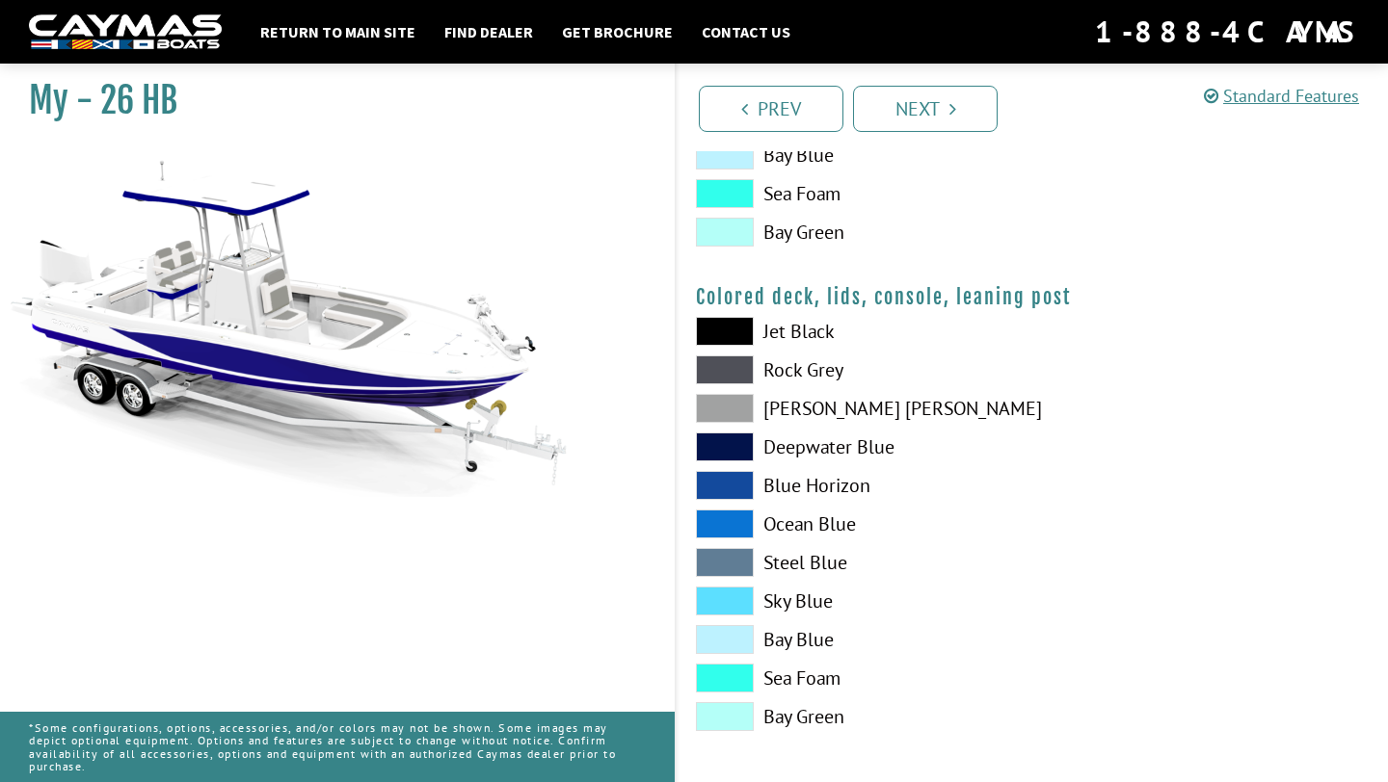
scroll to position [2165, 0]
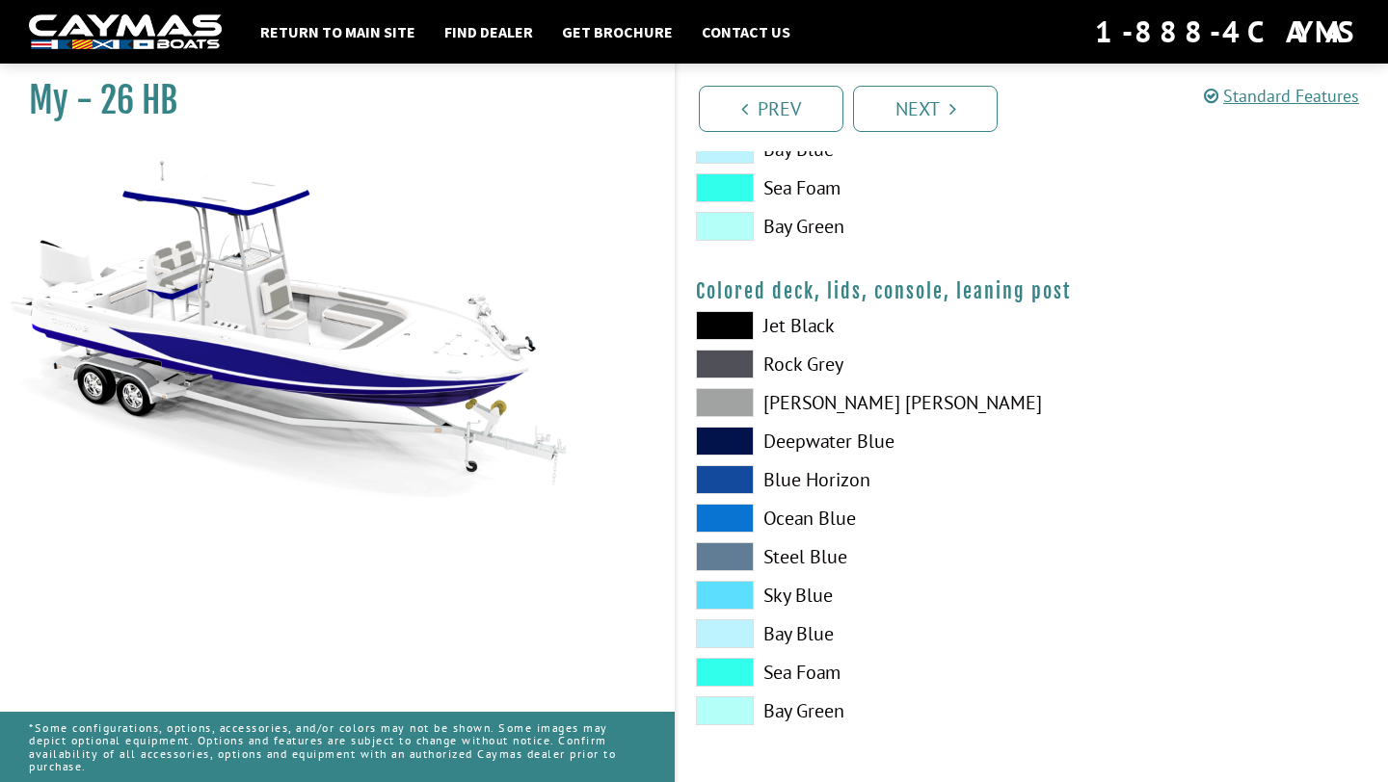
click at [728, 441] on span at bounding box center [725, 441] width 58 height 29
click at [947, 94] on link "Next" at bounding box center [925, 109] width 145 height 46
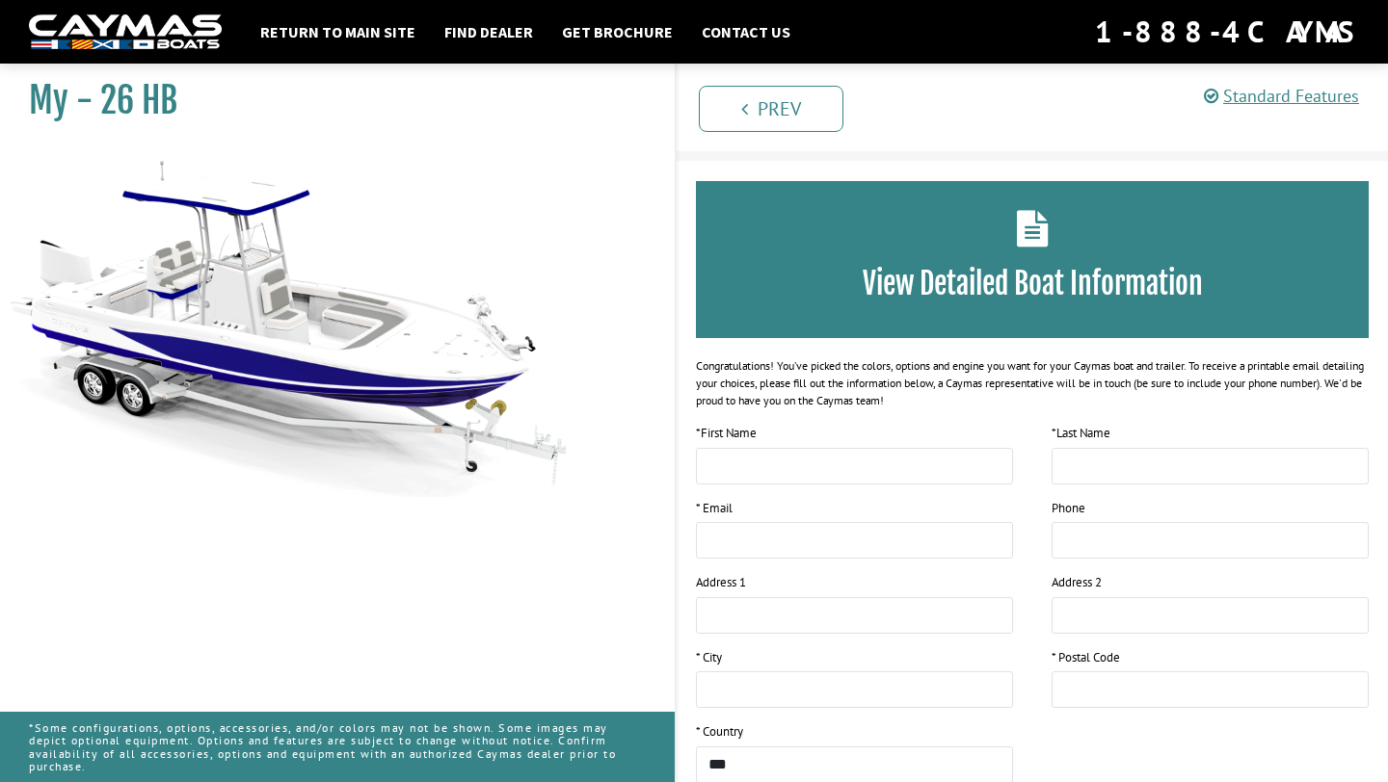
scroll to position [0, 0]
